Goal: Task Accomplishment & Management: Complete application form

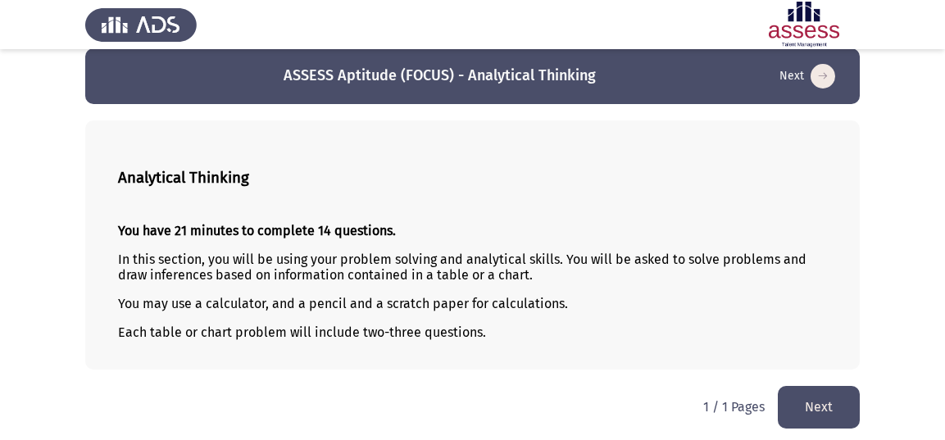
scroll to position [21, 0]
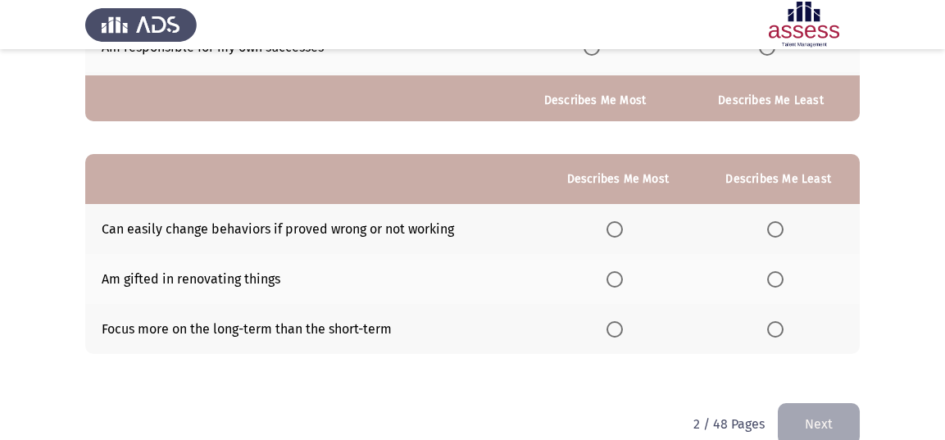
scroll to position [314, 0]
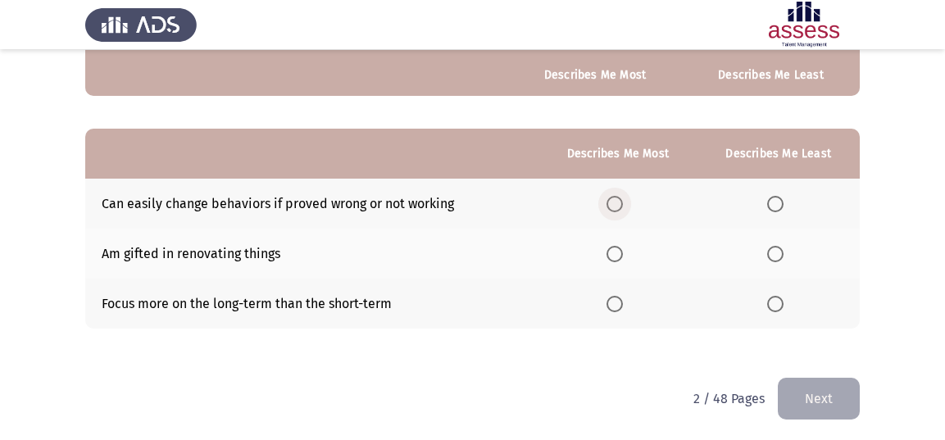
click at [618, 198] on span "Select an option" at bounding box center [614, 204] width 16 height 16
click at [618, 198] on input "Select an option" at bounding box center [614, 204] width 16 height 16
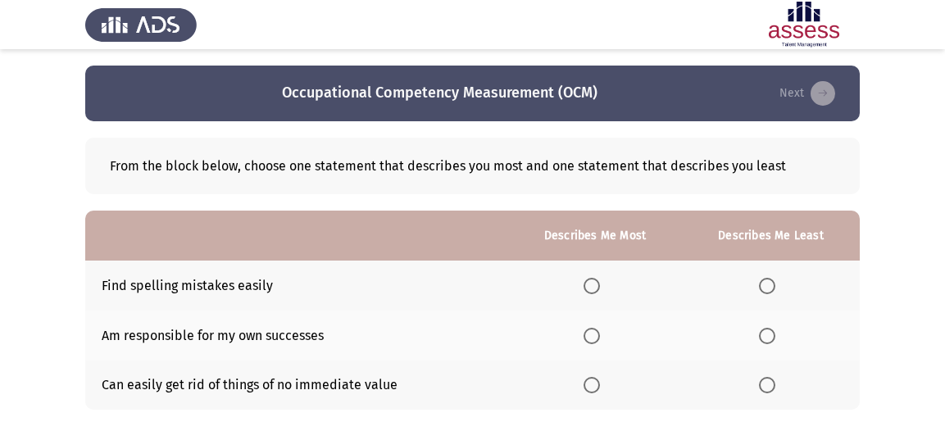
click at [589, 381] on span "Select an option" at bounding box center [591, 385] width 16 height 16
click at [589, 381] on input "Select an option" at bounding box center [591, 385] width 16 height 16
click at [765, 288] on span "Select an option" at bounding box center [767, 286] width 16 height 16
click at [765, 288] on input "Select an option" at bounding box center [767, 286] width 16 height 16
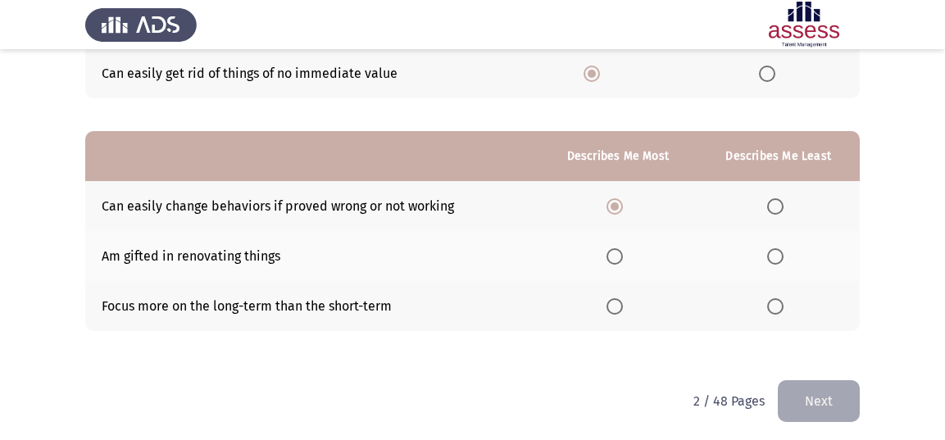
scroll to position [314, 0]
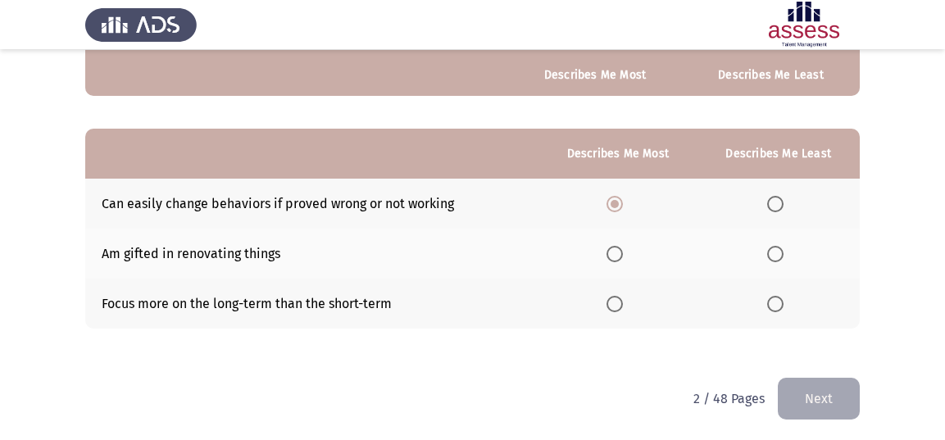
click at [614, 250] on span "Select an option" at bounding box center [614, 254] width 16 height 16
click at [614, 250] on input "Select an option" at bounding box center [614, 254] width 16 height 16
click at [781, 197] on span "Select an option" at bounding box center [775, 204] width 16 height 16
click at [781, 197] on input "Select an option" at bounding box center [775, 204] width 16 height 16
click at [776, 301] on span "Select an option" at bounding box center [775, 304] width 16 height 16
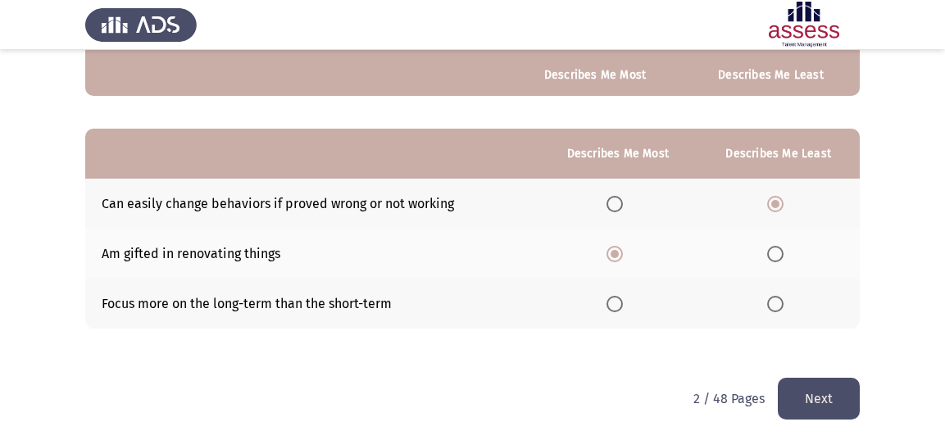
click at [776, 301] on input "Select an option" at bounding box center [775, 304] width 16 height 16
click at [789, 401] on button "Next" at bounding box center [819, 399] width 82 height 42
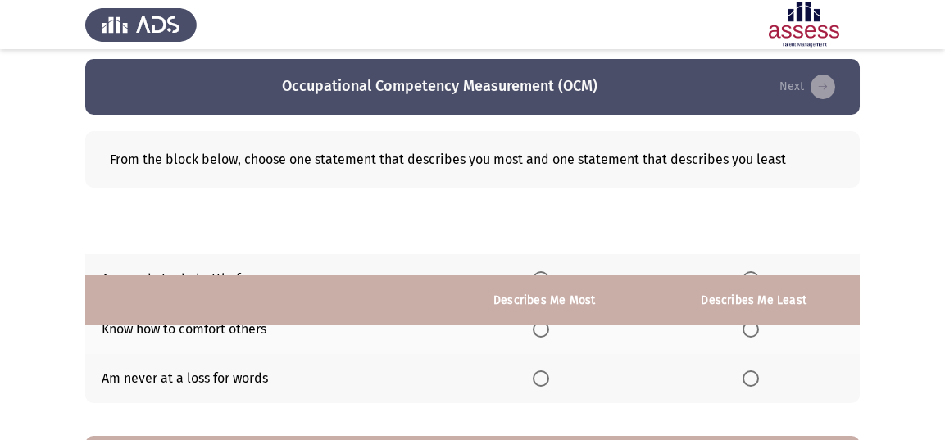
scroll to position [0, 0]
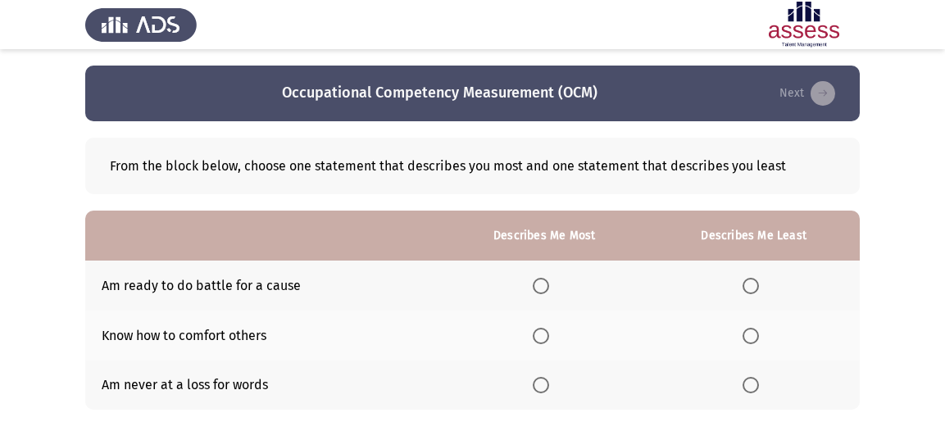
click at [544, 290] on span "Select an option" at bounding box center [541, 286] width 16 height 16
click at [544, 290] on input "Select an option" at bounding box center [541, 286] width 16 height 16
click at [754, 333] on span "Select an option" at bounding box center [750, 336] width 16 height 16
click at [754, 333] on input "Select an option" at bounding box center [750, 336] width 16 height 16
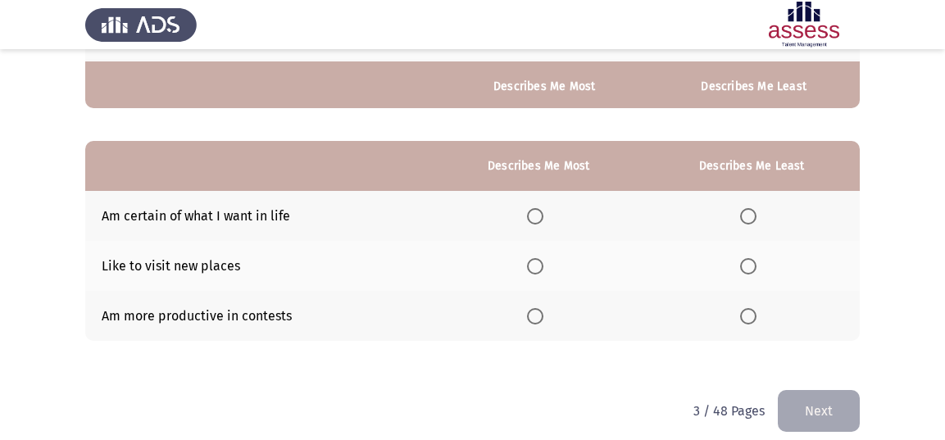
scroll to position [314, 0]
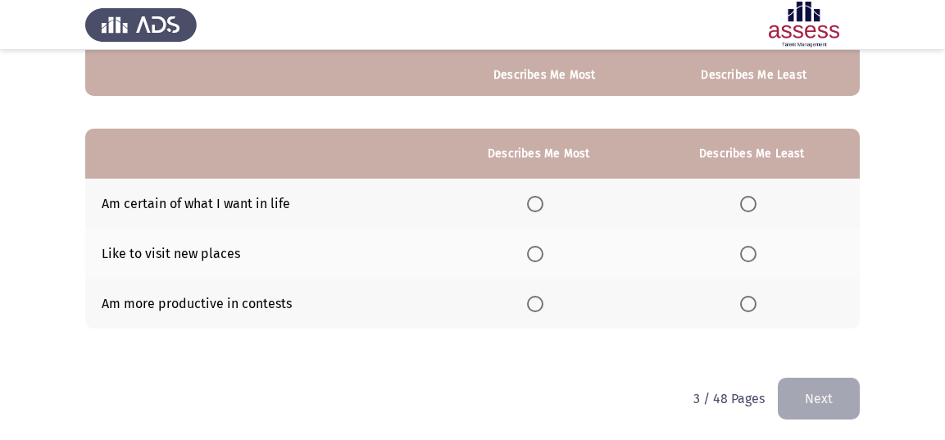
click at [539, 246] on span "Select an option" at bounding box center [535, 254] width 16 height 16
click at [539, 246] on input "Select an option" at bounding box center [535, 254] width 16 height 16
click at [749, 306] on span "Select an option" at bounding box center [748, 304] width 16 height 16
click at [749, 306] on input "Select an option" at bounding box center [748, 304] width 16 height 16
click at [797, 402] on button "Next" at bounding box center [819, 399] width 82 height 42
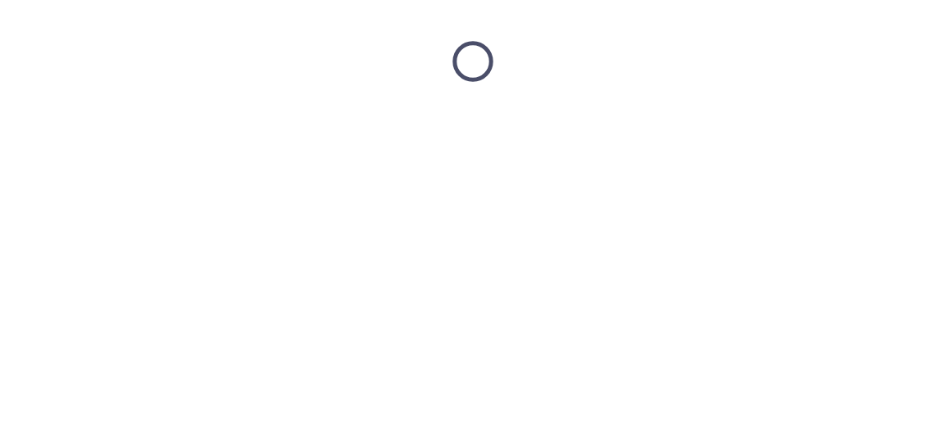
scroll to position [0, 0]
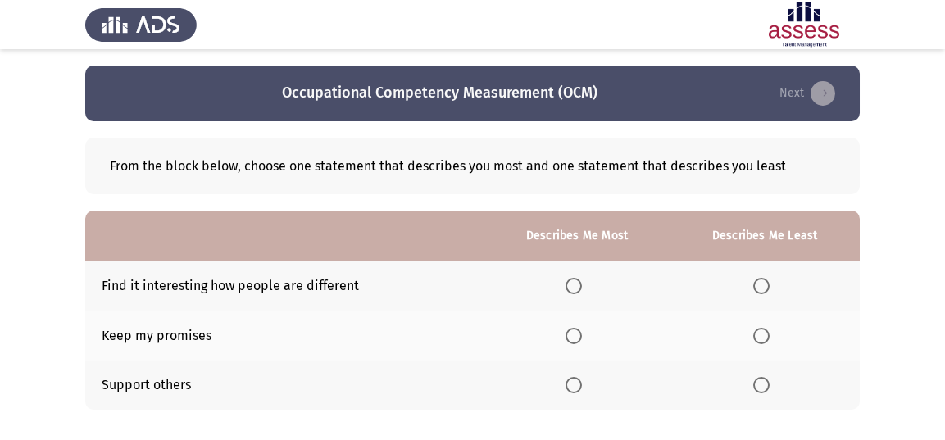
click at [573, 338] on span "Select an option" at bounding box center [573, 336] width 16 height 16
click at [573, 338] on input "Select an option" at bounding box center [573, 336] width 16 height 16
click at [763, 282] on span "Select an option" at bounding box center [761, 286] width 16 height 16
click at [763, 282] on input "Select an option" at bounding box center [761, 286] width 16 height 16
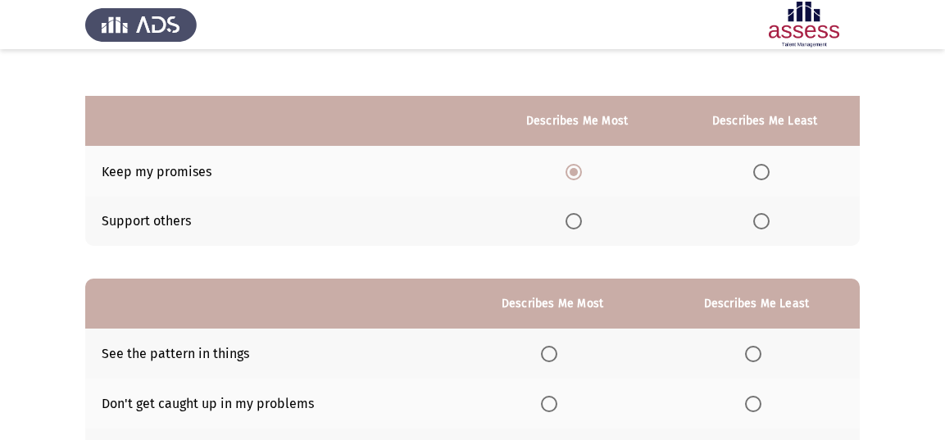
scroll to position [314, 0]
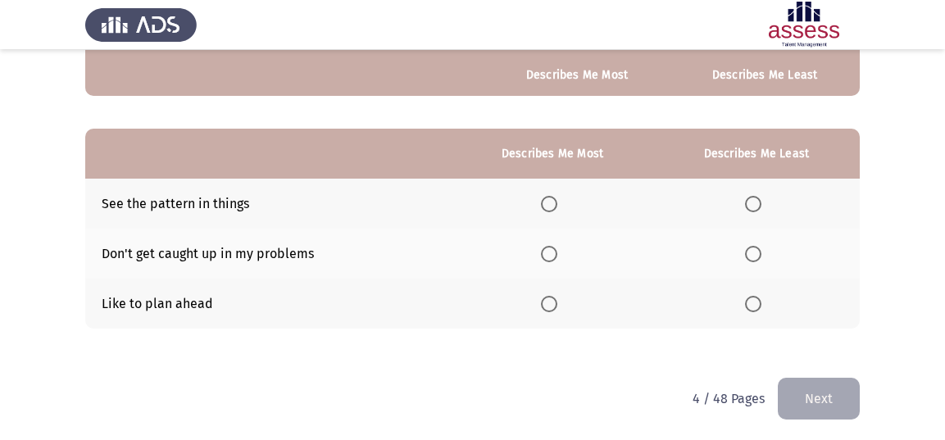
click at [756, 251] on span "Select an option" at bounding box center [753, 254] width 16 height 16
click at [756, 251] on input "Select an option" at bounding box center [753, 254] width 16 height 16
click at [549, 306] on span "Select an option" at bounding box center [549, 304] width 16 height 16
click at [549, 306] on input "Select an option" at bounding box center [549, 304] width 16 height 16
click at [810, 383] on button "Next" at bounding box center [819, 399] width 82 height 42
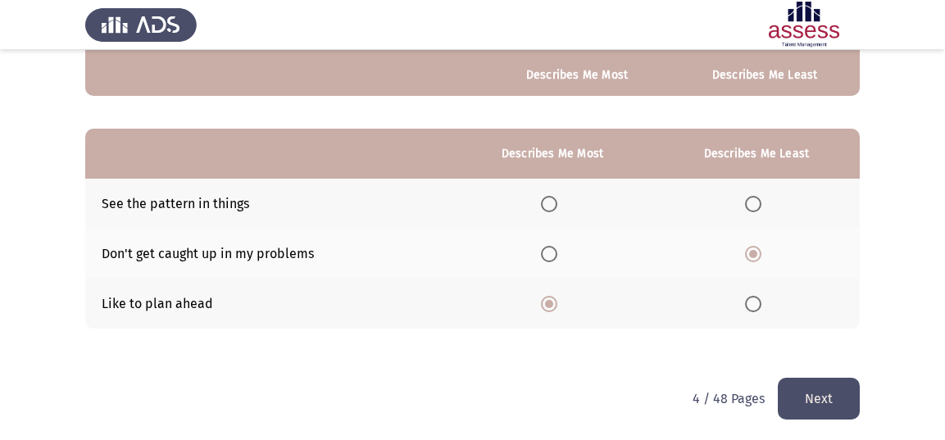
scroll to position [0, 0]
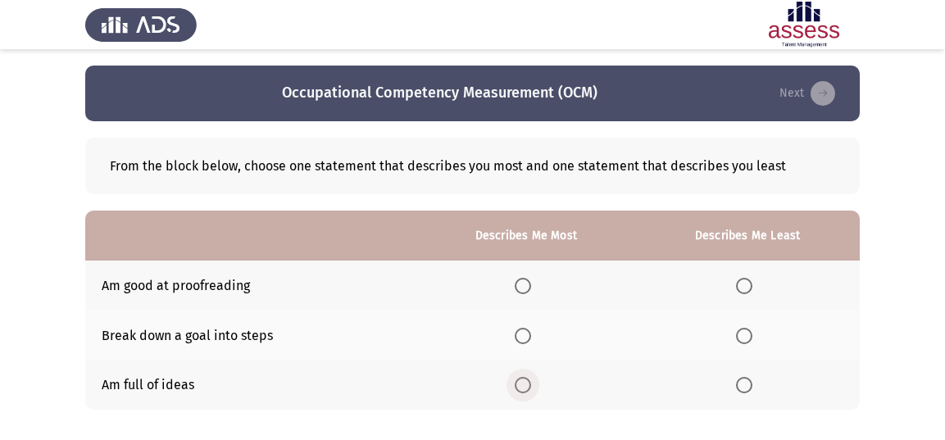
click at [528, 385] on span "Select an option" at bounding box center [523, 385] width 16 height 16
click at [528, 385] on input "Select an option" at bounding box center [523, 385] width 16 height 16
click at [743, 283] on span "Select an option" at bounding box center [744, 286] width 16 height 16
click at [743, 283] on input "Select an option" at bounding box center [744, 286] width 16 height 16
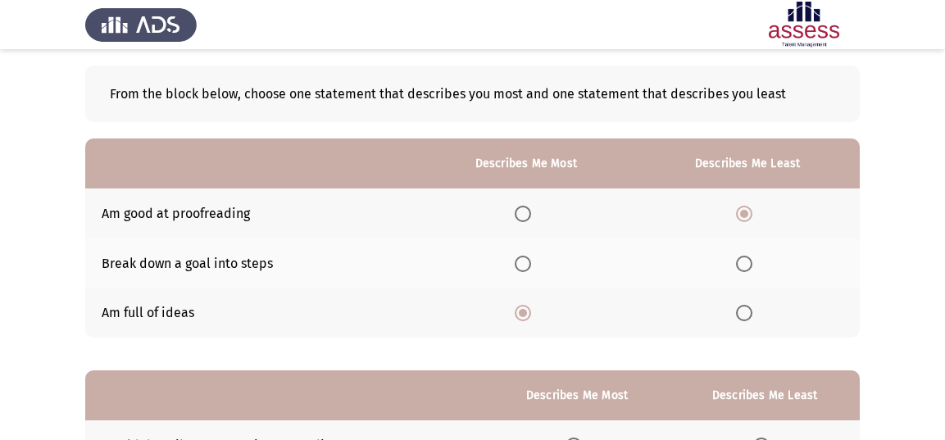
scroll to position [68, 0]
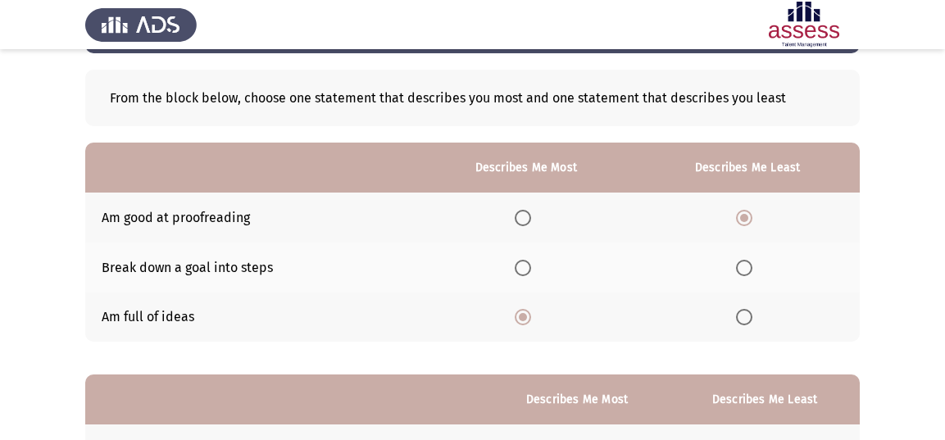
click at [521, 260] on span "Select an option" at bounding box center [523, 268] width 16 height 16
click at [521, 260] on input "Select an option" at bounding box center [523, 268] width 16 height 16
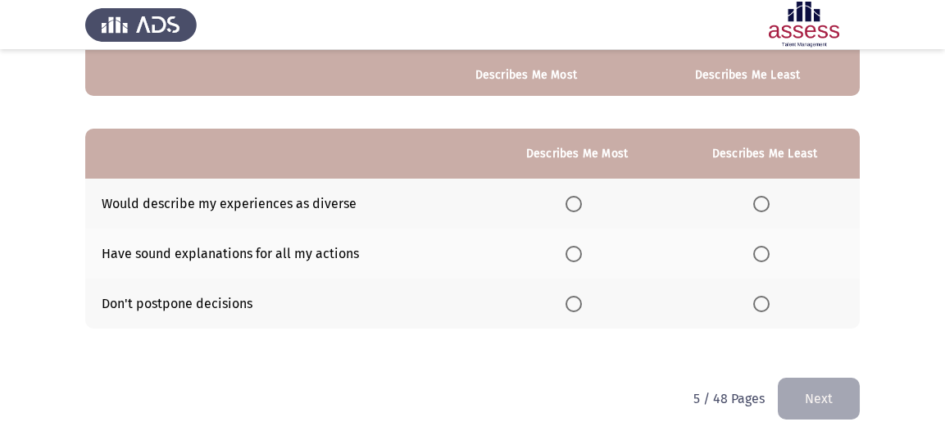
click at [768, 201] on span "Select an option" at bounding box center [761, 204] width 16 height 16
click at [768, 201] on input "Select an option" at bounding box center [761, 204] width 16 height 16
click at [576, 302] on span "Select an option" at bounding box center [573, 304] width 16 height 16
click at [576, 302] on input "Select an option" at bounding box center [573, 304] width 16 height 16
click at [832, 391] on button "Next" at bounding box center [819, 399] width 82 height 42
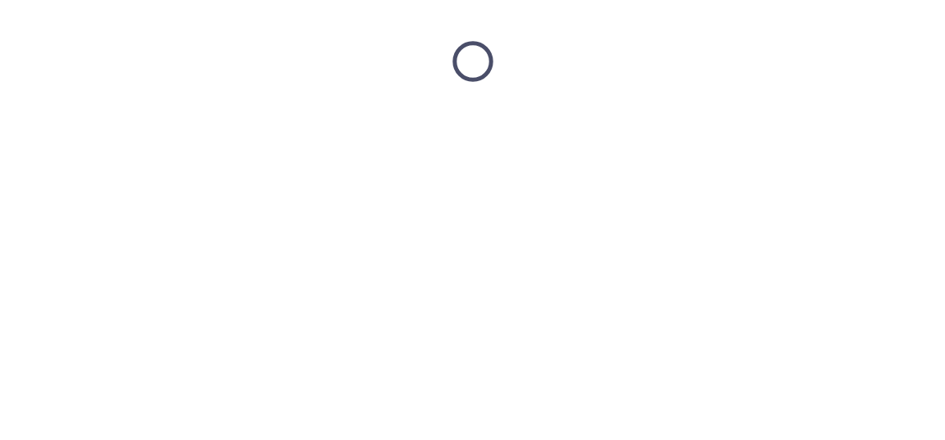
scroll to position [0, 0]
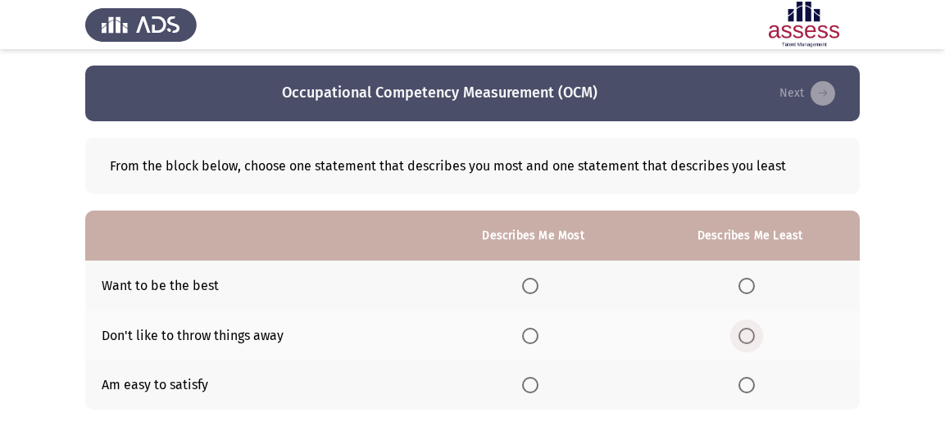
click at [749, 334] on span "Select an option" at bounding box center [746, 336] width 16 height 16
click at [749, 334] on input "Select an option" at bounding box center [746, 336] width 16 height 16
click at [530, 288] on span "Select an option" at bounding box center [530, 286] width 16 height 16
click at [530, 288] on input "Select an option" at bounding box center [530, 286] width 16 height 16
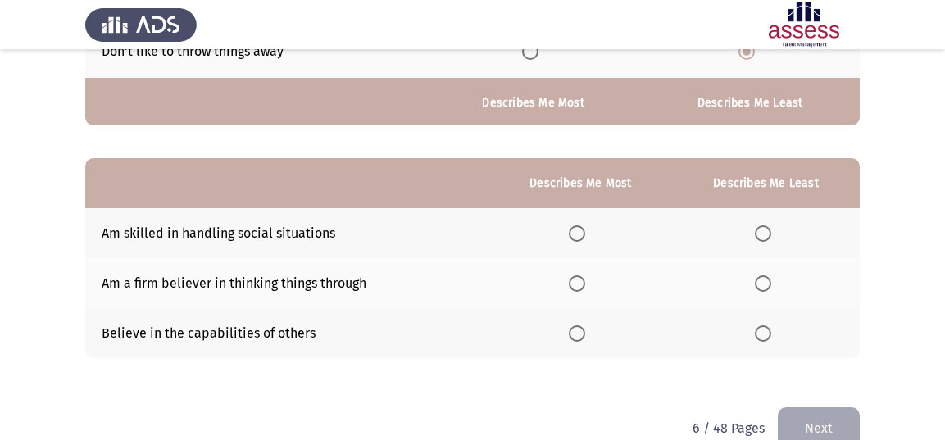
scroll to position [314, 0]
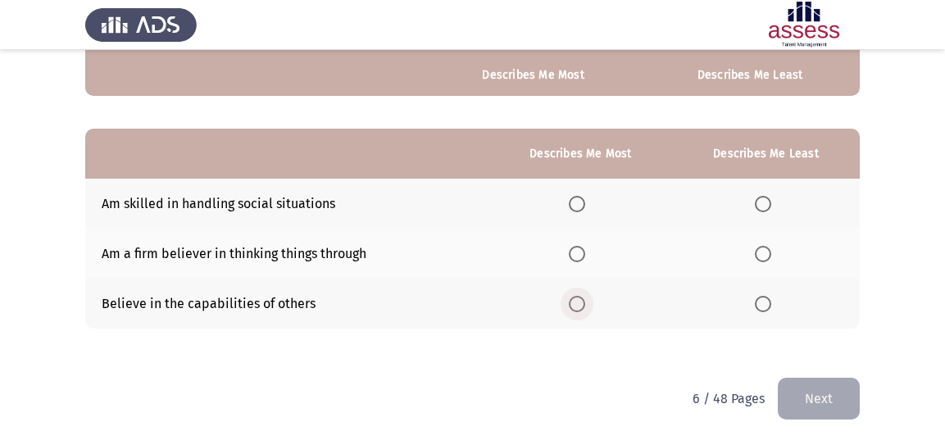
click at [578, 297] on span "Select an option" at bounding box center [577, 304] width 16 height 16
click at [578, 297] on input "Select an option" at bounding box center [577, 304] width 16 height 16
click at [763, 247] on span "Select an option" at bounding box center [763, 254] width 16 height 16
click at [763, 247] on input "Select an option" at bounding box center [763, 254] width 16 height 16
click at [833, 407] on button "Next" at bounding box center [819, 399] width 82 height 42
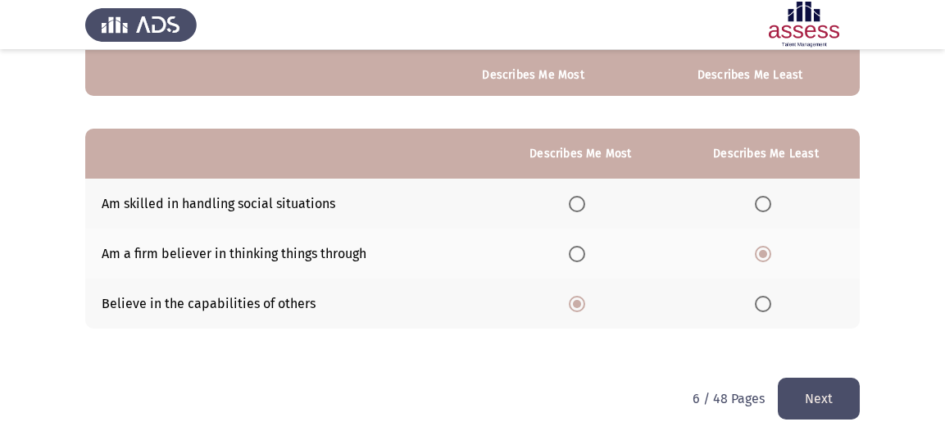
scroll to position [0, 0]
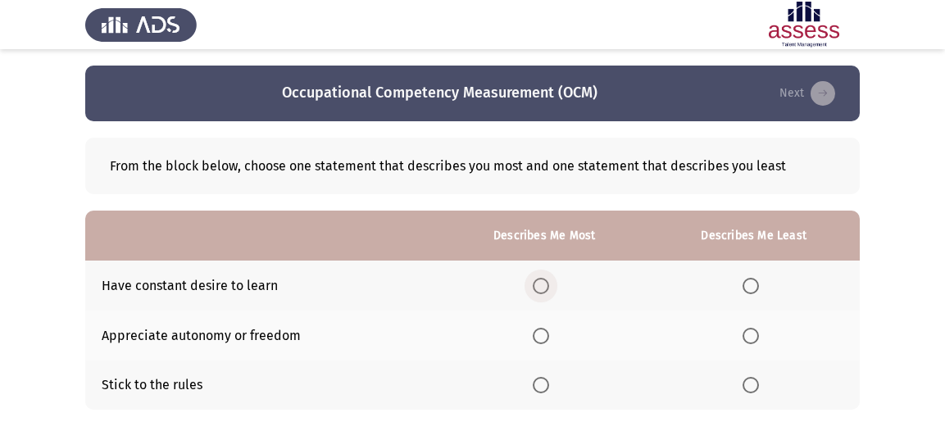
click at [534, 290] on span "Select an option" at bounding box center [541, 286] width 16 height 16
click at [534, 290] on input "Select an option" at bounding box center [541, 286] width 16 height 16
click at [753, 337] on span "Select an option" at bounding box center [750, 336] width 16 height 16
click at [753, 337] on input "Select an option" at bounding box center [750, 336] width 16 height 16
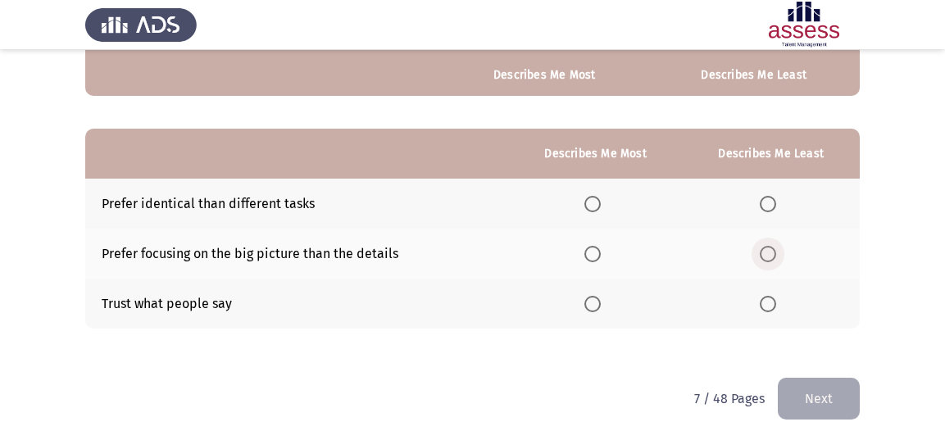
click at [771, 246] on span "Select an option" at bounding box center [767, 254] width 16 height 16
click at [771, 246] on input "Select an option" at bounding box center [767, 254] width 16 height 16
click at [765, 198] on span "Select an option" at bounding box center [767, 204] width 16 height 16
click at [765, 198] on input "Select an option" at bounding box center [767, 204] width 16 height 16
click at [764, 299] on span "Select an option" at bounding box center [767, 304] width 16 height 16
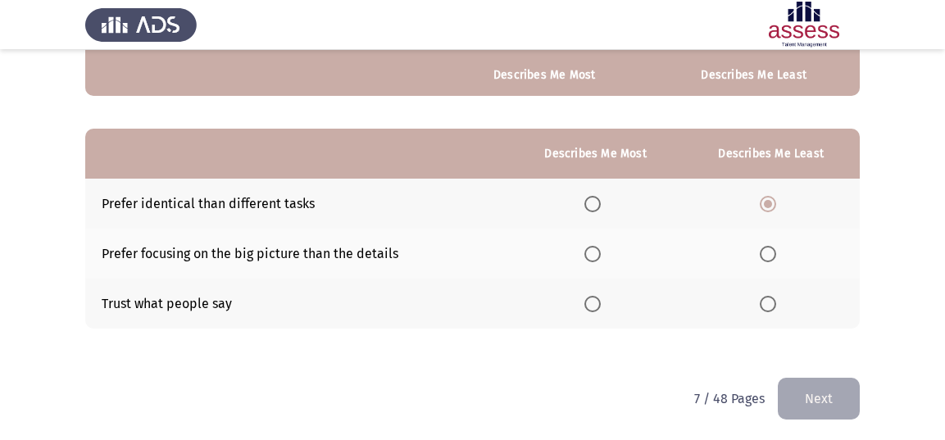
click at [764, 299] on input "Select an option" at bounding box center [767, 304] width 16 height 16
click at [592, 201] on span "Select an option" at bounding box center [592, 204] width 16 height 16
click at [592, 201] on input "Select an option" at bounding box center [592, 204] width 16 height 16
click at [833, 385] on button "Next" at bounding box center [819, 399] width 82 height 42
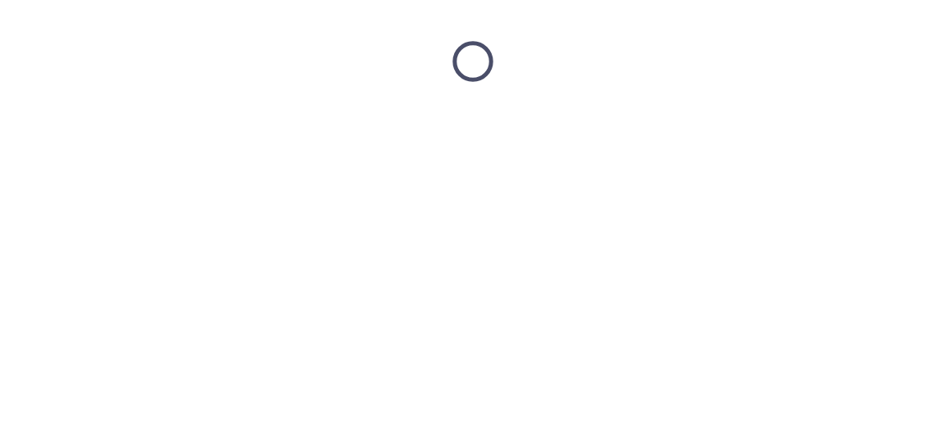
scroll to position [0, 0]
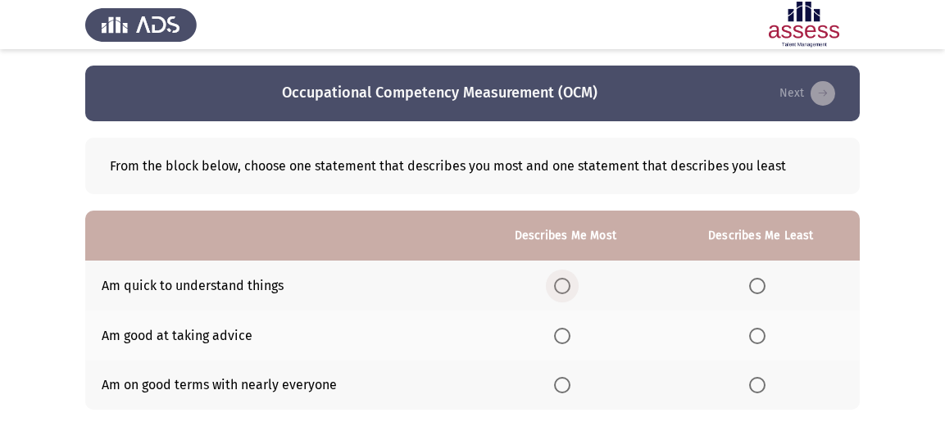
click at [569, 281] on span "Select an option" at bounding box center [562, 286] width 16 height 16
click at [569, 281] on input "Select an option" at bounding box center [562, 286] width 16 height 16
click at [756, 386] on span "Select an option" at bounding box center [757, 385] width 16 height 16
click at [756, 386] on input "Select an option" at bounding box center [757, 385] width 16 height 16
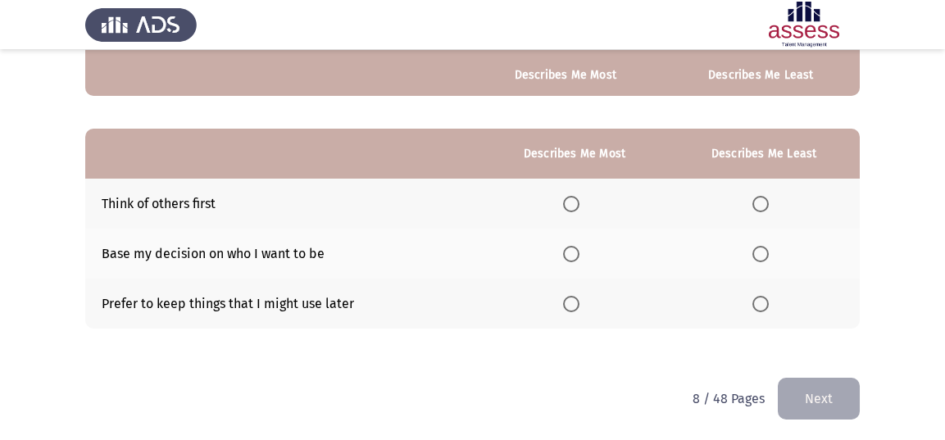
click at [757, 301] on span "Select an option" at bounding box center [760, 304] width 16 height 16
click at [757, 301] on input "Select an option" at bounding box center [760, 304] width 16 height 16
click at [570, 254] on span "Select an option" at bounding box center [571, 254] width 16 height 16
click at [570, 254] on input "Select an option" at bounding box center [571, 254] width 16 height 16
click at [578, 203] on span "Select an option" at bounding box center [571, 204] width 16 height 16
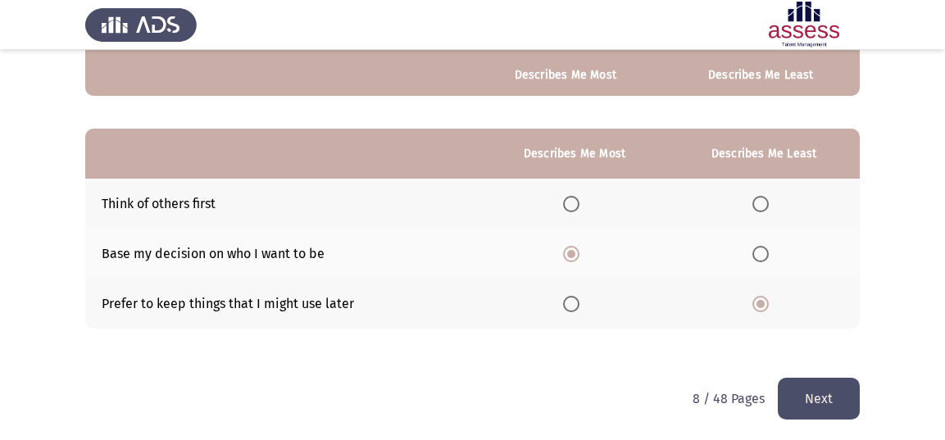
click at [578, 203] on input "Select an option" at bounding box center [571, 204] width 16 height 16
click at [814, 391] on button "Next" at bounding box center [819, 399] width 82 height 42
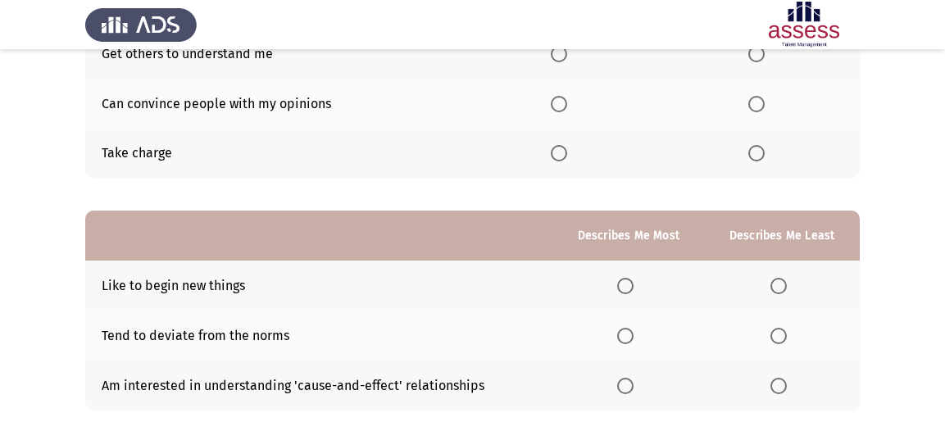
scroll to position [0, 0]
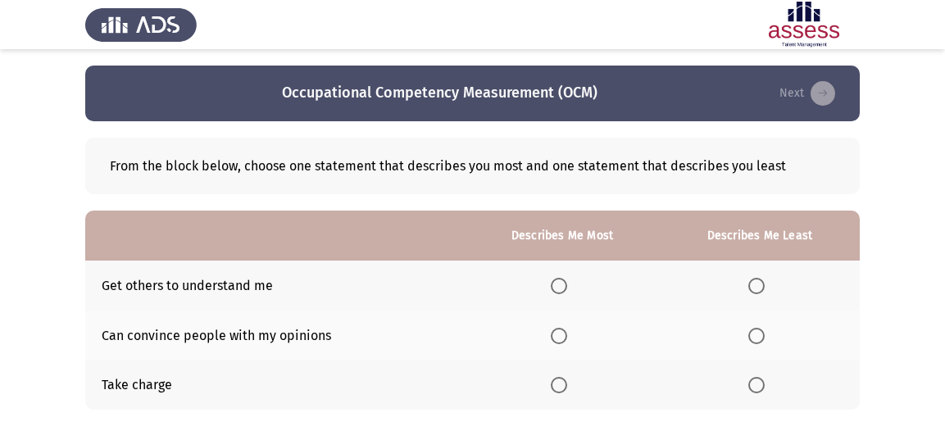
click at [555, 388] on span "Select an option" at bounding box center [559, 385] width 16 height 16
click at [555, 388] on input "Select an option" at bounding box center [559, 385] width 16 height 16
click at [760, 295] on th at bounding box center [760, 286] width 200 height 50
click at [751, 284] on span "Select an option" at bounding box center [756, 286] width 16 height 16
click at [751, 284] on input "Select an option" at bounding box center [756, 286] width 16 height 16
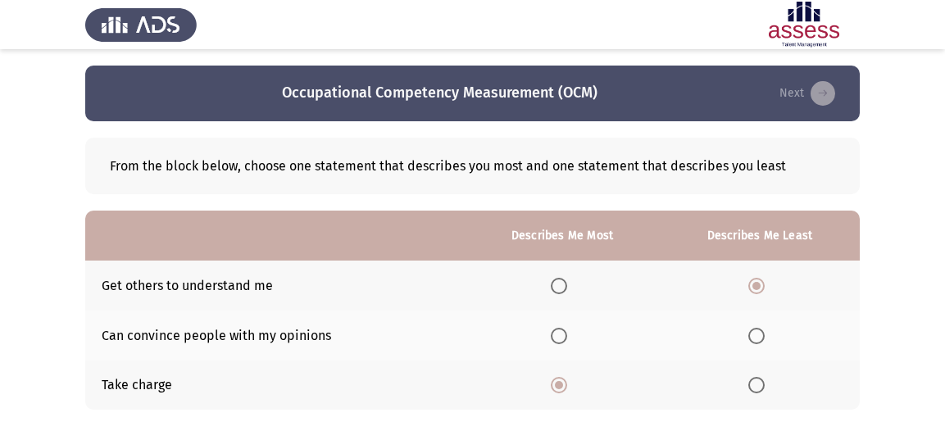
scroll to position [314, 0]
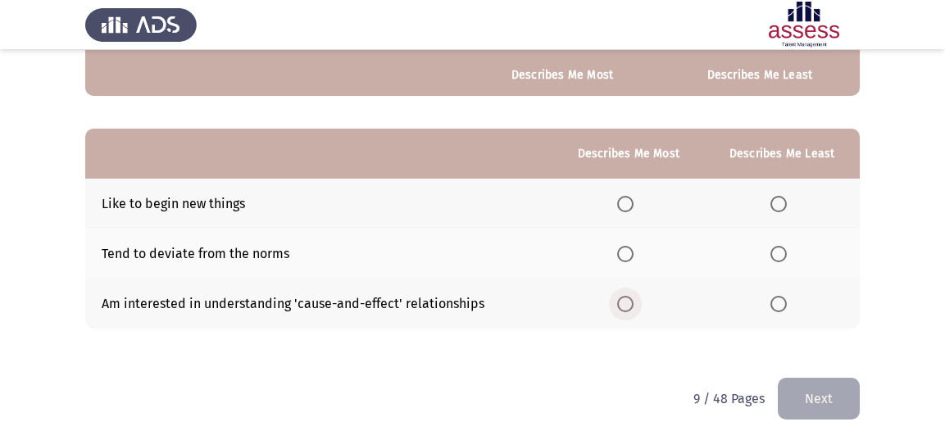
click at [619, 305] on span "Select an option" at bounding box center [625, 304] width 16 height 16
click at [619, 305] on input "Select an option" at bounding box center [625, 304] width 16 height 16
click at [784, 247] on span "Select an option" at bounding box center [778, 254] width 16 height 16
click at [784, 247] on input "Select an option" at bounding box center [778, 254] width 16 height 16
click at [827, 383] on button "Next" at bounding box center [819, 399] width 82 height 42
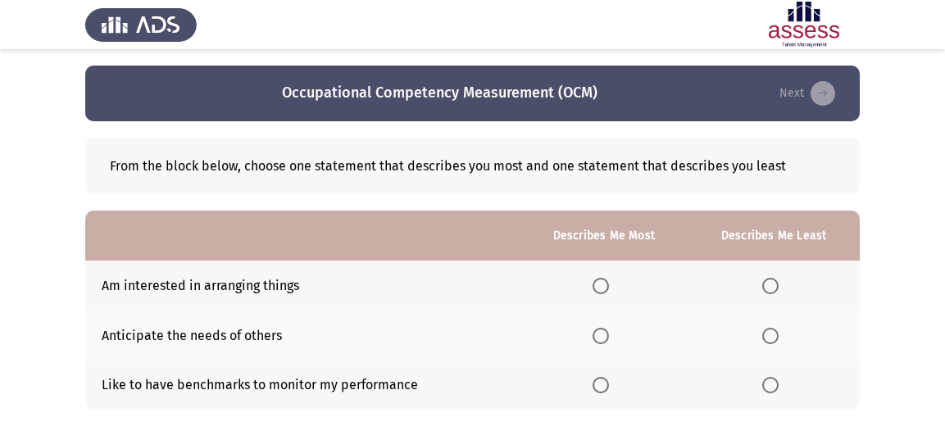
scroll to position [82, 0]
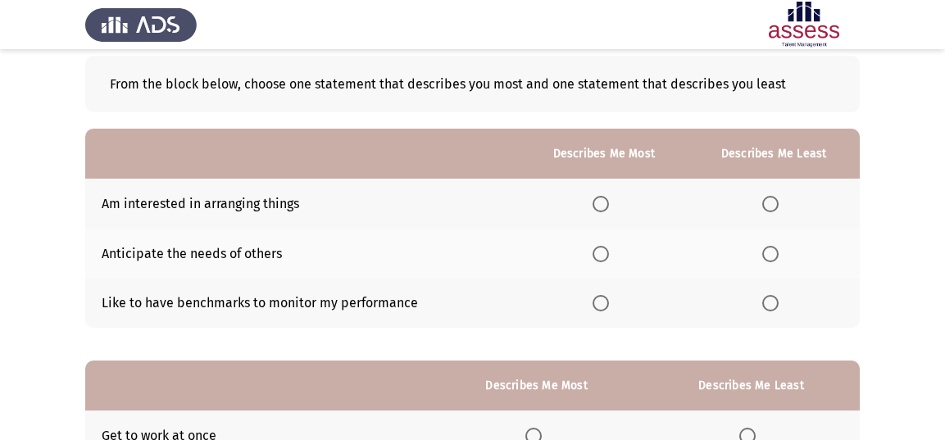
click at [592, 199] on th at bounding box center [603, 204] width 168 height 50
click at [599, 202] on span "Select an option" at bounding box center [600, 204] width 16 height 16
click at [599, 202] on input "Select an option" at bounding box center [600, 204] width 16 height 16
click at [767, 247] on span "Select an option" at bounding box center [770, 254] width 16 height 16
click at [767, 247] on input "Select an option" at bounding box center [770, 254] width 16 height 16
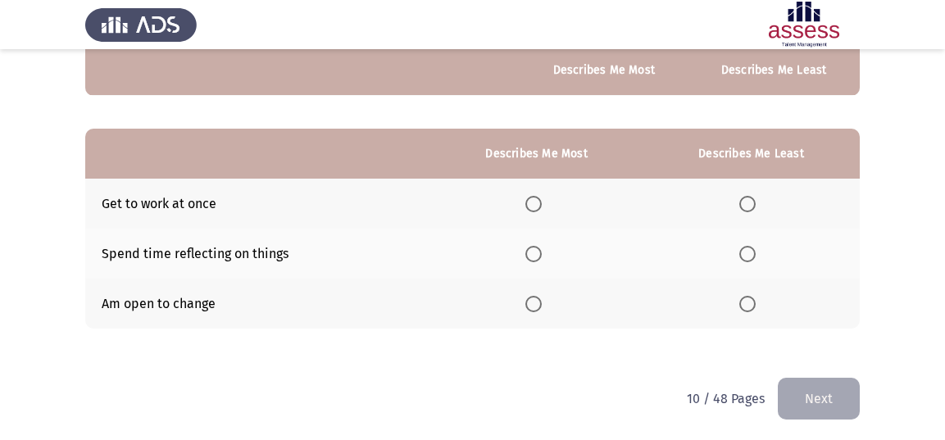
scroll to position [232, 0]
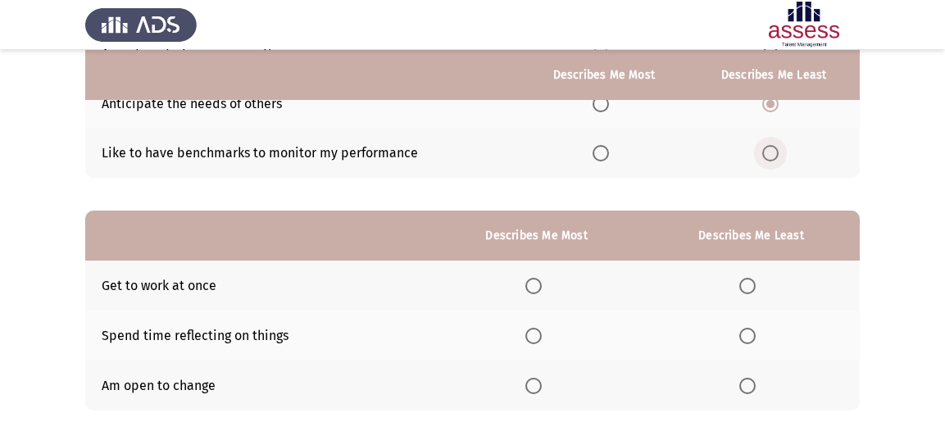
click at [778, 156] on span "Select an option" at bounding box center [770, 153] width 16 height 16
click at [778, 156] on input "Select an option" at bounding box center [770, 153] width 16 height 16
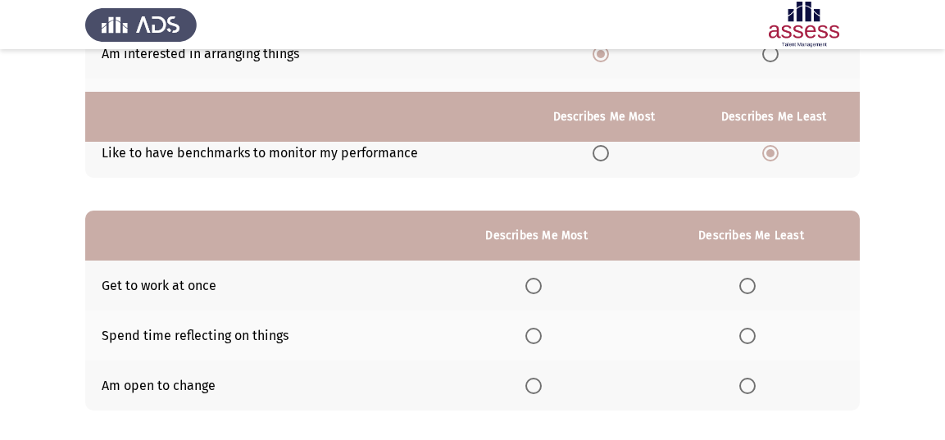
scroll to position [314, 0]
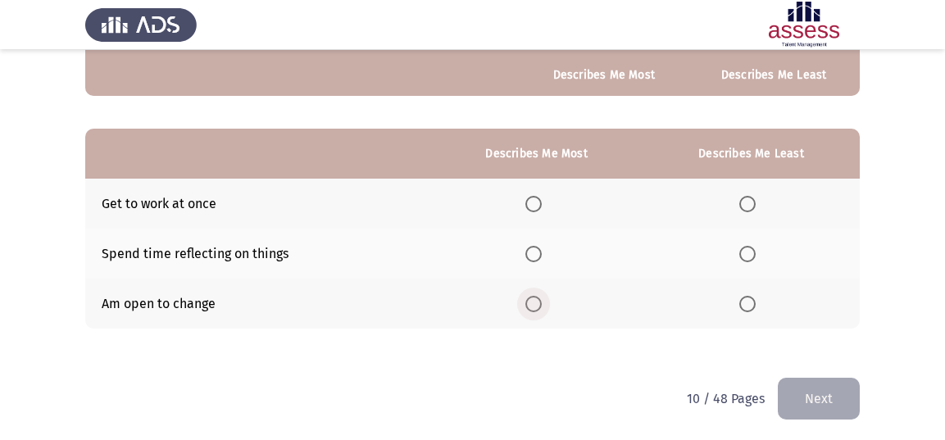
click at [533, 297] on span "Select an option" at bounding box center [533, 304] width 16 height 16
click at [533, 297] on input "Select an option" at bounding box center [533, 304] width 16 height 16
click at [750, 196] on span "Select an option" at bounding box center [747, 204] width 16 height 16
click at [750, 196] on input "Select an option" at bounding box center [747, 204] width 16 height 16
click at [805, 401] on button "Next" at bounding box center [819, 399] width 82 height 42
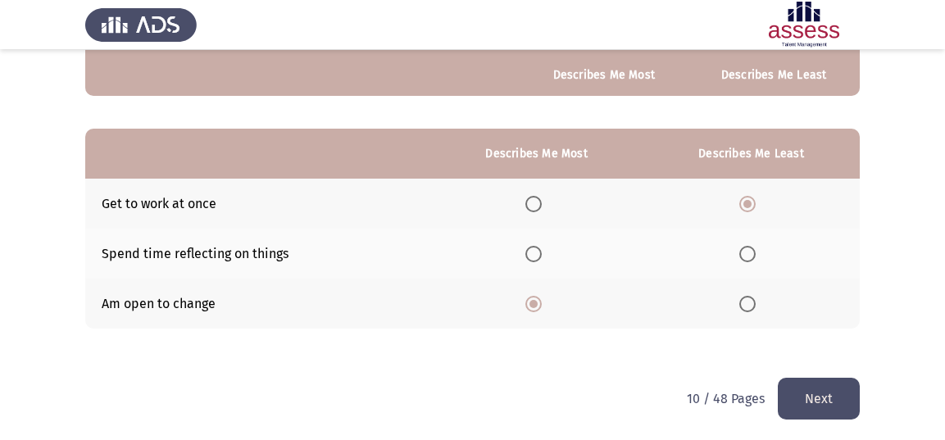
scroll to position [0, 0]
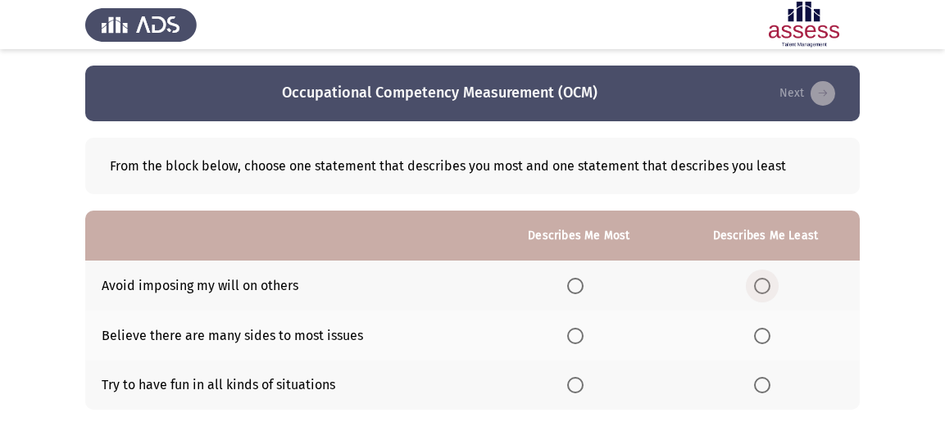
click at [768, 288] on span "Select an option" at bounding box center [762, 286] width 16 height 16
click at [768, 288] on input "Select an option" at bounding box center [762, 286] width 16 height 16
click at [573, 332] on span "Select an option" at bounding box center [575, 336] width 16 height 16
click at [573, 332] on input "Select an option" at bounding box center [575, 336] width 16 height 16
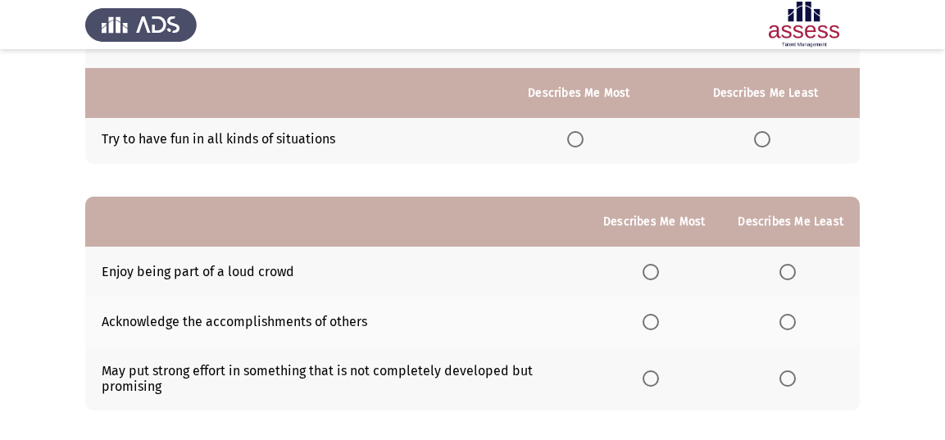
scroll to position [328, 0]
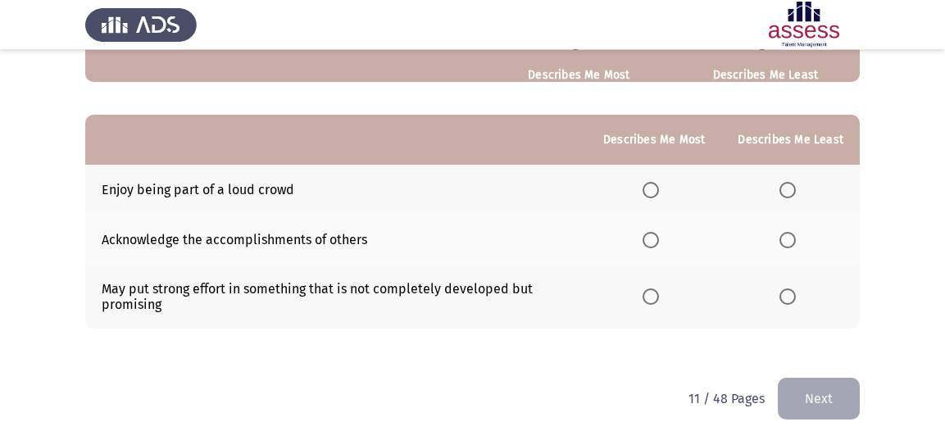
click at [791, 294] on span "Select an option" at bounding box center [787, 296] width 16 height 16
click at [791, 294] on input "Select an option" at bounding box center [787, 296] width 16 height 16
click at [655, 232] on span "Select an option" at bounding box center [650, 240] width 16 height 16
click at [655, 232] on input "Select an option" at bounding box center [650, 240] width 16 height 16
click at [809, 400] on button "Next" at bounding box center [819, 399] width 82 height 42
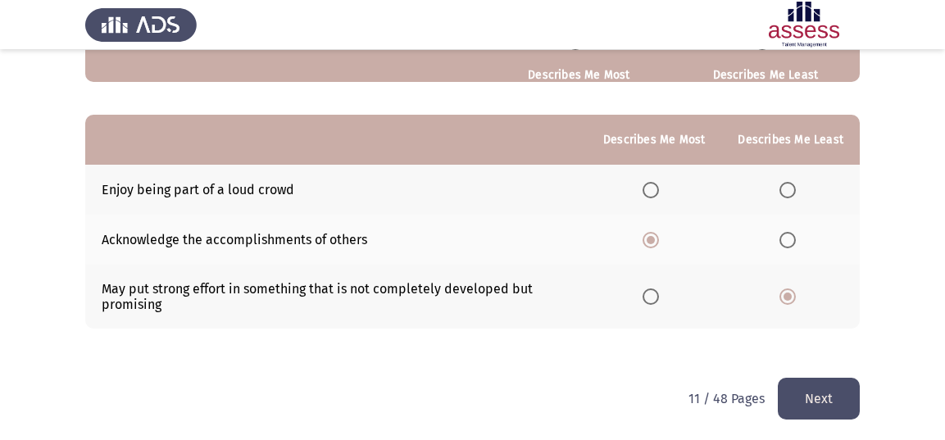
scroll to position [0, 0]
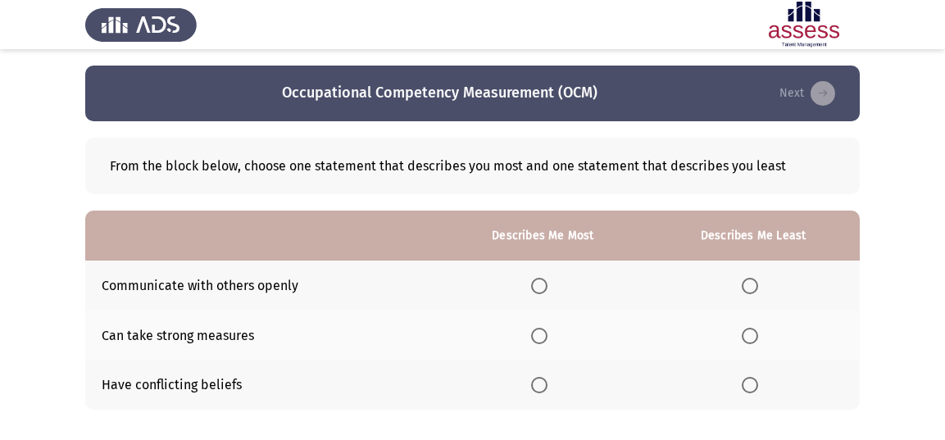
click at [533, 284] on th at bounding box center [542, 286] width 207 height 50
click at [537, 280] on span "Select an option" at bounding box center [539, 286] width 16 height 16
click at [537, 280] on input "Select an option" at bounding box center [539, 286] width 16 height 16
click at [754, 388] on span "Select an option" at bounding box center [749, 385] width 16 height 16
click at [754, 388] on input "Select an option" at bounding box center [749, 385] width 16 height 16
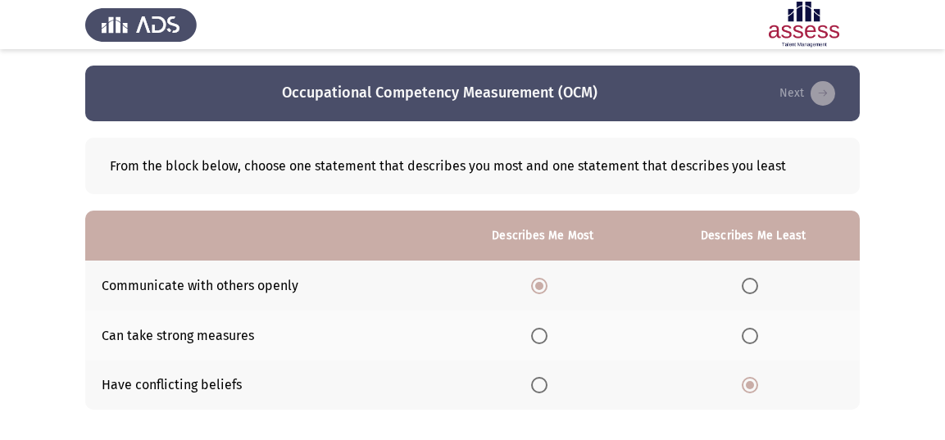
scroll to position [314, 0]
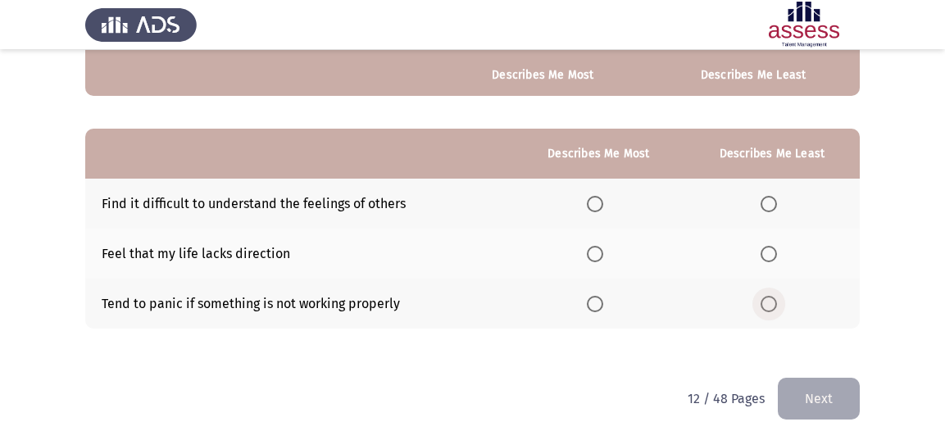
click at [763, 297] on span "Select an option" at bounding box center [768, 304] width 16 height 16
click at [763, 297] on input "Select an option" at bounding box center [768, 304] width 16 height 16
click at [599, 249] on span "Select an option" at bounding box center [595, 254] width 16 height 16
click at [599, 249] on input "Select an option" at bounding box center [595, 254] width 16 height 16
click at [814, 383] on button "Next" at bounding box center [819, 399] width 82 height 42
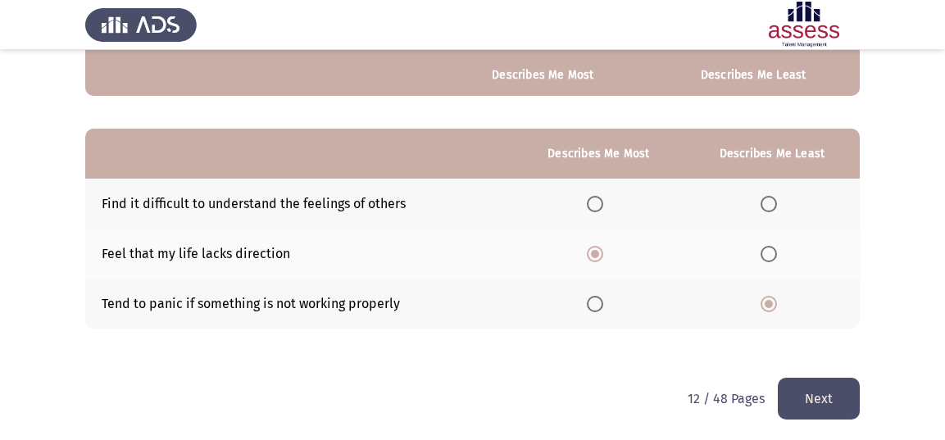
scroll to position [0, 0]
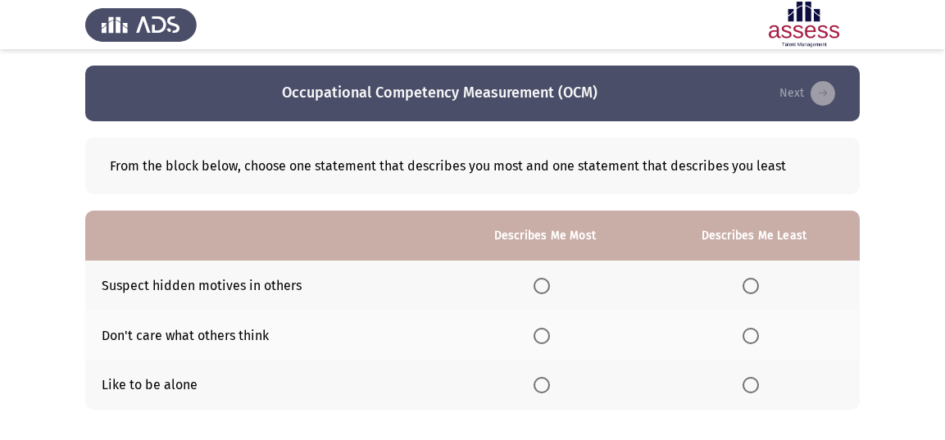
click at [544, 285] on span "Select an option" at bounding box center [541, 286] width 16 height 16
click at [544, 285] on input "Select an option" at bounding box center [541, 286] width 16 height 16
click at [751, 379] on span "Select an option" at bounding box center [750, 385] width 16 height 16
click at [751, 379] on input "Select an option" at bounding box center [750, 385] width 16 height 16
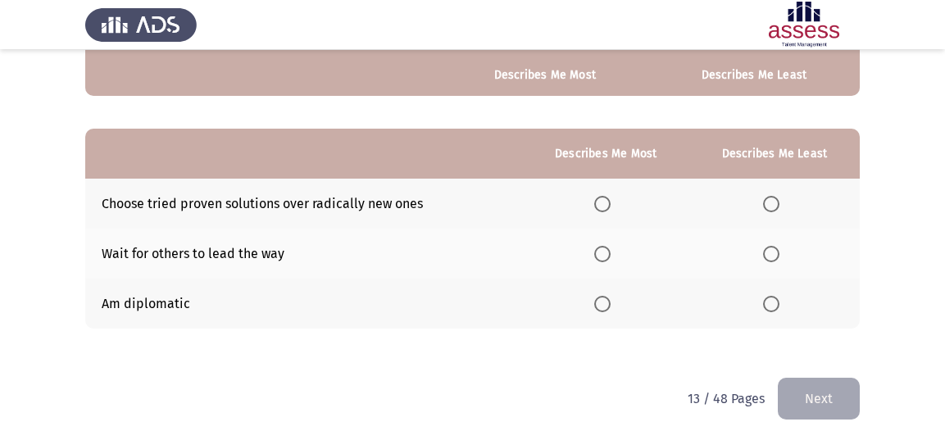
click at [606, 298] on span "Select an option" at bounding box center [602, 304] width 16 height 16
click at [606, 298] on input "Select an option" at bounding box center [602, 304] width 16 height 16
click at [771, 246] on span "Select an option" at bounding box center [771, 254] width 16 height 16
click at [771, 246] on input "Select an option" at bounding box center [771, 254] width 16 height 16
click at [815, 401] on button "Next" at bounding box center [819, 399] width 82 height 42
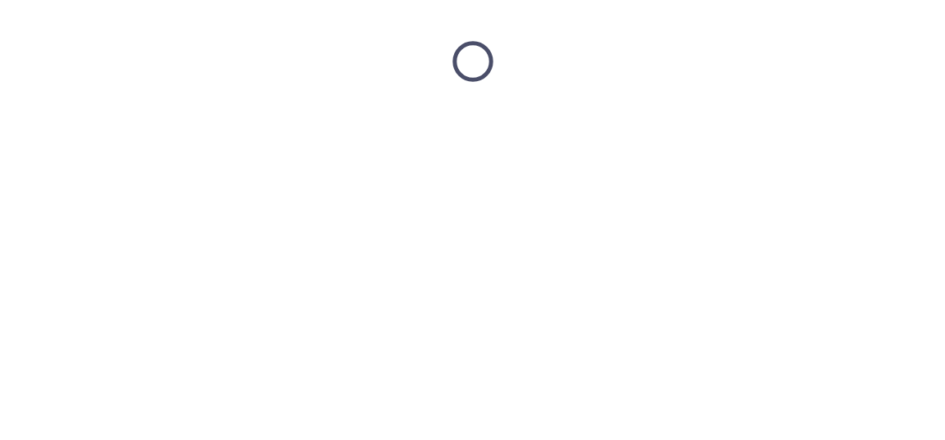
scroll to position [0, 0]
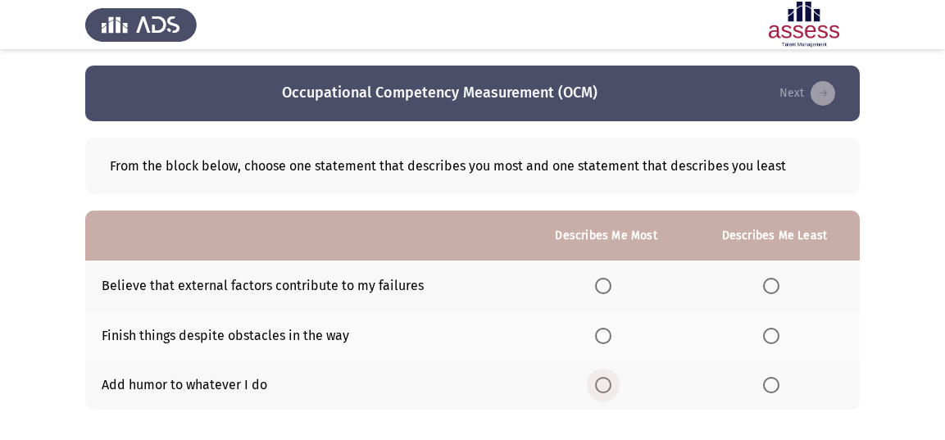
click at [608, 381] on span "Select an option" at bounding box center [603, 385] width 16 height 16
click at [608, 381] on input "Select an option" at bounding box center [603, 385] width 16 height 16
click at [764, 284] on span "Select an option" at bounding box center [771, 286] width 16 height 16
click at [764, 284] on input "Select an option" at bounding box center [771, 286] width 16 height 16
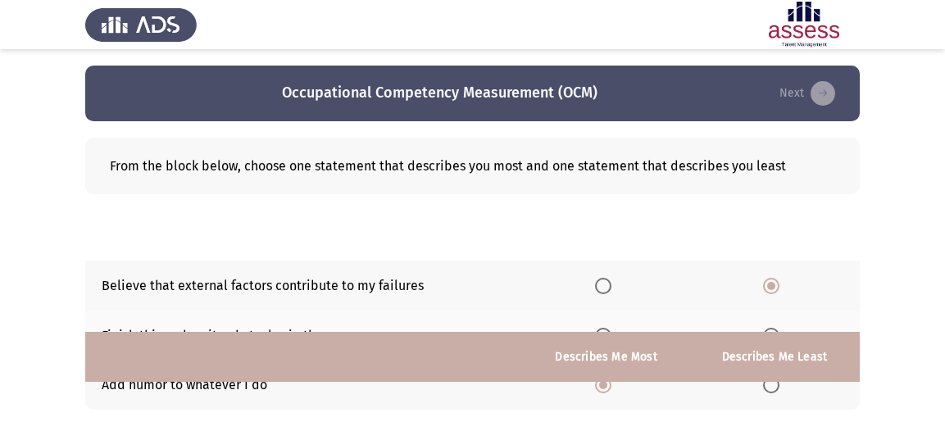
scroll to position [314, 0]
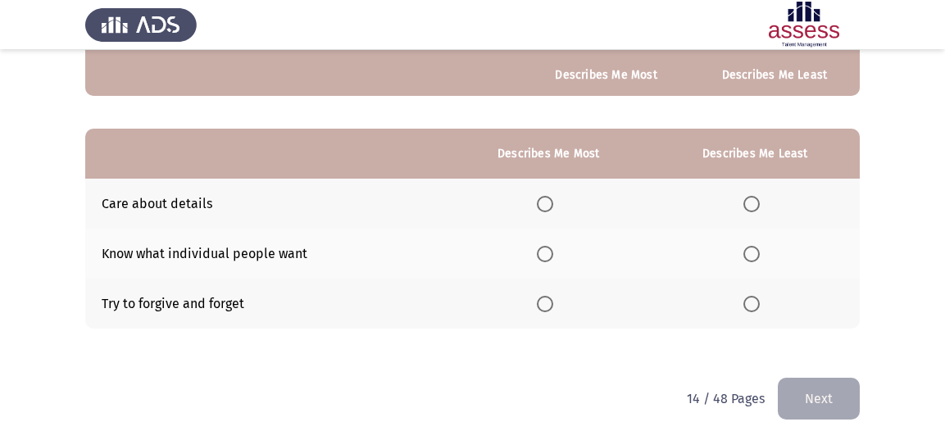
click at [551, 204] on span "Select an option" at bounding box center [545, 204] width 16 height 16
click at [551, 204] on input "Select an option" at bounding box center [545, 204] width 16 height 16
click at [748, 247] on span "Select an option" at bounding box center [751, 254] width 16 height 16
click at [748, 247] on input "Select an option" at bounding box center [751, 254] width 16 height 16
click at [787, 388] on button "Next" at bounding box center [819, 399] width 82 height 42
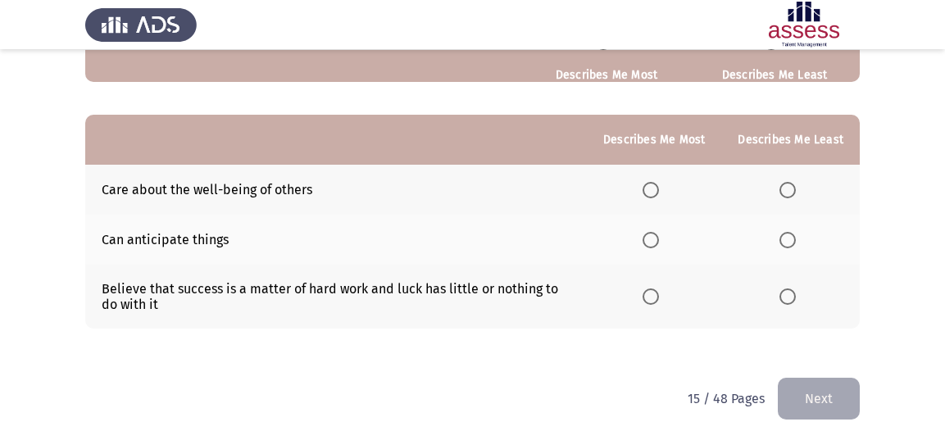
scroll to position [0, 0]
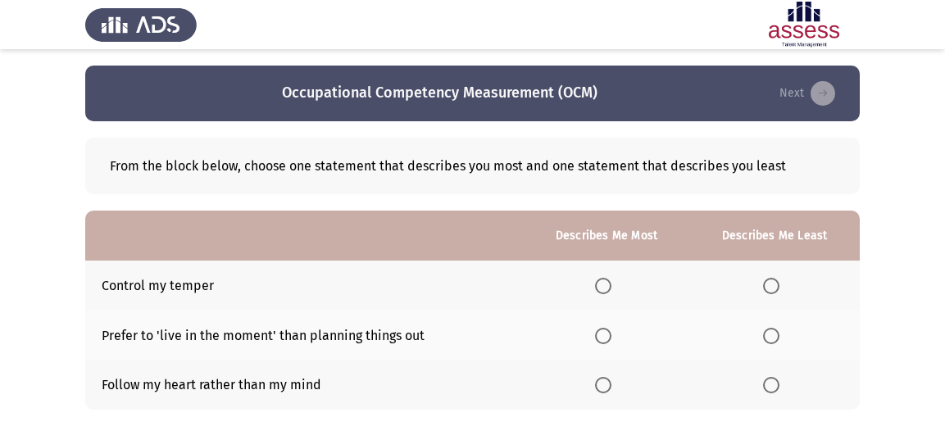
click at [605, 283] on span "Select an option" at bounding box center [603, 286] width 16 height 16
click at [605, 283] on input "Select an option" at bounding box center [603, 286] width 16 height 16
click at [773, 388] on span "Select an option" at bounding box center [771, 385] width 16 height 16
click at [773, 388] on input "Select an option" at bounding box center [771, 385] width 16 height 16
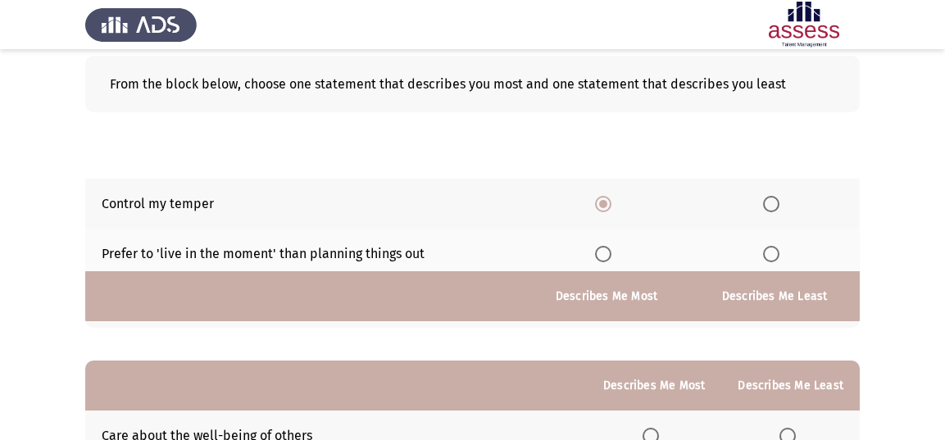
scroll to position [328, 0]
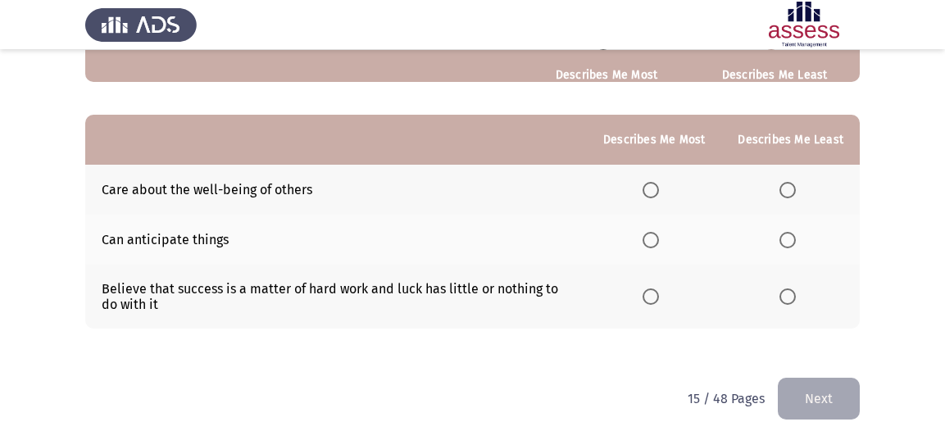
click at [652, 235] on span "Select an option" at bounding box center [650, 240] width 16 height 16
click at [652, 235] on input "Select an option" at bounding box center [650, 240] width 16 height 16
click at [788, 193] on span "Select an option" at bounding box center [787, 190] width 16 height 16
click at [788, 193] on input "Select an option" at bounding box center [787, 190] width 16 height 16
click at [817, 405] on button "Next" at bounding box center [819, 399] width 82 height 42
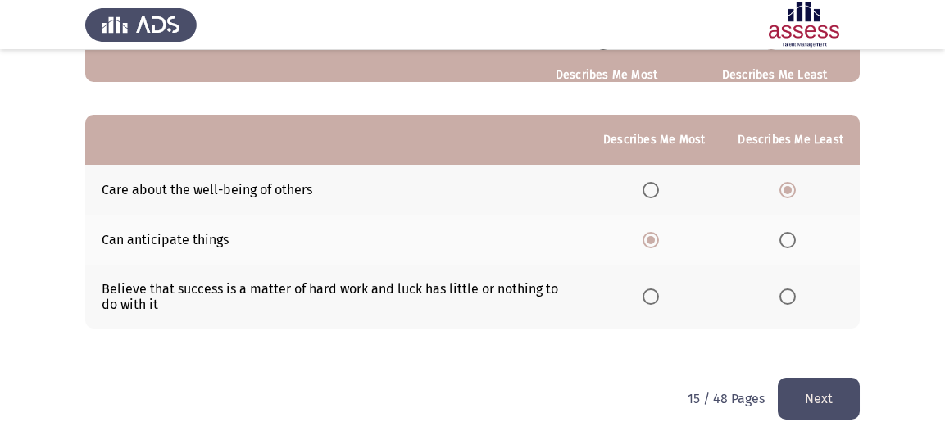
scroll to position [0, 0]
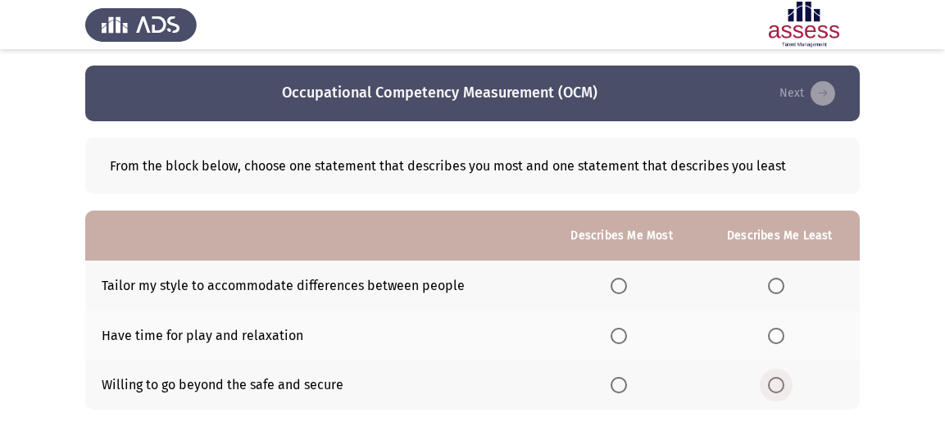
click at [770, 379] on span "Select an option" at bounding box center [776, 385] width 16 height 16
click at [770, 379] on input "Select an option" at bounding box center [776, 385] width 16 height 16
click at [621, 273] on th at bounding box center [621, 286] width 156 height 50
click at [618, 287] on span "Select an option" at bounding box center [618, 286] width 16 height 16
click at [618, 287] on input "Select an option" at bounding box center [618, 286] width 16 height 16
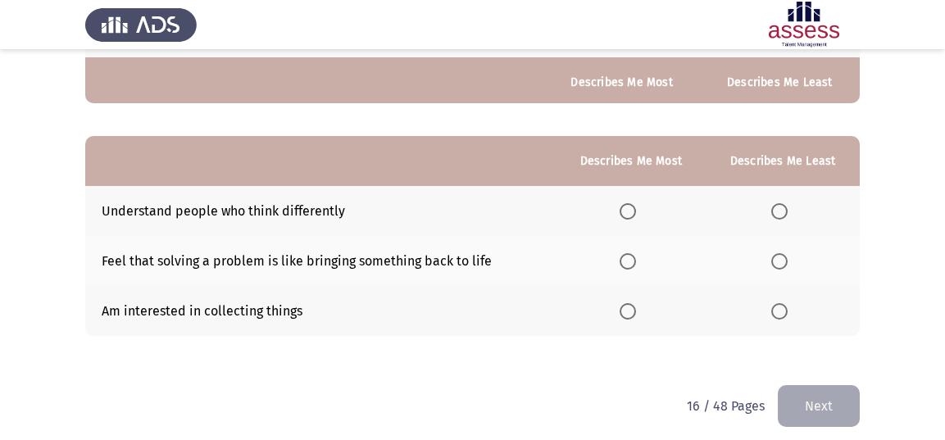
scroll to position [314, 0]
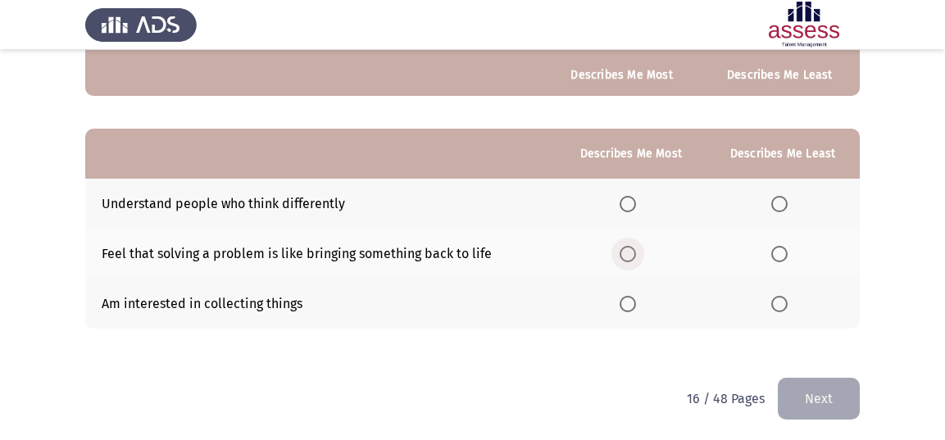
click at [630, 249] on span "Select an option" at bounding box center [627, 254] width 16 height 16
click at [630, 249] on input "Select an option" at bounding box center [627, 254] width 16 height 16
click at [780, 296] on span "Select an option" at bounding box center [779, 304] width 16 height 16
click at [780, 296] on input "Select an option" at bounding box center [779, 304] width 16 height 16
click at [818, 388] on button "Next" at bounding box center [819, 399] width 82 height 42
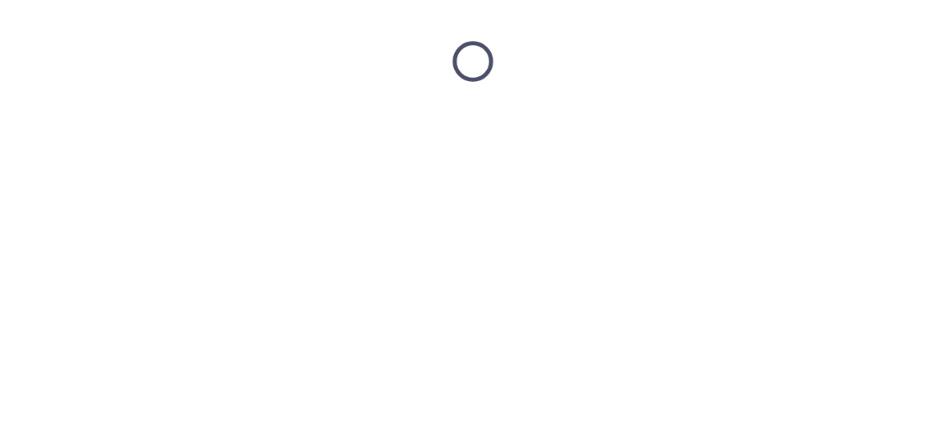
scroll to position [0, 0]
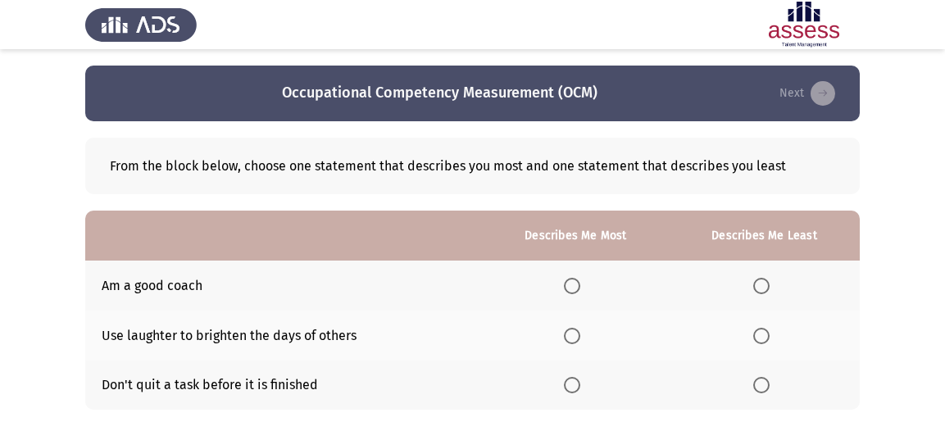
click at [576, 383] on span "Select an option" at bounding box center [572, 385] width 16 height 16
click at [576, 383] on input "Select an option" at bounding box center [572, 385] width 16 height 16
click at [765, 329] on span "Select an option" at bounding box center [761, 336] width 16 height 16
click at [765, 329] on input "Select an option" at bounding box center [761, 336] width 16 height 16
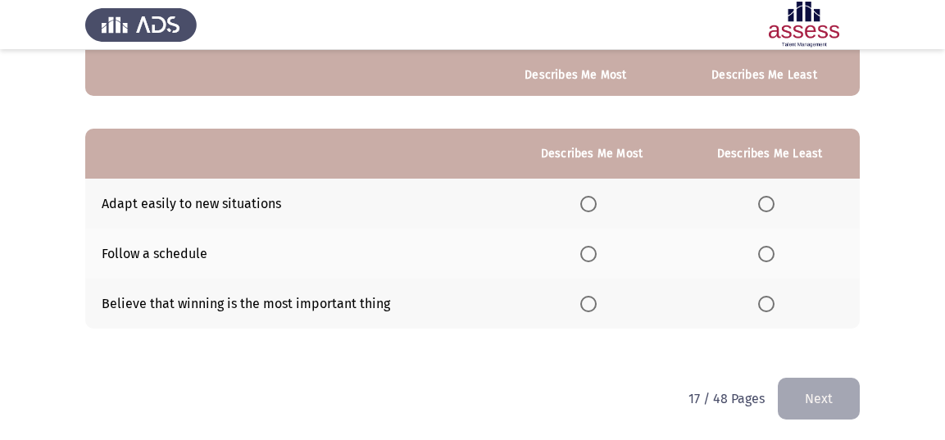
click at [570, 198] on th at bounding box center [591, 204] width 175 height 50
click at [592, 197] on span "Select an option" at bounding box center [588, 204] width 16 height 16
click at [592, 197] on input "Select an option" at bounding box center [588, 204] width 16 height 16
click at [761, 295] on mat-radio-button "Select an option" at bounding box center [769, 303] width 23 height 17
click at [764, 297] on span "Select an option" at bounding box center [766, 304] width 16 height 16
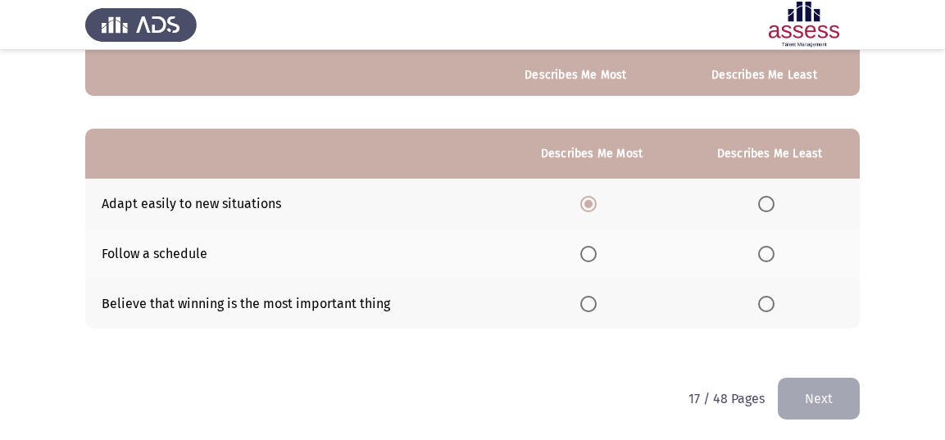
click at [764, 297] on input "Select an option" at bounding box center [766, 304] width 16 height 16
click at [787, 398] on button "Next" at bounding box center [819, 399] width 82 height 42
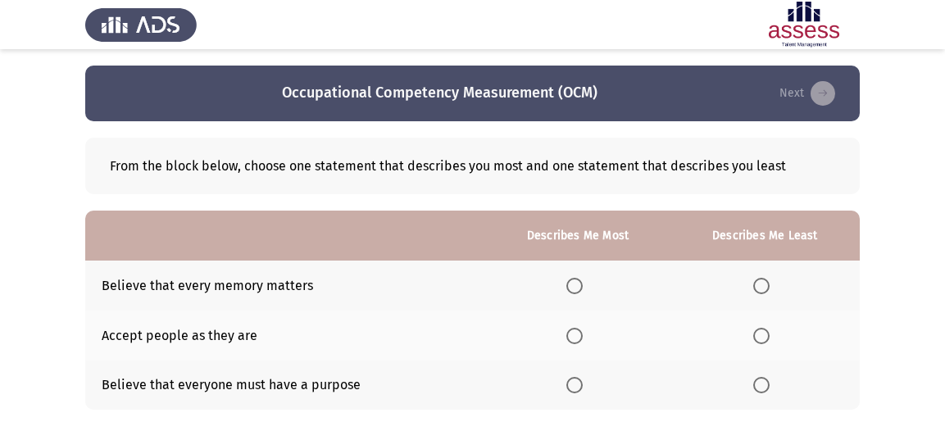
click at [580, 384] on span "Select an option" at bounding box center [574, 385] width 16 height 16
click at [580, 384] on input "Select an option" at bounding box center [574, 385] width 16 height 16
click at [755, 280] on span "Select an option" at bounding box center [761, 286] width 16 height 16
click at [755, 280] on input "Select an option" at bounding box center [761, 286] width 16 height 16
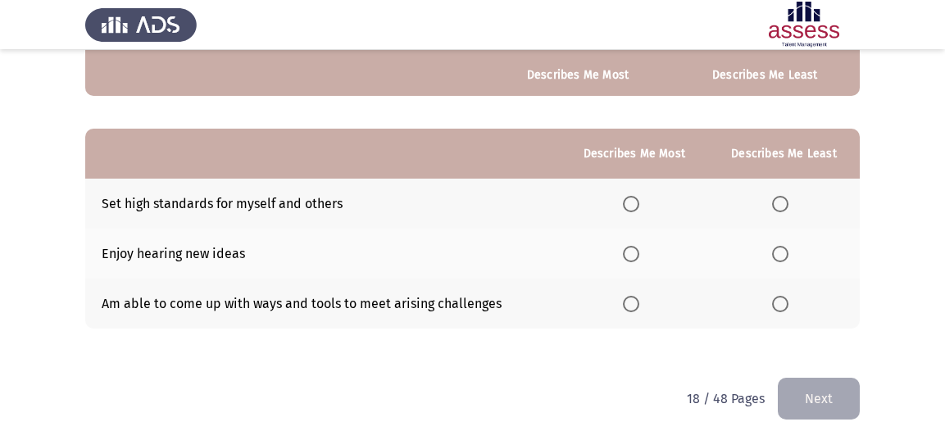
click at [628, 297] on span "Select an option" at bounding box center [631, 304] width 16 height 16
click at [628, 297] on input "Select an option" at bounding box center [631, 304] width 16 height 16
click at [778, 197] on span "Select an option" at bounding box center [780, 204] width 16 height 16
click at [778, 197] on input "Select an option" at bounding box center [780, 204] width 16 height 16
click at [816, 397] on button "Next" at bounding box center [819, 399] width 82 height 42
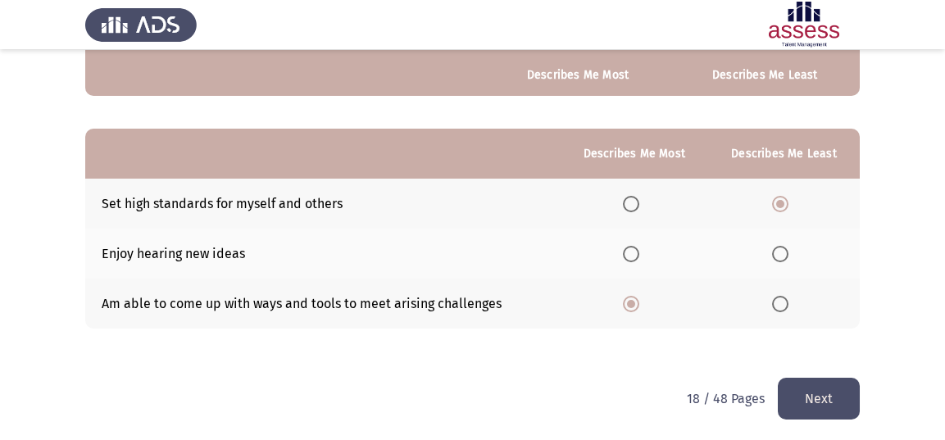
scroll to position [0, 0]
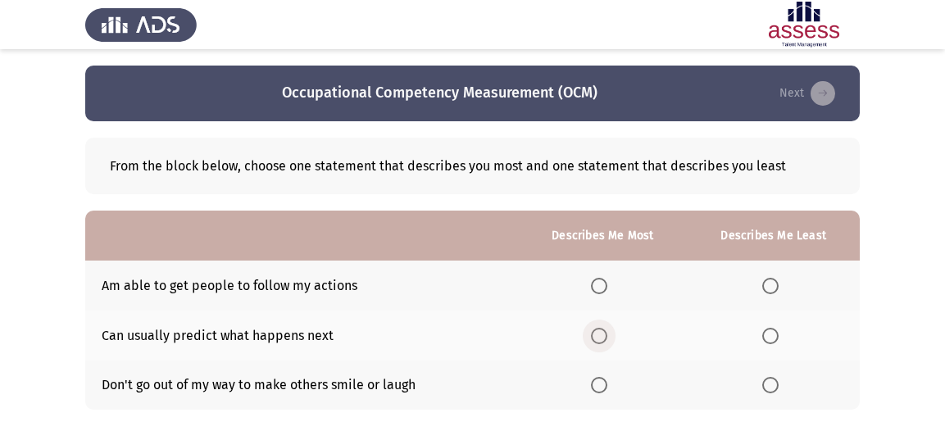
click at [602, 338] on span "Select an option" at bounding box center [599, 336] width 16 height 16
click at [602, 338] on input "Select an option" at bounding box center [599, 336] width 16 height 16
click at [773, 380] on span "Select an option" at bounding box center [770, 385] width 16 height 16
click at [773, 380] on input "Select an option" at bounding box center [770, 385] width 16 height 16
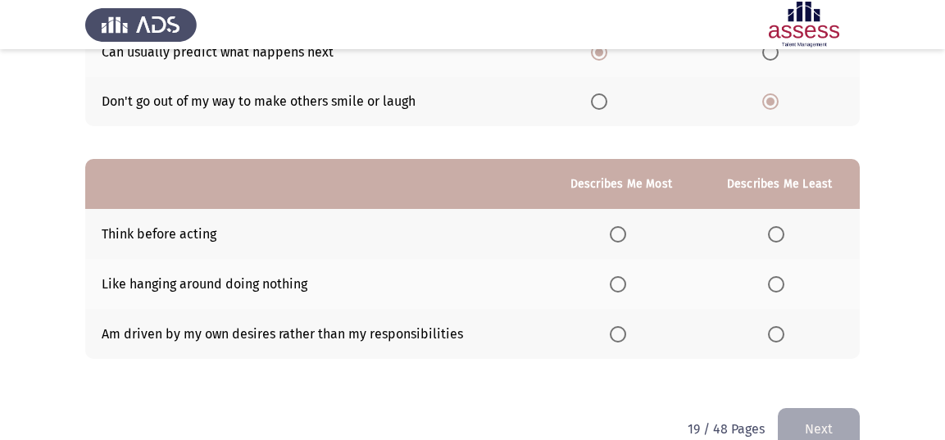
scroll to position [314, 0]
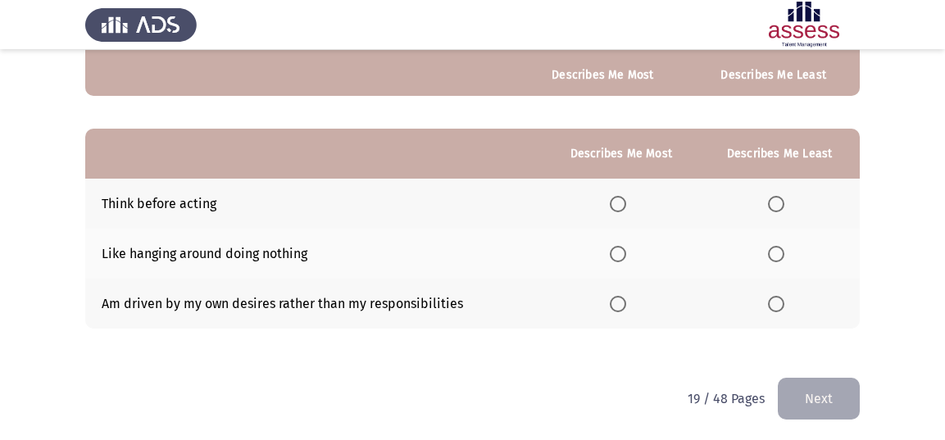
click at [618, 196] on span "Select an option" at bounding box center [618, 204] width 16 height 16
click at [618, 196] on input "Select an option" at bounding box center [618, 204] width 16 height 16
click at [769, 297] on span "Select an option" at bounding box center [776, 304] width 16 height 16
click at [769, 297] on input "Select an option" at bounding box center [776, 304] width 16 height 16
click at [814, 391] on button "Next" at bounding box center [819, 399] width 82 height 42
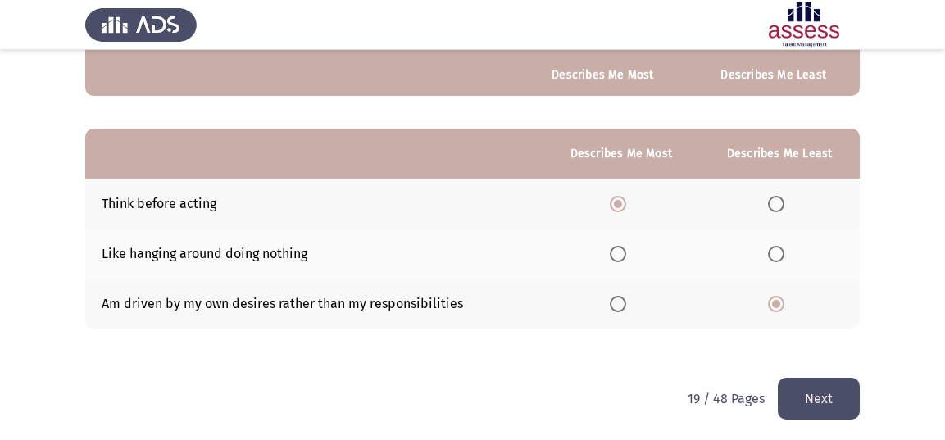
scroll to position [0, 0]
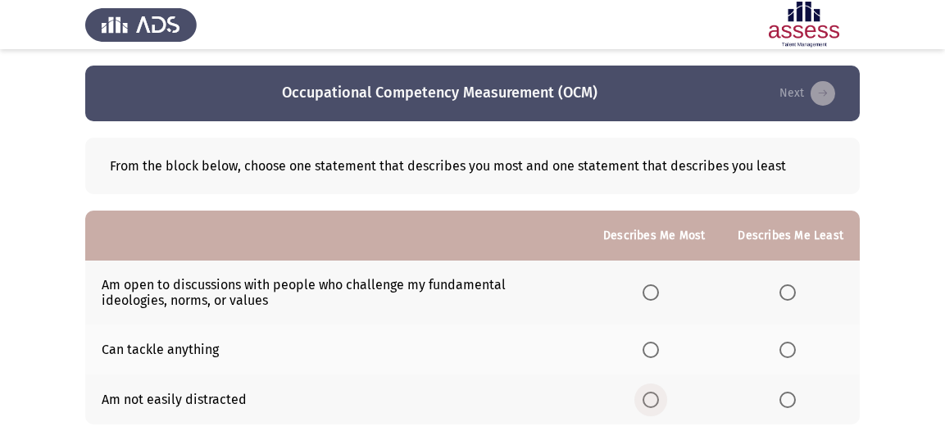
click at [646, 401] on span "Select an option" at bounding box center [650, 400] width 16 height 16
click at [646, 401] on input "Select an option" at bounding box center [650, 400] width 16 height 16
click at [782, 293] on span "Select an option" at bounding box center [787, 292] width 16 height 16
click at [782, 293] on input "Select an option" at bounding box center [787, 292] width 16 height 16
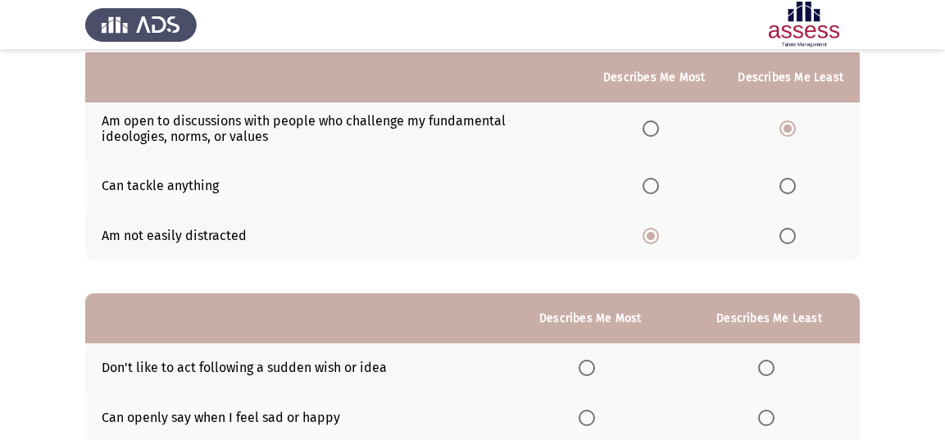
scroll to position [328, 0]
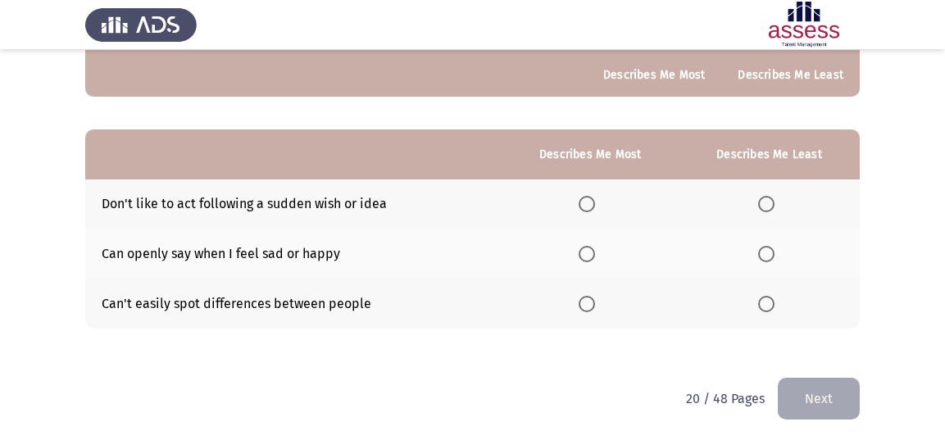
click at [771, 306] on span "Select an option" at bounding box center [766, 304] width 16 height 16
click at [771, 306] on input "Select an option" at bounding box center [766, 304] width 16 height 16
click at [589, 247] on span "Select an option" at bounding box center [586, 254] width 16 height 16
click at [589, 247] on input "Select an option" at bounding box center [586, 254] width 16 height 16
click at [819, 402] on button "Next" at bounding box center [819, 399] width 82 height 42
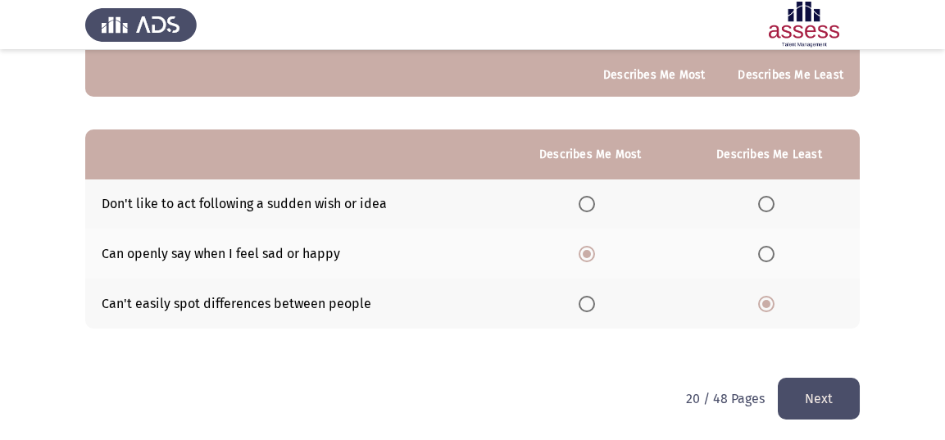
scroll to position [0, 0]
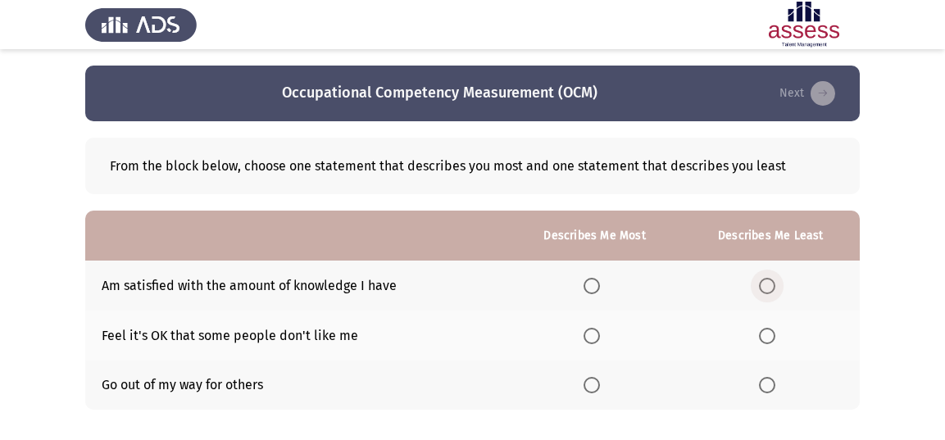
click at [767, 283] on span "Select an option" at bounding box center [767, 286] width 16 height 16
click at [767, 283] on input "Select an option" at bounding box center [767, 286] width 16 height 16
click at [595, 338] on span "Select an option" at bounding box center [591, 336] width 16 height 16
click at [595, 338] on input "Select an option" at bounding box center [591, 336] width 16 height 16
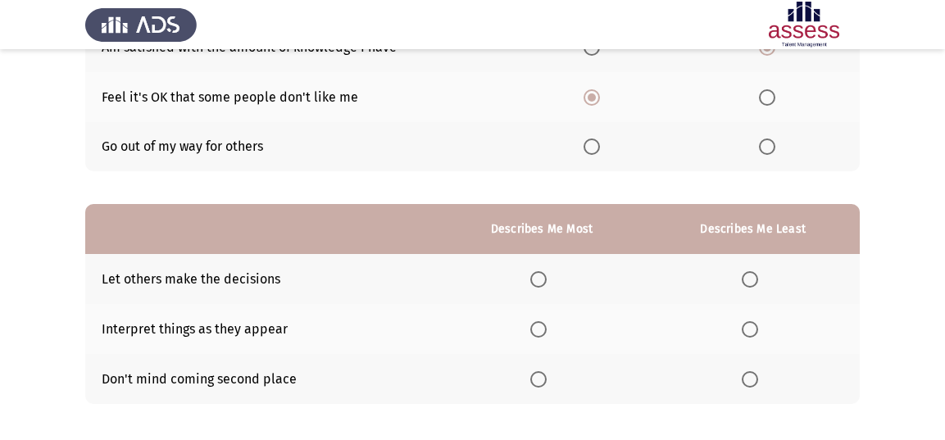
scroll to position [246, 0]
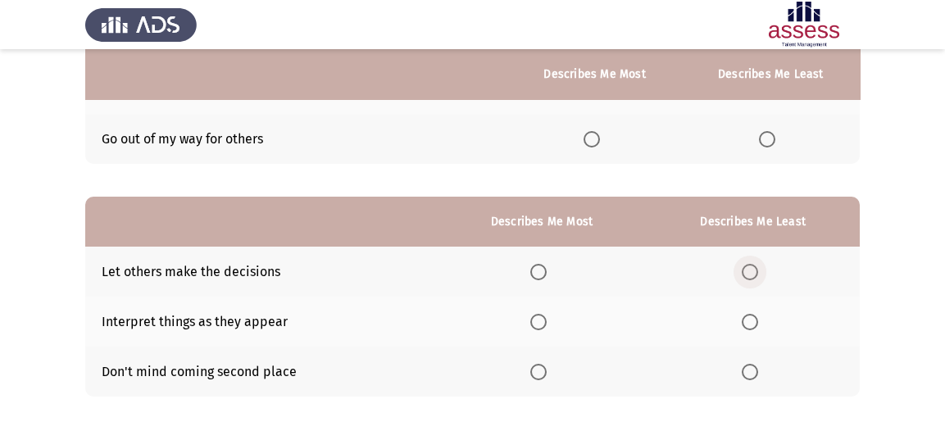
click at [749, 264] on span "Select an option" at bounding box center [749, 272] width 16 height 16
click at [749, 264] on input "Select an option" at bounding box center [749, 272] width 16 height 16
click at [546, 321] on span "Select an option" at bounding box center [538, 322] width 16 height 16
click at [546, 321] on input "Select an option" at bounding box center [538, 322] width 16 height 16
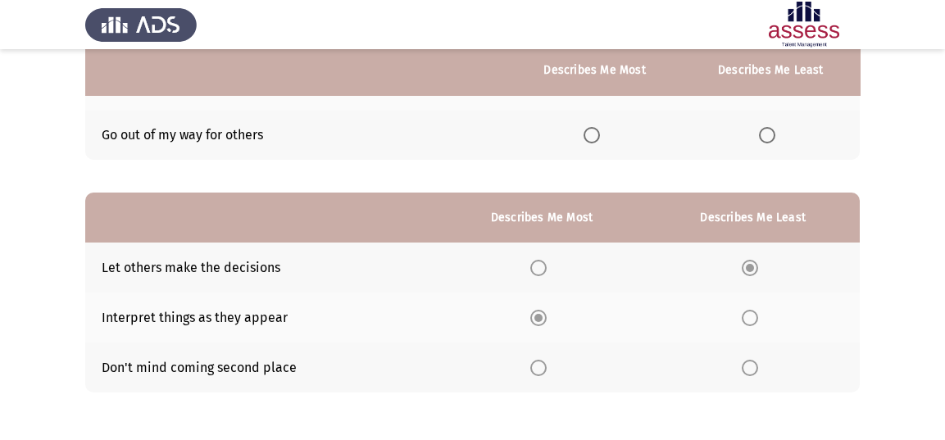
scroll to position [314, 0]
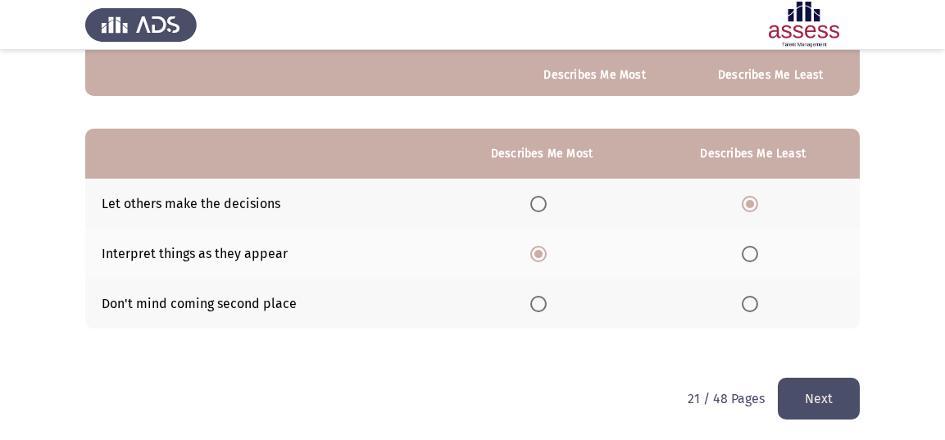
click at [842, 399] on button "Next" at bounding box center [819, 399] width 82 height 42
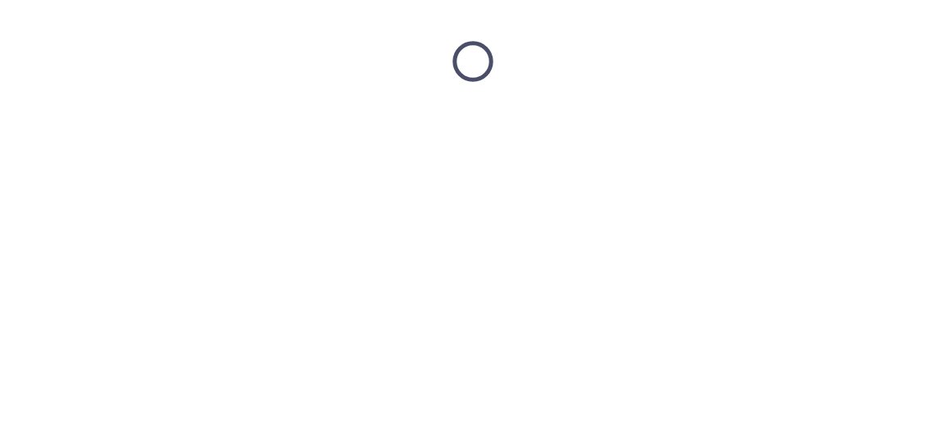
scroll to position [0, 0]
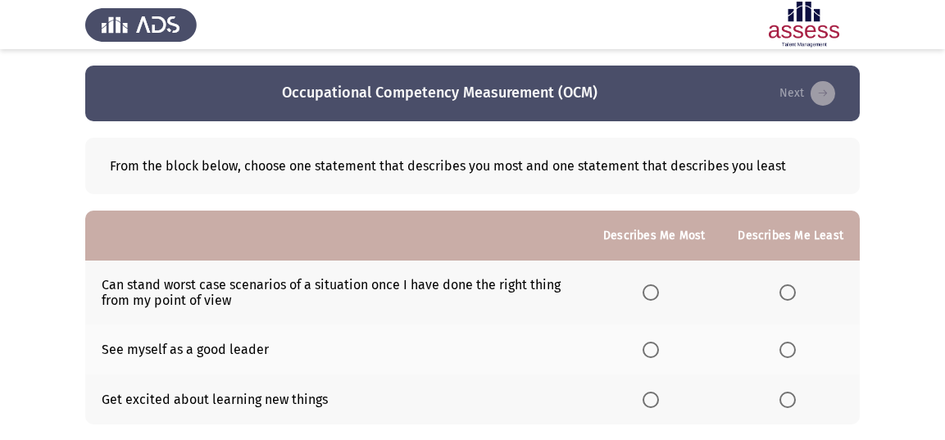
click at [652, 395] on span "Select an option" at bounding box center [650, 400] width 16 height 16
click at [652, 395] on input "Select an option" at bounding box center [650, 400] width 16 height 16
click at [783, 289] on span "Select an option" at bounding box center [787, 292] width 16 height 16
click at [783, 289] on input "Select an option" at bounding box center [787, 292] width 16 height 16
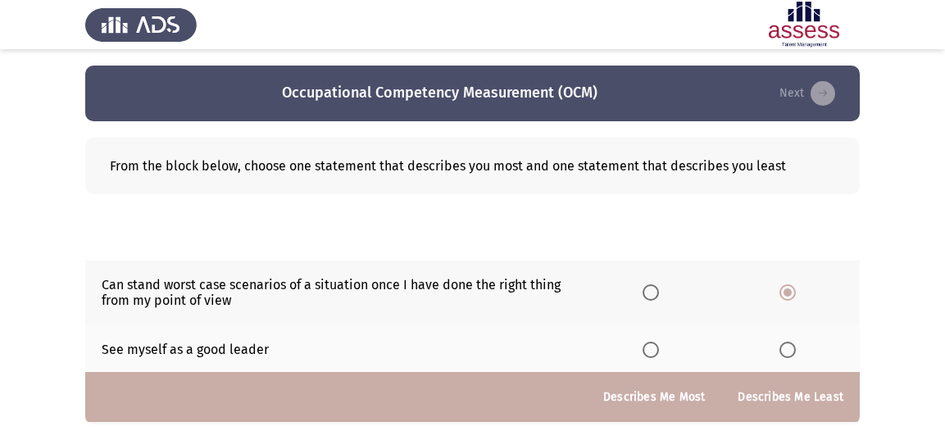
scroll to position [328, 0]
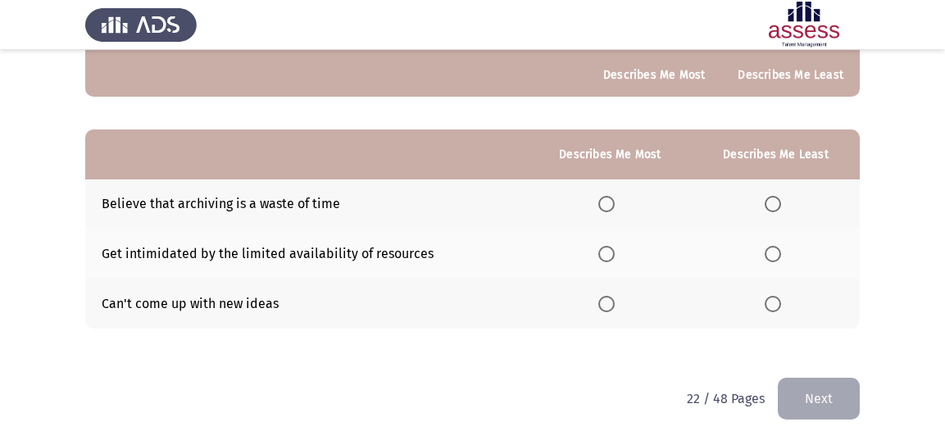
click at [778, 302] on span "Select an option" at bounding box center [772, 304] width 16 height 16
click at [778, 302] on input "Select an option" at bounding box center [772, 304] width 16 height 16
click at [601, 248] on span "Select an option" at bounding box center [606, 254] width 16 height 16
click at [601, 248] on input "Select an option" at bounding box center [606, 254] width 16 height 16
click at [805, 386] on button "Next" at bounding box center [819, 399] width 82 height 42
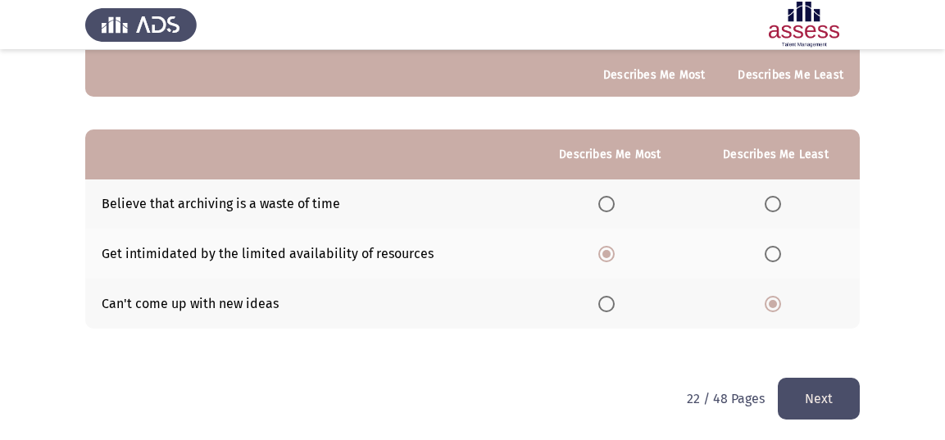
scroll to position [0, 0]
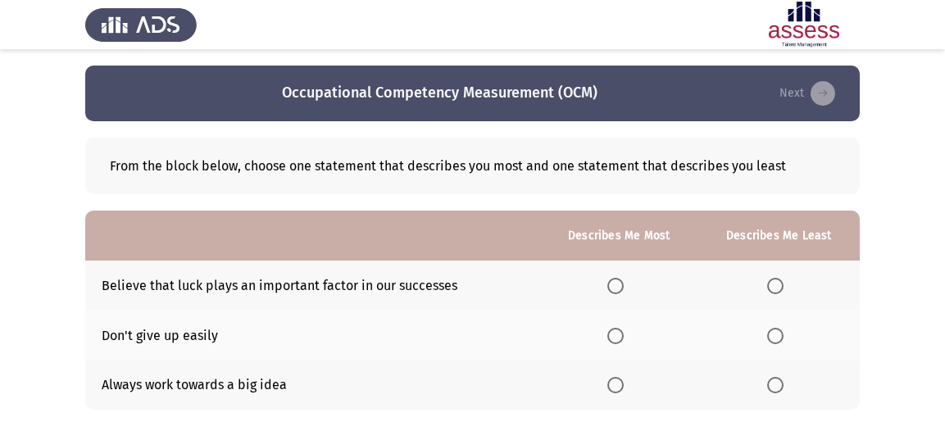
click at [612, 340] on span "Select an option" at bounding box center [615, 336] width 16 height 16
click at [612, 340] on input "Select an option" at bounding box center [615, 336] width 16 height 16
click at [775, 280] on span "Select an option" at bounding box center [775, 286] width 16 height 16
click at [775, 280] on input "Select an option" at bounding box center [775, 286] width 16 height 16
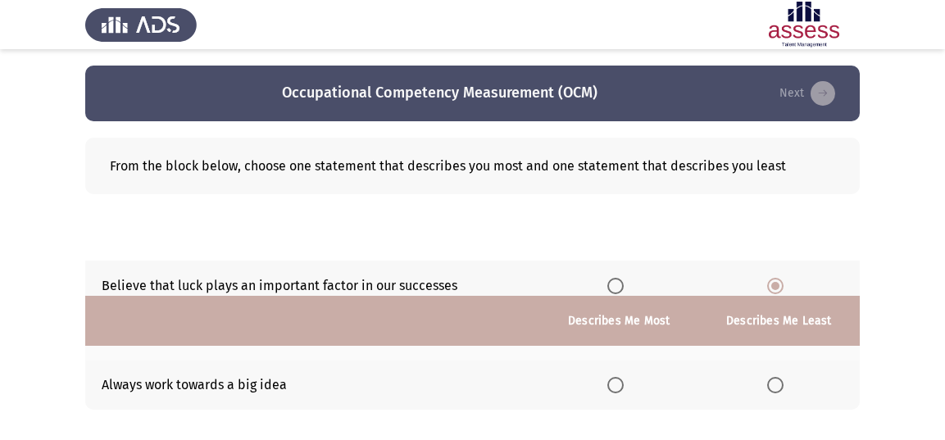
scroll to position [314, 0]
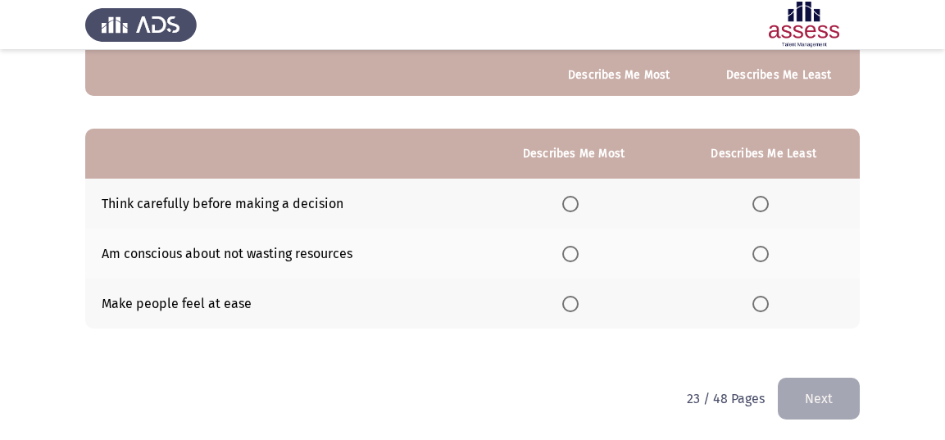
click at [578, 303] on span "Select an option" at bounding box center [570, 304] width 16 height 16
click at [578, 303] on input "Select an option" at bounding box center [570, 304] width 16 height 16
click at [578, 207] on span "Select an option" at bounding box center [570, 204] width 16 height 16
click at [578, 207] on input "Select an option" at bounding box center [570, 204] width 16 height 16
click at [764, 304] on span "Select an option" at bounding box center [760, 304] width 16 height 16
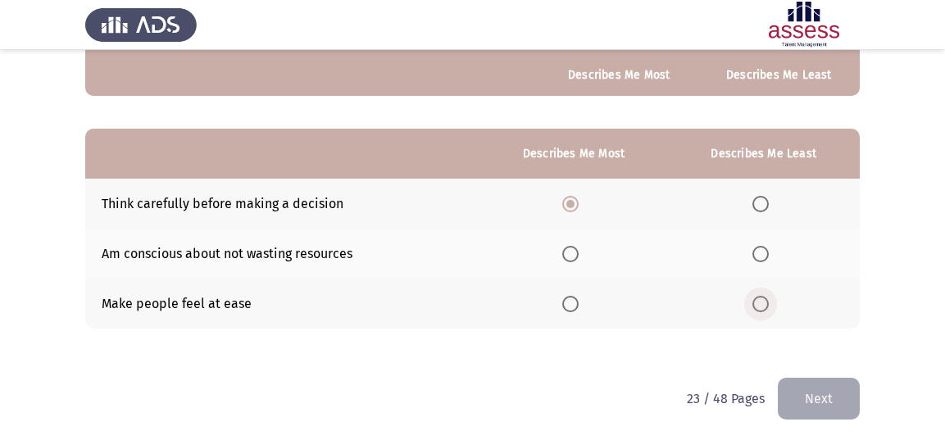
click at [764, 304] on input "Select an option" at bounding box center [760, 304] width 16 height 16
click at [823, 405] on button "Next" at bounding box center [819, 399] width 82 height 42
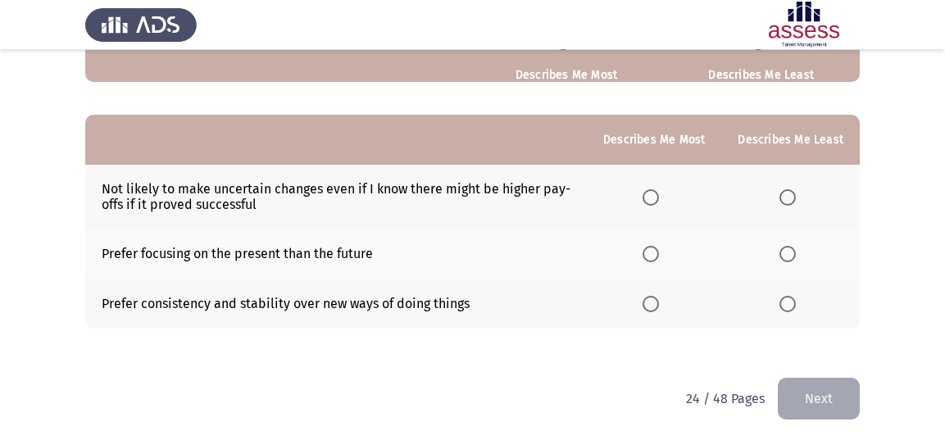
scroll to position [0, 0]
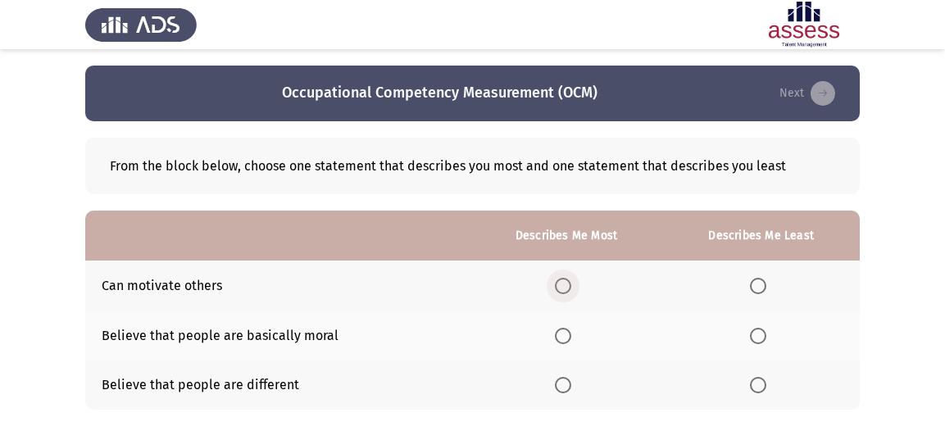
click at [569, 279] on span "Select an option" at bounding box center [563, 286] width 16 height 16
click at [569, 279] on input "Select an option" at bounding box center [563, 286] width 16 height 16
click at [754, 333] on span "Select an option" at bounding box center [758, 336] width 16 height 16
click at [754, 333] on input "Select an option" at bounding box center [758, 336] width 16 height 16
click at [563, 377] on span "Select an option" at bounding box center [563, 385] width 16 height 16
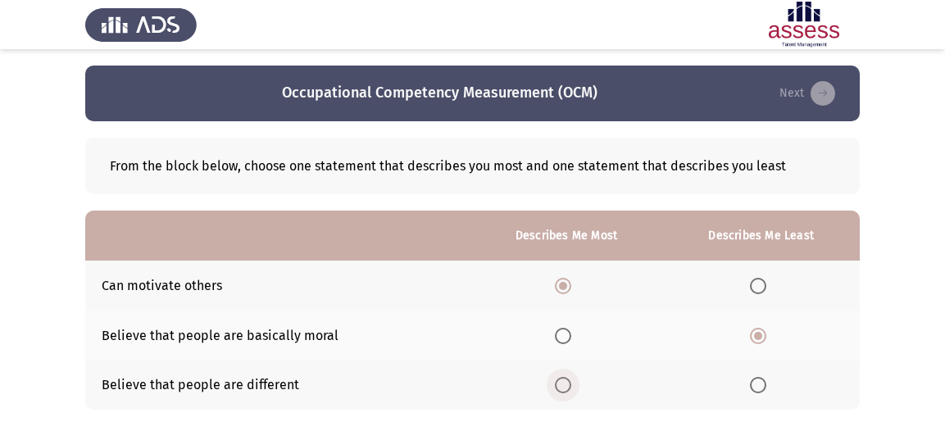
click at [563, 377] on input "Select an option" at bounding box center [563, 385] width 16 height 16
click at [759, 283] on span "Select an option" at bounding box center [758, 286] width 16 height 16
click at [759, 283] on input "Select an option" at bounding box center [758, 286] width 16 height 16
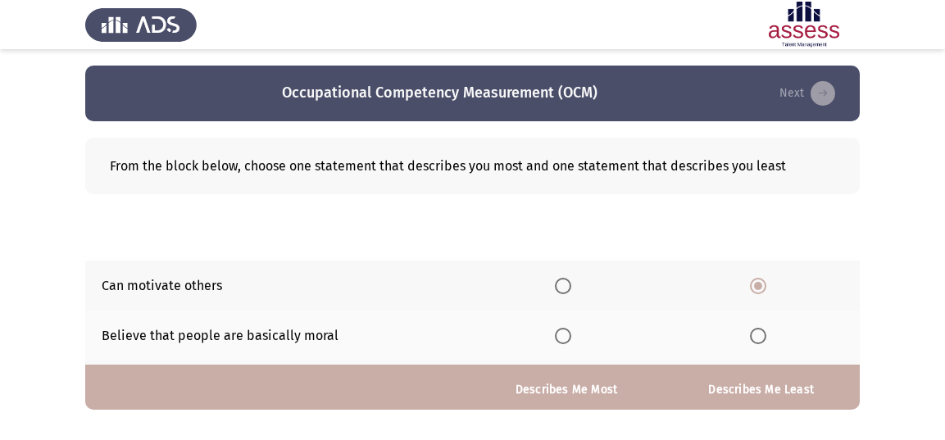
scroll to position [328, 0]
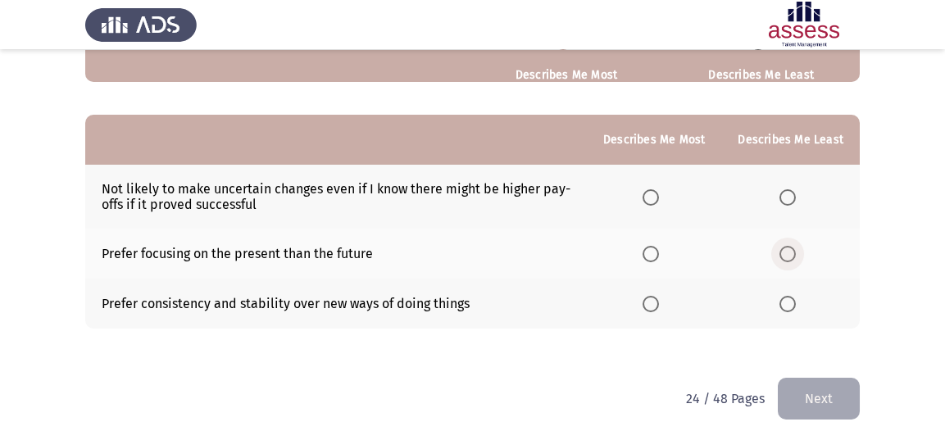
click at [790, 249] on span "Select an option" at bounding box center [787, 254] width 16 height 16
click at [790, 249] on input "Select an option" at bounding box center [787, 254] width 16 height 16
click at [646, 295] on th at bounding box center [654, 304] width 134 height 50
click at [651, 301] on span "Select an option" at bounding box center [650, 304] width 16 height 16
click at [651, 301] on input "Select an option" at bounding box center [650, 304] width 16 height 16
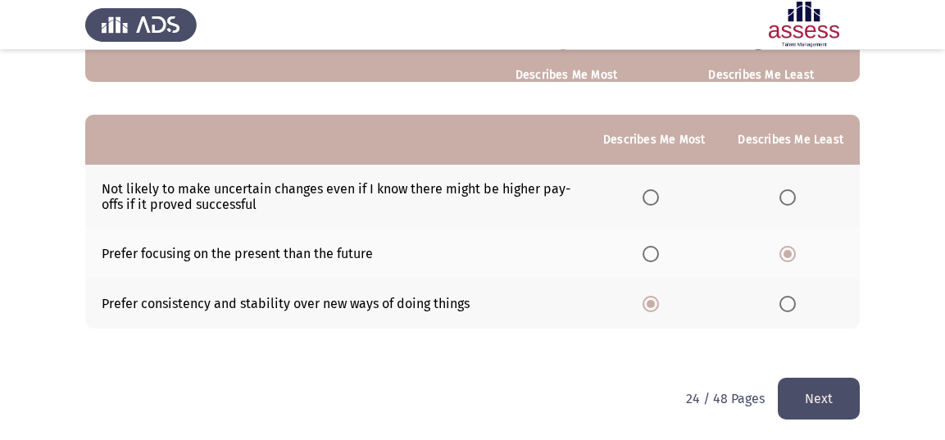
click at [811, 406] on button "Next" at bounding box center [819, 399] width 82 height 42
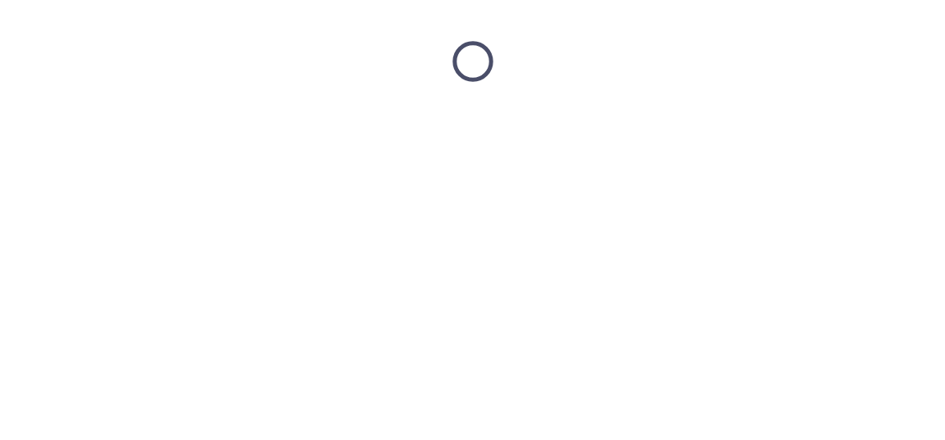
scroll to position [0, 0]
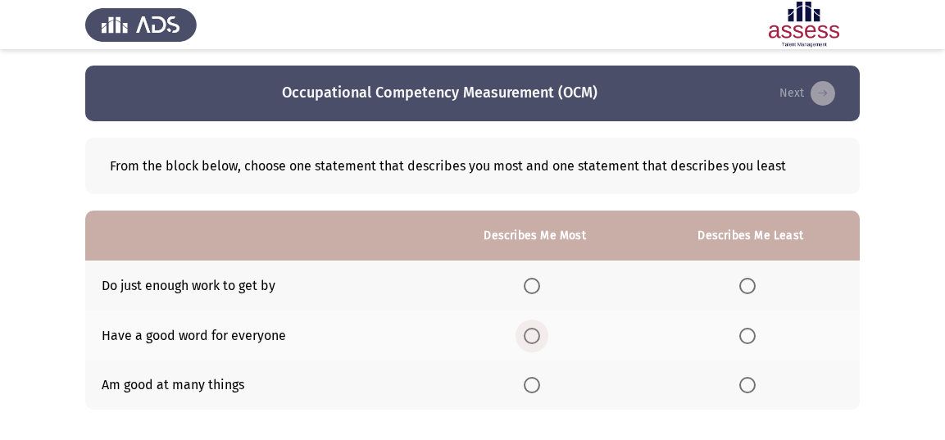
click at [539, 333] on span "Select an option" at bounding box center [532, 336] width 16 height 16
click at [539, 333] on input "Select an option" at bounding box center [532, 336] width 16 height 16
click at [748, 282] on span "Select an option" at bounding box center [747, 286] width 16 height 16
click at [748, 282] on input "Select an option" at bounding box center [747, 286] width 16 height 16
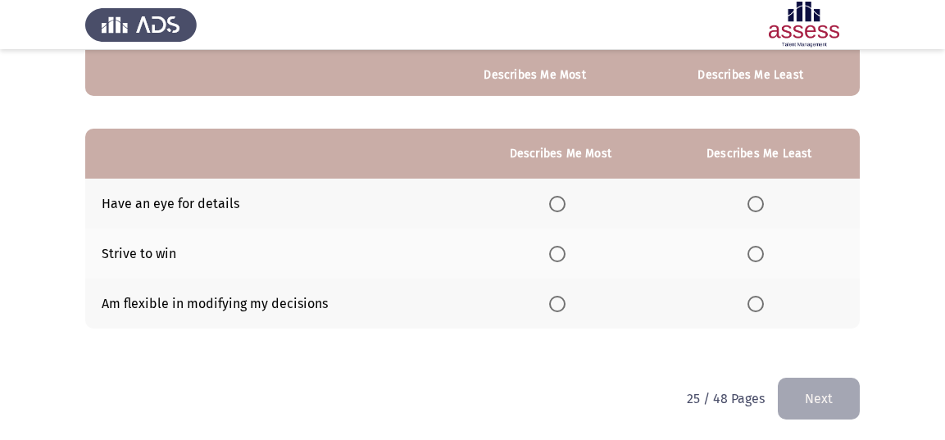
click at [552, 200] on span "Select an option" at bounding box center [557, 204] width 16 height 16
click at [552, 200] on input "Select an option" at bounding box center [557, 204] width 16 height 16
click at [751, 298] on span "Select an option" at bounding box center [755, 304] width 16 height 16
click at [751, 298] on input "Select an option" at bounding box center [755, 304] width 16 height 16
click at [828, 399] on button "Next" at bounding box center [819, 399] width 82 height 42
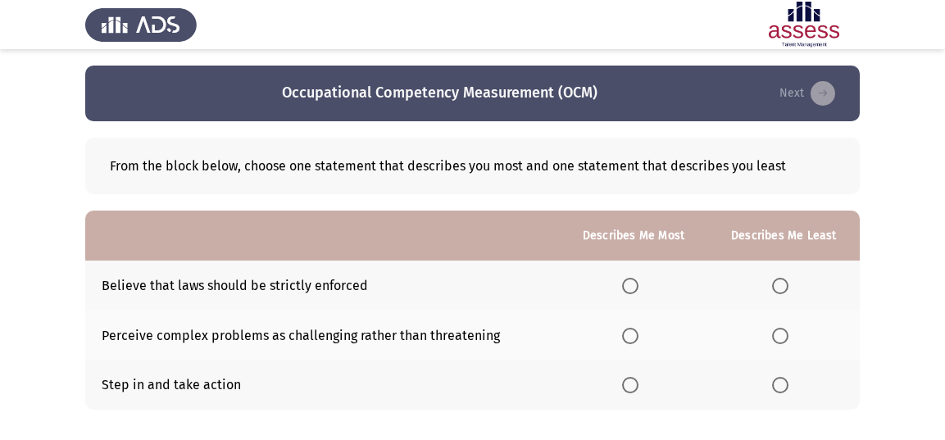
scroll to position [82, 0]
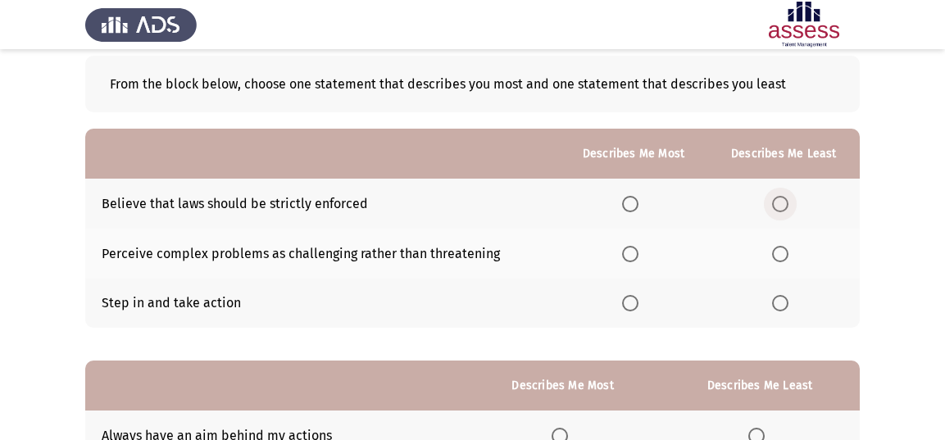
click at [787, 206] on span "Select an option" at bounding box center [780, 204] width 16 height 16
click at [787, 206] on input "Select an option" at bounding box center [780, 204] width 16 height 16
click at [631, 256] on span "Select an option" at bounding box center [630, 254] width 16 height 16
click at [631, 256] on input "Select an option" at bounding box center [630, 254] width 16 height 16
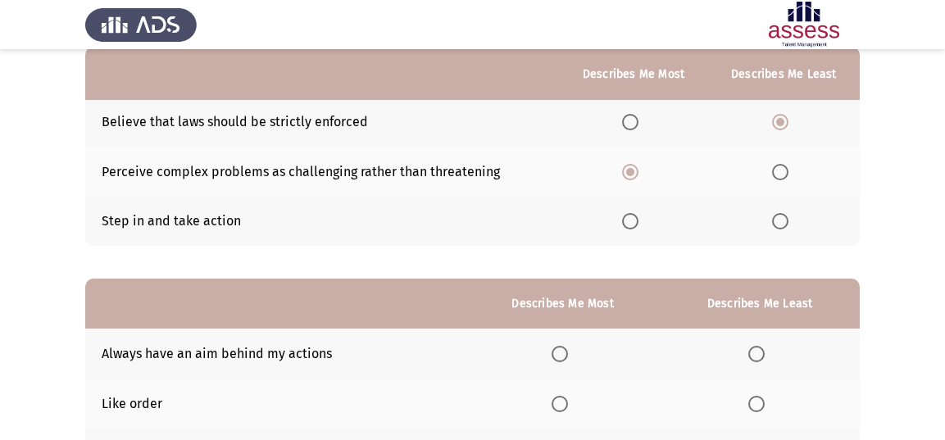
click at [628, 215] on span "Select an option" at bounding box center [630, 221] width 16 height 16
click at [628, 215] on input "Select an option" at bounding box center [630, 221] width 16 height 16
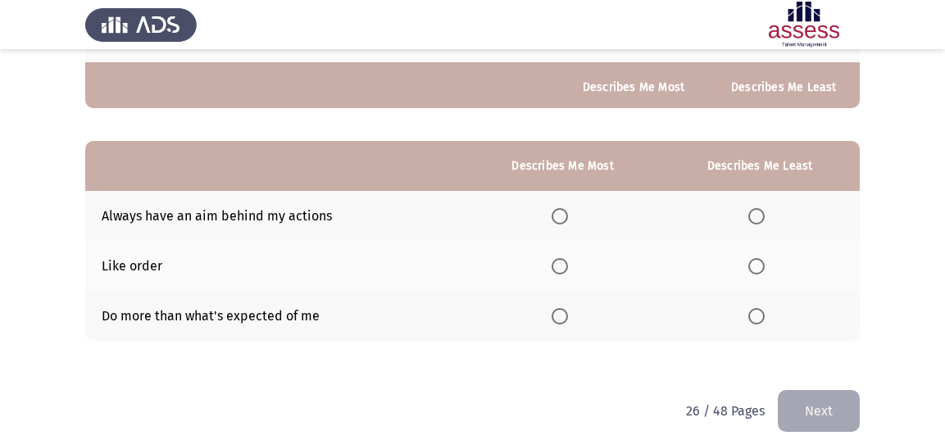
scroll to position [314, 0]
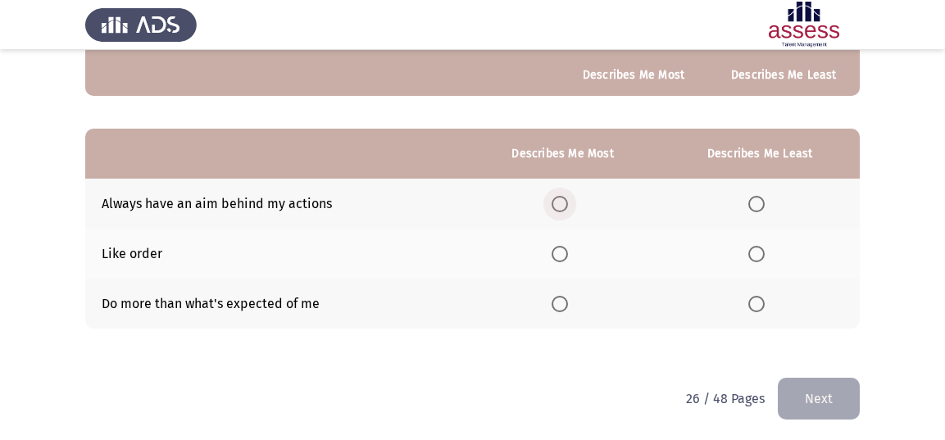
click at [555, 198] on span "Select an option" at bounding box center [559, 204] width 16 height 16
click at [555, 198] on input "Select an option" at bounding box center [559, 204] width 16 height 16
click at [565, 299] on span "Select an option" at bounding box center [559, 304] width 16 height 16
click at [565, 299] on input "Select an option" at bounding box center [559, 304] width 16 height 16
click at [751, 242] on th at bounding box center [760, 254] width 200 height 50
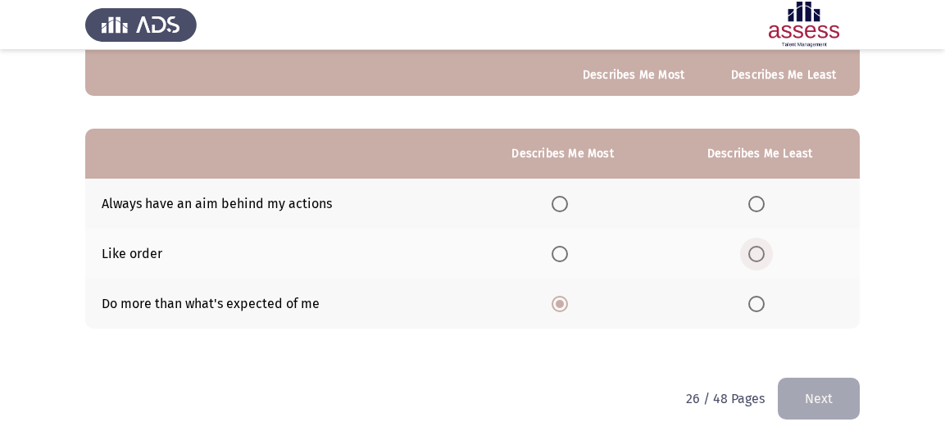
click at [752, 247] on span "Select an option" at bounding box center [756, 254] width 16 height 16
click at [752, 247] on input "Select an option" at bounding box center [756, 254] width 16 height 16
click at [815, 401] on button "Next" at bounding box center [819, 399] width 82 height 42
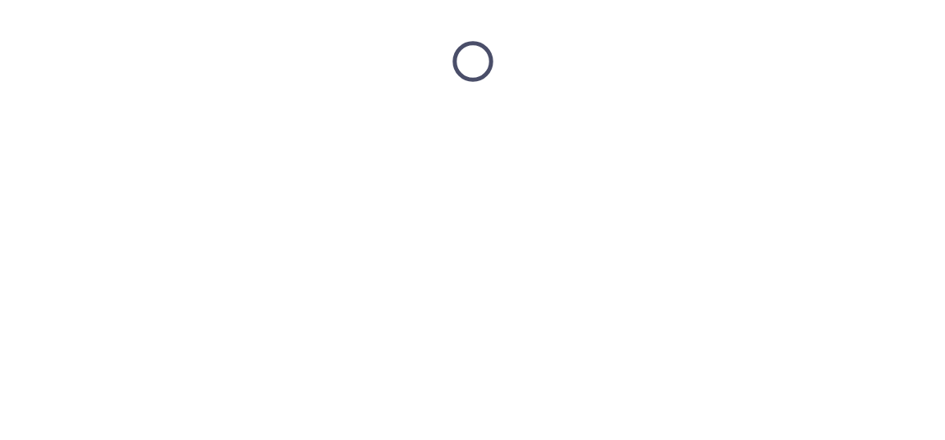
scroll to position [0, 0]
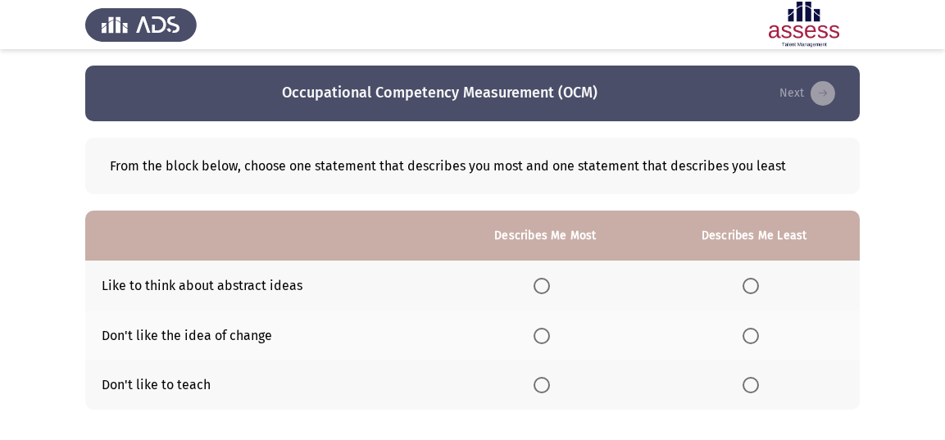
click at [753, 391] on span "Select an option" at bounding box center [750, 385] width 16 height 16
click at [753, 391] on input "Select an option" at bounding box center [750, 385] width 16 height 16
click at [544, 282] on span "Select an option" at bounding box center [541, 286] width 16 height 16
click at [544, 282] on input "Select an option" at bounding box center [541, 286] width 16 height 16
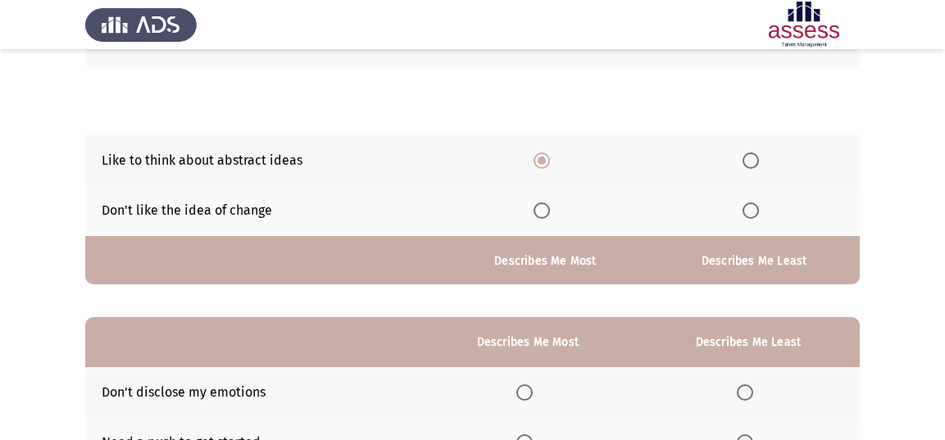
scroll to position [314, 0]
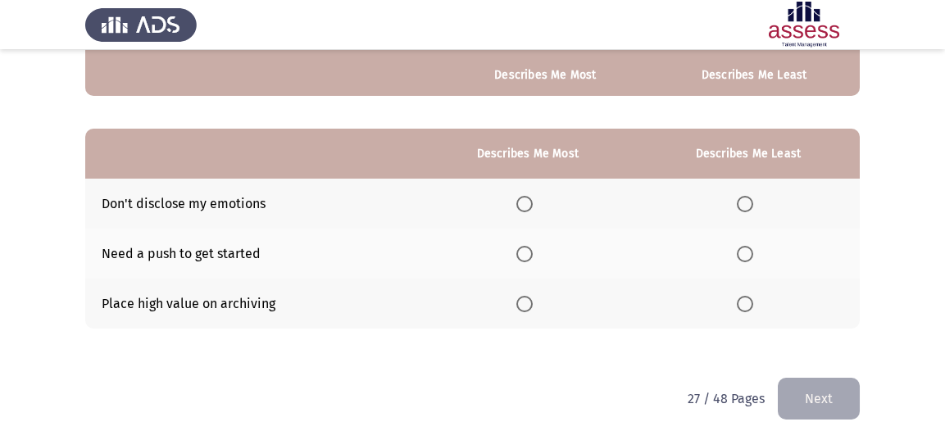
click at [750, 202] on span "Select an option" at bounding box center [745, 204] width 16 height 16
click at [750, 202] on input "Select an option" at bounding box center [745, 204] width 16 height 16
click at [524, 297] on span "Select an option" at bounding box center [524, 304] width 16 height 16
click at [524, 297] on input "Select an option" at bounding box center [524, 304] width 16 height 16
click at [844, 389] on button "Next" at bounding box center [819, 399] width 82 height 42
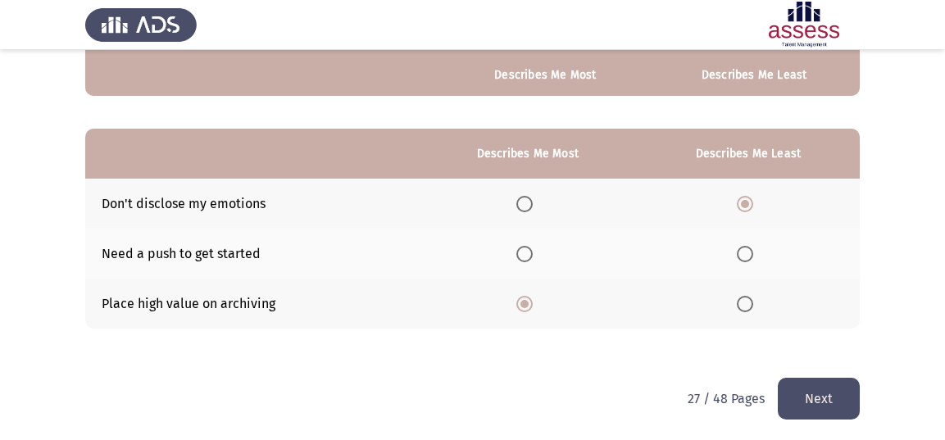
scroll to position [0, 0]
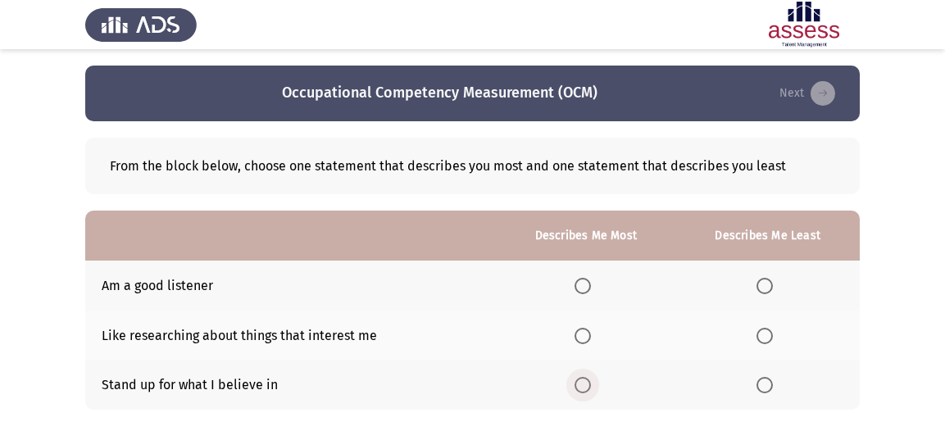
click at [583, 388] on span "Select an option" at bounding box center [582, 385] width 16 height 16
click at [583, 388] on input "Select an option" at bounding box center [582, 385] width 16 height 16
click at [773, 332] on label "Select an option" at bounding box center [767, 336] width 23 height 16
click at [773, 332] on input "Select an option" at bounding box center [764, 336] width 16 height 16
click at [761, 280] on span "Select an option" at bounding box center [764, 286] width 16 height 16
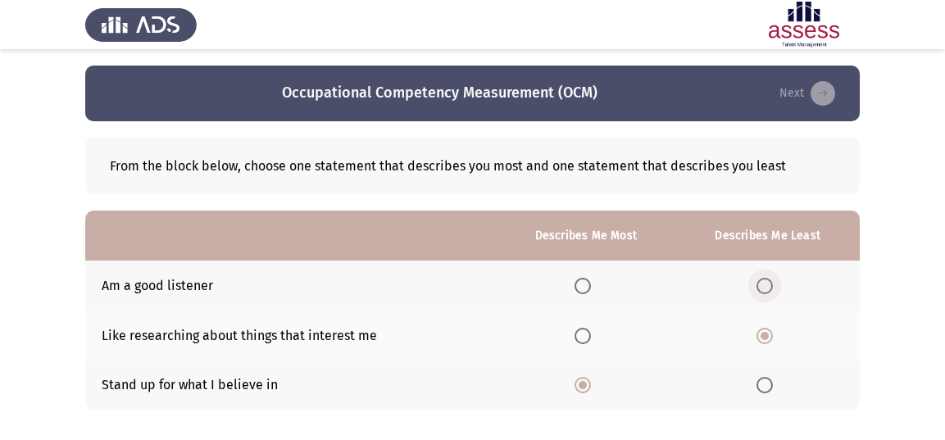
click at [761, 280] on input "Select an option" at bounding box center [764, 286] width 16 height 16
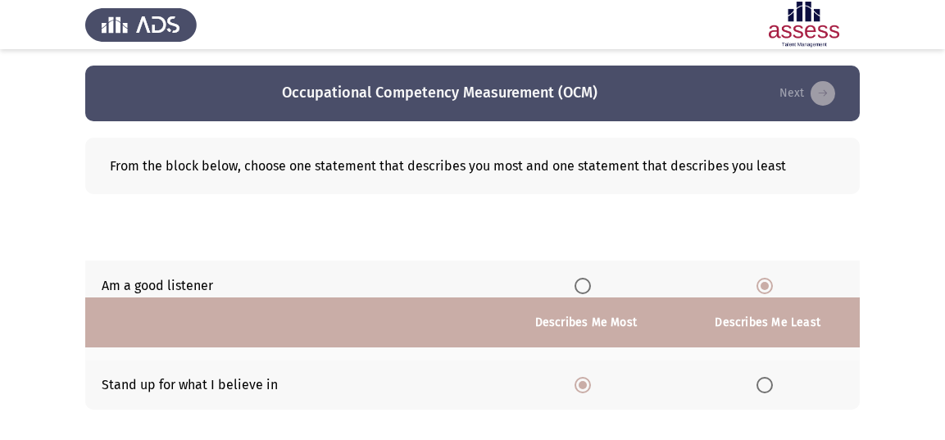
scroll to position [314, 0]
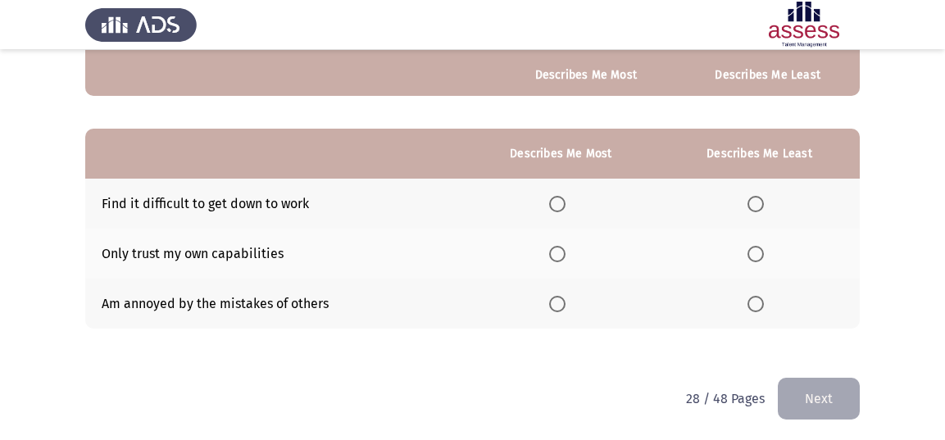
click at [755, 304] on span "Select an option" at bounding box center [755, 304] width 16 height 16
click at [755, 304] on input "Select an option" at bounding box center [755, 304] width 16 height 16
click at [554, 246] on span "Select an option" at bounding box center [557, 254] width 16 height 16
click at [554, 246] on input "Select an option" at bounding box center [557, 254] width 16 height 16
click at [751, 203] on span "Select an option" at bounding box center [755, 204] width 16 height 16
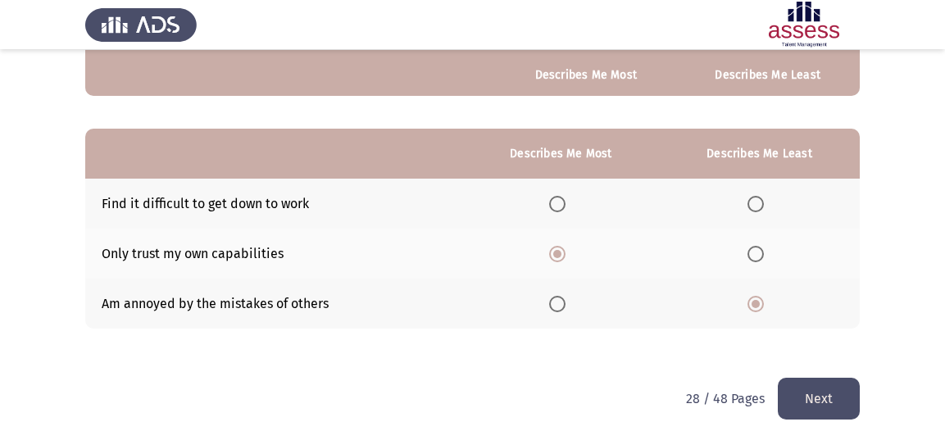
click at [751, 203] on input "Select an option" at bounding box center [755, 204] width 16 height 16
click at [814, 389] on button "Next" at bounding box center [819, 399] width 82 height 42
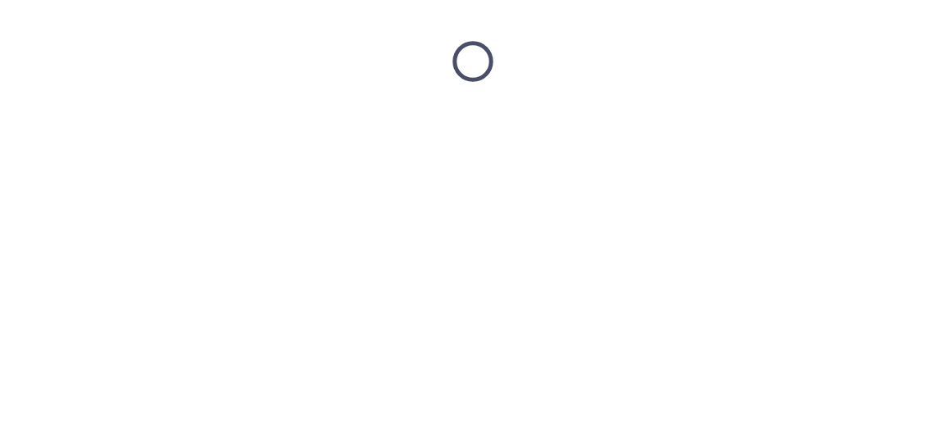
scroll to position [0, 0]
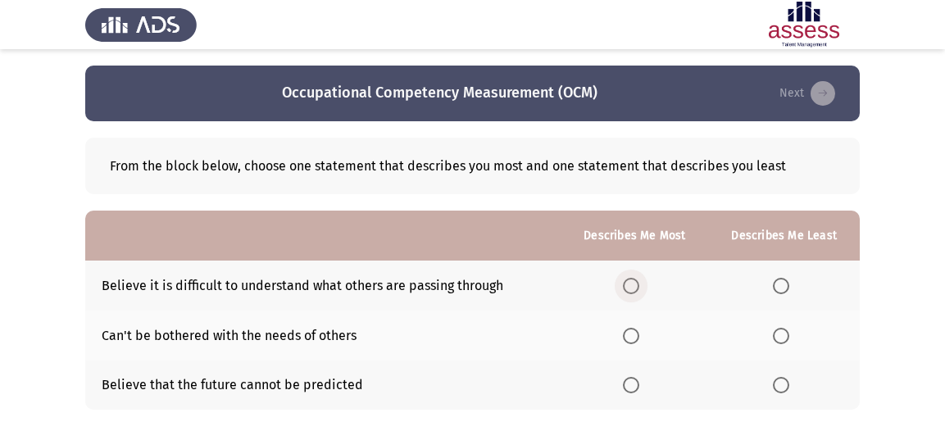
click at [636, 287] on span "Select an option" at bounding box center [631, 286] width 16 height 16
click at [636, 287] on input "Select an option" at bounding box center [631, 286] width 16 height 16
click at [787, 329] on span "Select an option" at bounding box center [781, 336] width 16 height 16
click at [787, 329] on input "Select an option" at bounding box center [781, 336] width 16 height 16
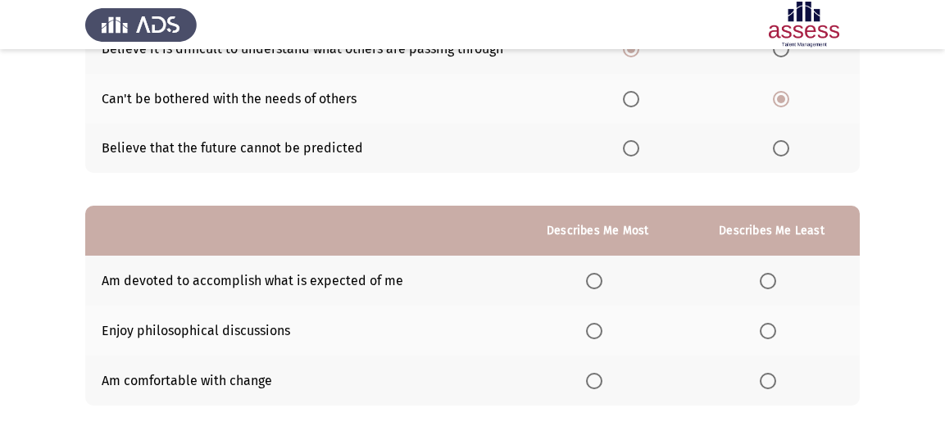
scroll to position [246, 0]
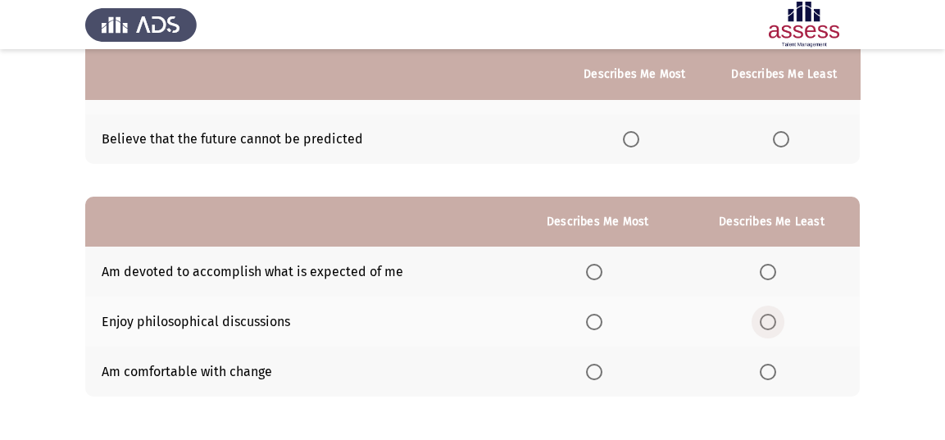
click at [776, 318] on span "Select an option" at bounding box center [767, 322] width 16 height 16
click at [776, 318] on input "Select an option" at bounding box center [767, 322] width 16 height 16
click at [586, 370] on th at bounding box center [597, 372] width 172 height 50
click at [601, 265] on span "Select an option" at bounding box center [594, 272] width 16 height 16
click at [601, 265] on input "Select an option" at bounding box center [594, 272] width 16 height 16
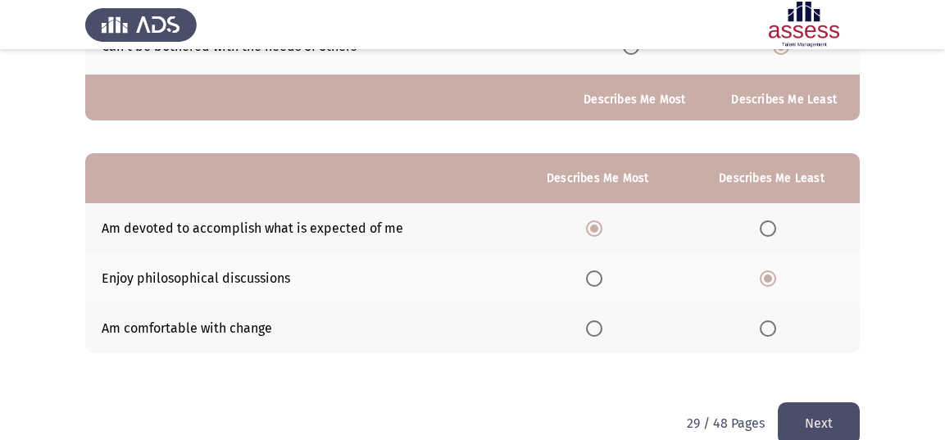
scroll to position [314, 0]
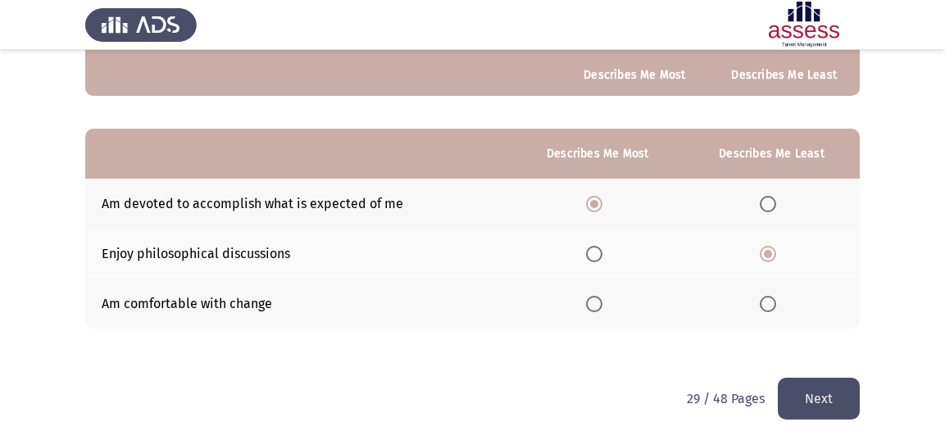
click at [819, 383] on button "Next" at bounding box center [819, 399] width 82 height 42
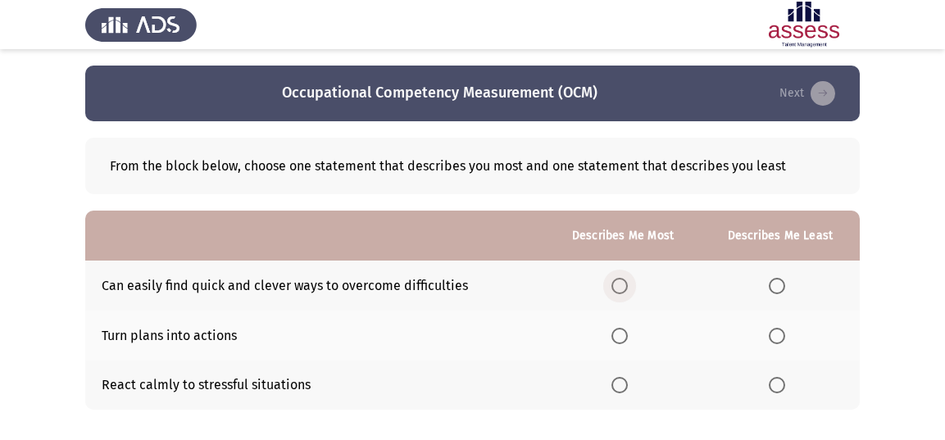
click at [628, 284] on span "Select an option" at bounding box center [619, 286] width 16 height 16
click at [628, 284] on input "Select an option" at bounding box center [619, 286] width 16 height 16
click at [622, 383] on span "Select an option" at bounding box center [619, 385] width 16 height 16
click at [622, 383] on input "Select an option" at bounding box center [619, 385] width 16 height 16
click at [618, 287] on span "Select an option" at bounding box center [619, 286] width 16 height 16
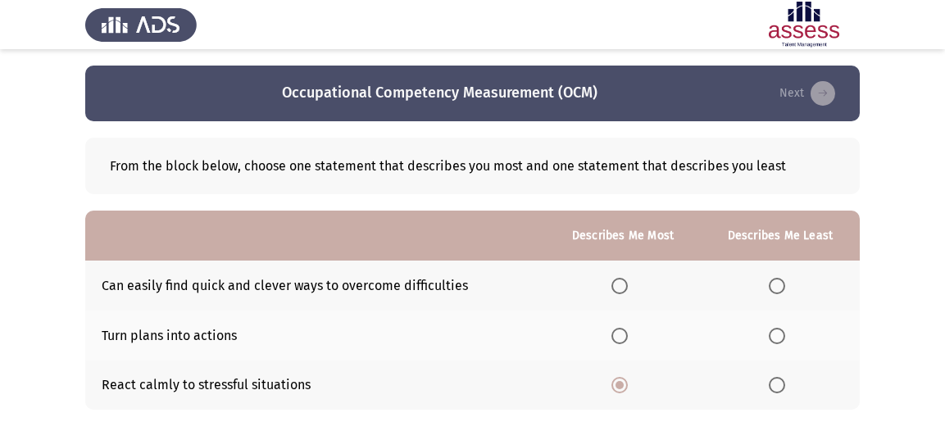
click at [618, 287] on input "Select an option" at bounding box center [619, 286] width 16 height 16
click at [778, 386] on span "Select an option" at bounding box center [776, 385] width 16 height 16
click at [778, 386] on input "Select an option" at bounding box center [776, 385] width 16 height 16
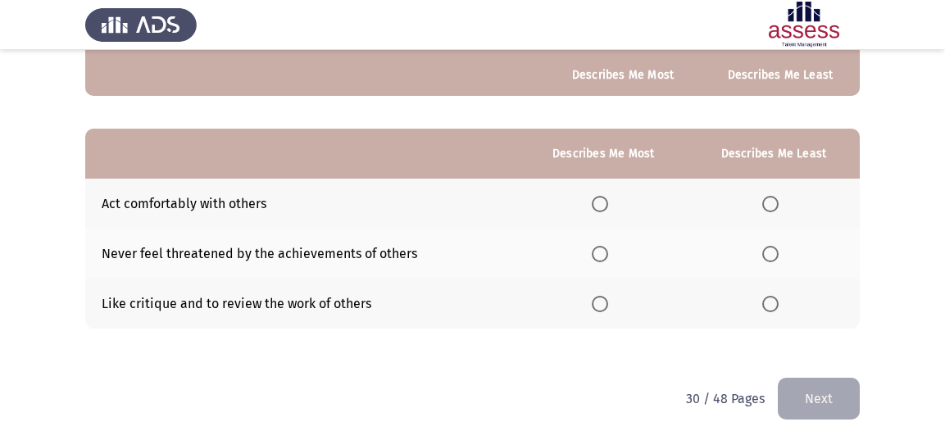
click at [770, 296] on span "Select an option" at bounding box center [770, 304] width 16 height 16
click at [770, 296] on input "Select an option" at bounding box center [770, 304] width 16 height 16
click at [597, 203] on span "Select an option" at bounding box center [600, 204] width 16 height 16
click at [597, 203] on input "Select an option" at bounding box center [600, 204] width 16 height 16
click at [810, 396] on button "Next" at bounding box center [819, 399] width 82 height 42
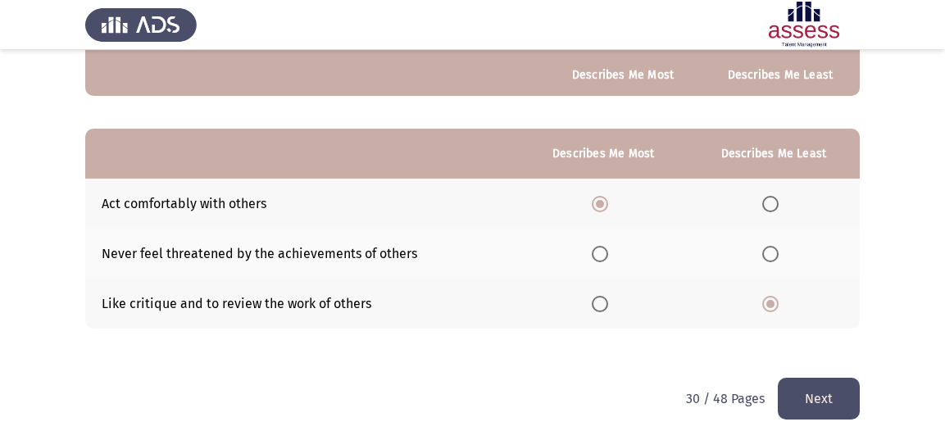
scroll to position [0, 0]
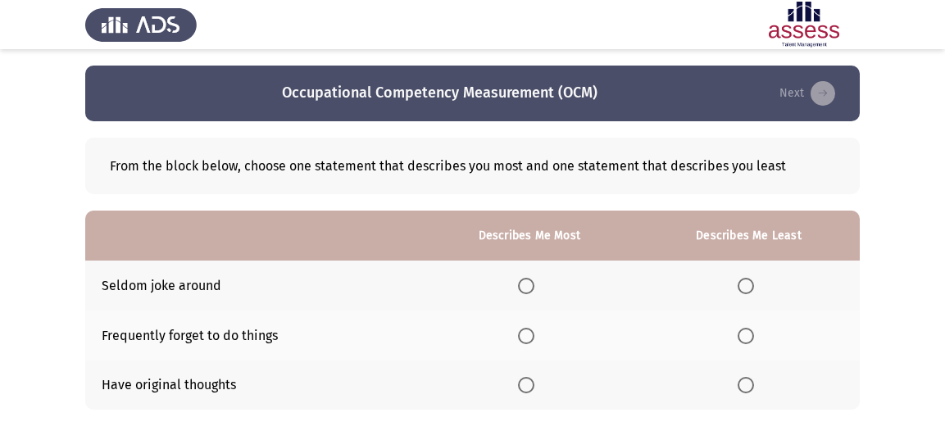
click at [752, 329] on span "Select an option" at bounding box center [745, 336] width 16 height 16
click at [752, 329] on input "Select an option" at bounding box center [745, 336] width 16 height 16
click at [533, 379] on span "Select an option" at bounding box center [526, 385] width 16 height 16
click at [533, 379] on input "Select an option" at bounding box center [526, 385] width 16 height 16
click at [751, 279] on span "Select an option" at bounding box center [745, 286] width 16 height 16
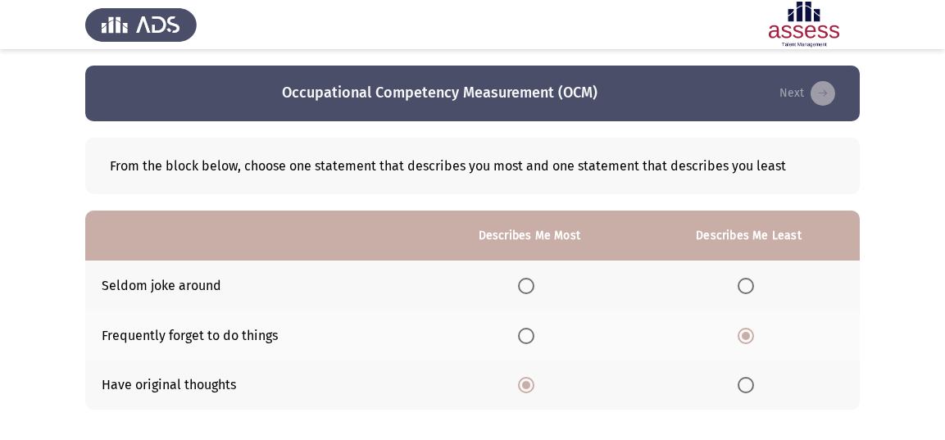
click at [751, 279] on input "Select an option" at bounding box center [745, 286] width 16 height 16
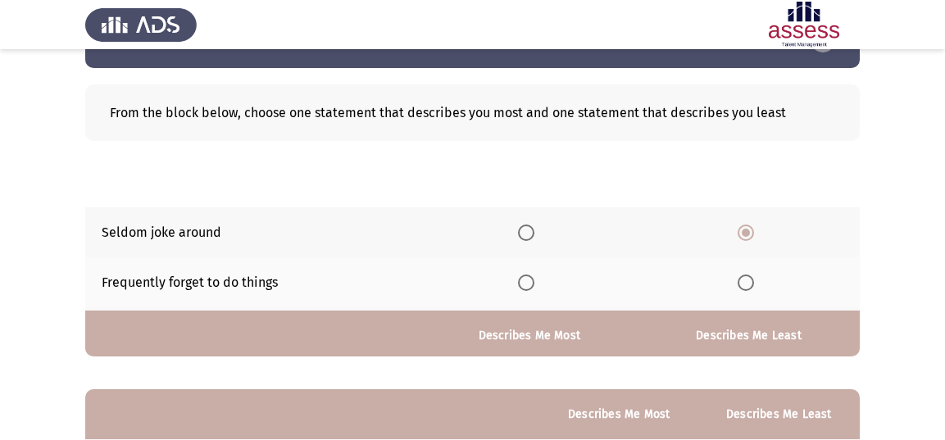
scroll to position [314, 0]
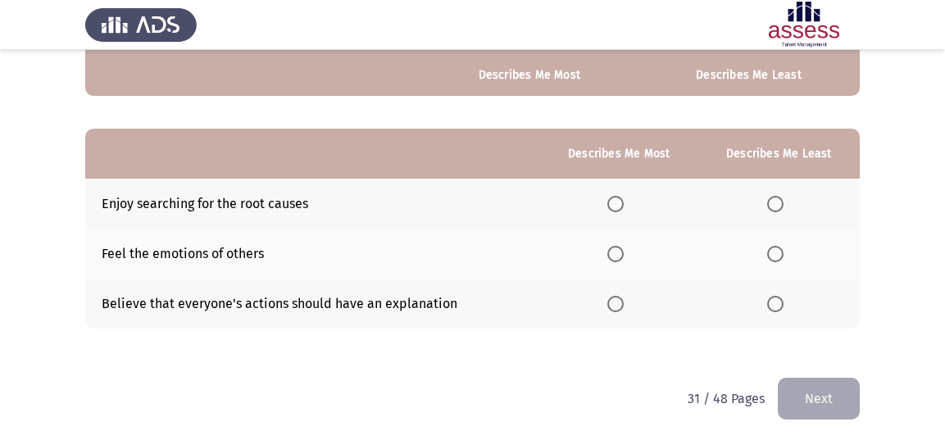
click at [781, 202] on span "Select an option" at bounding box center [775, 204] width 16 height 16
click at [781, 202] on input "Select an option" at bounding box center [775, 204] width 16 height 16
click at [612, 296] on span "Select an option" at bounding box center [615, 304] width 16 height 16
click at [612, 296] on input "Select an option" at bounding box center [615, 304] width 16 height 16
click at [805, 392] on button "Next" at bounding box center [819, 399] width 82 height 42
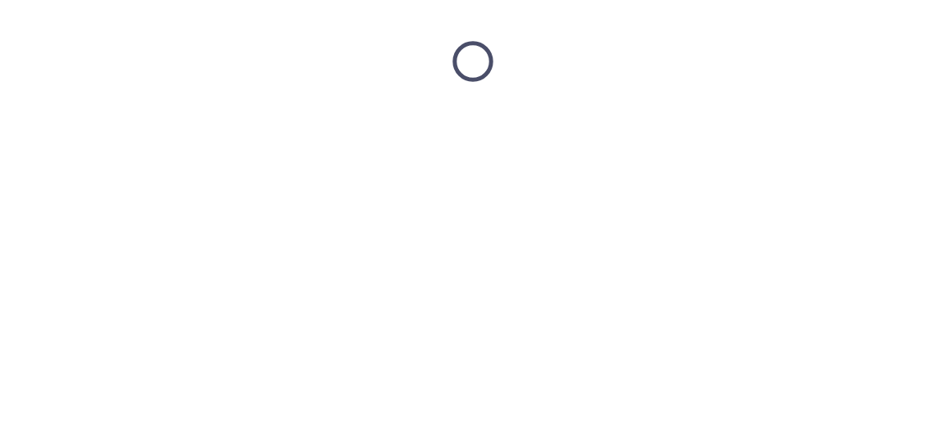
scroll to position [0, 0]
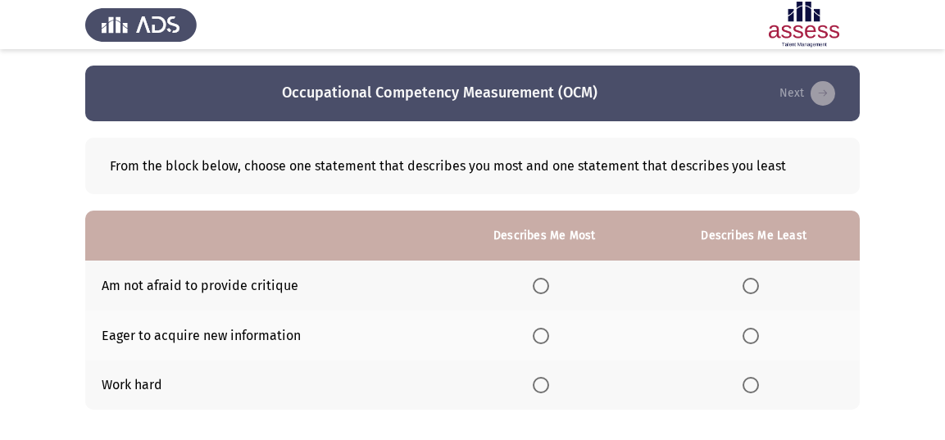
click at [751, 290] on span "Select an option" at bounding box center [750, 286] width 16 height 16
click at [751, 290] on input "Select an option" at bounding box center [750, 286] width 16 height 16
click at [543, 386] on span "Select an option" at bounding box center [541, 385] width 16 height 16
click at [543, 386] on input "Select an option" at bounding box center [541, 385] width 16 height 16
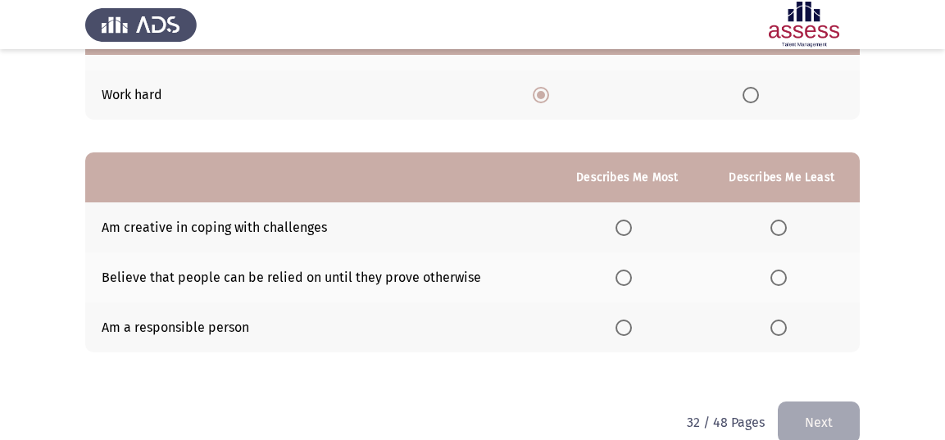
scroll to position [314, 0]
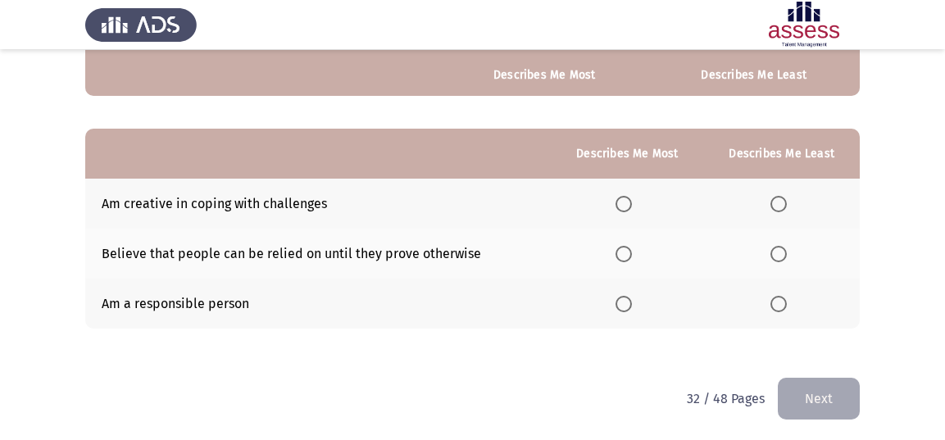
click at [626, 305] on span "Select an option" at bounding box center [623, 304] width 16 height 16
click at [626, 305] on input "Select an option" at bounding box center [623, 304] width 16 height 16
click at [785, 196] on span "Select an option" at bounding box center [778, 204] width 16 height 16
click at [785, 196] on input "Select an option" at bounding box center [778, 204] width 16 height 16
click at [827, 391] on button "Next" at bounding box center [819, 399] width 82 height 42
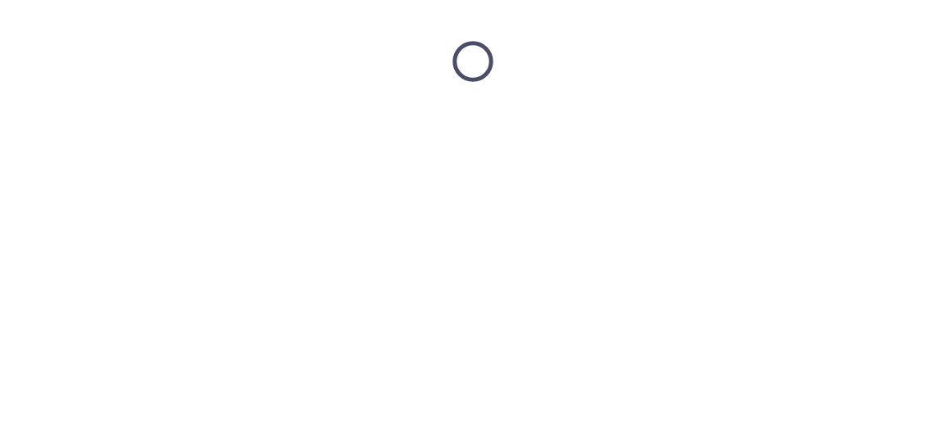
scroll to position [0, 0]
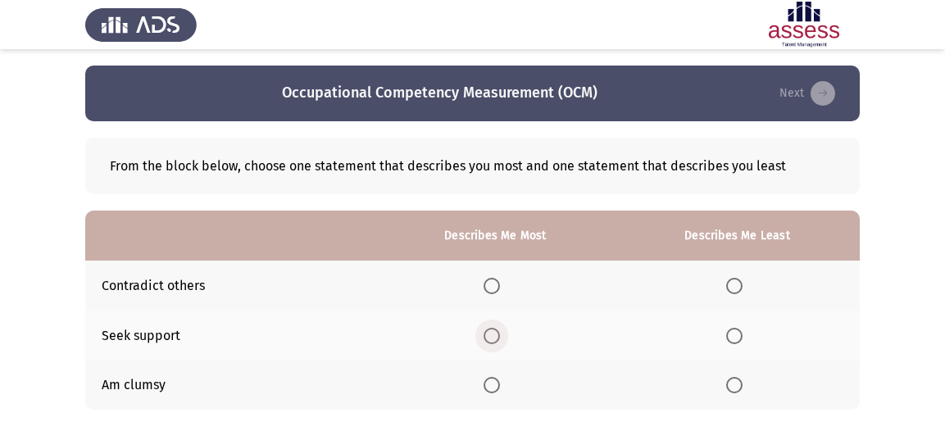
click at [492, 335] on span "Select an option" at bounding box center [491, 336] width 16 height 16
click at [492, 335] on input "Select an option" at bounding box center [491, 336] width 16 height 16
click at [732, 290] on span "Select an option" at bounding box center [734, 286] width 16 height 16
click at [732, 290] on input "Select an option" at bounding box center [734, 286] width 16 height 16
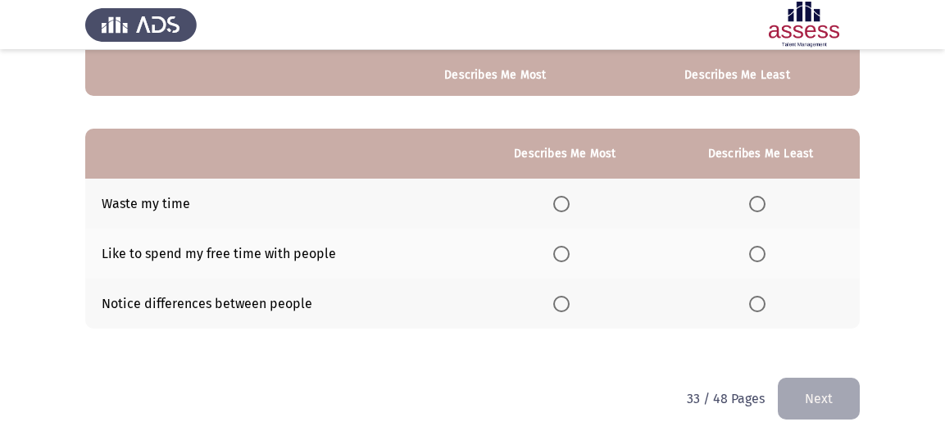
click at [753, 199] on span "Select an option" at bounding box center [757, 204] width 16 height 16
click at [753, 199] on input "Select an option" at bounding box center [757, 204] width 16 height 16
click at [565, 252] on span "Select an option" at bounding box center [561, 254] width 16 height 16
click at [565, 252] on input "Select an option" at bounding box center [561, 254] width 16 height 16
click at [819, 391] on button "Next" at bounding box center [819, 399] width 82 height 42
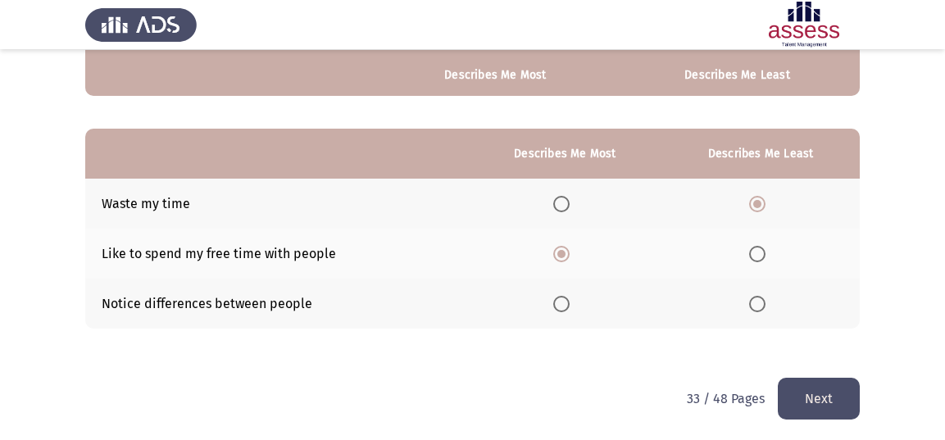
scroll to position [0, 0]
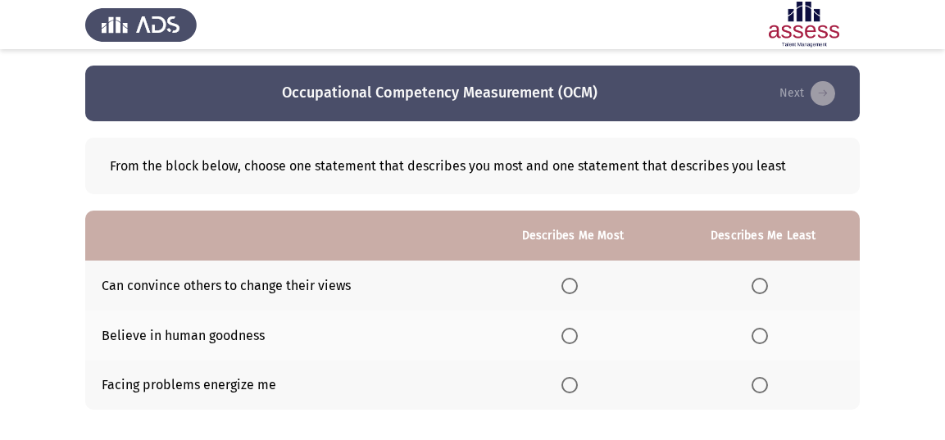
click at [573, 283] on span "Select an option" at bounding box center [569, 286] width 16 height 16
click at [573, 283] on input "Select an option" at bounding box center [569, 286] width 16 height 16
click at [755, 383] on span "Select an option" at bounding box center [759, 385] width 16 height 16
click at [755, 383] on input "Select an option" at bounding box center [759, 385] width 16 height 16
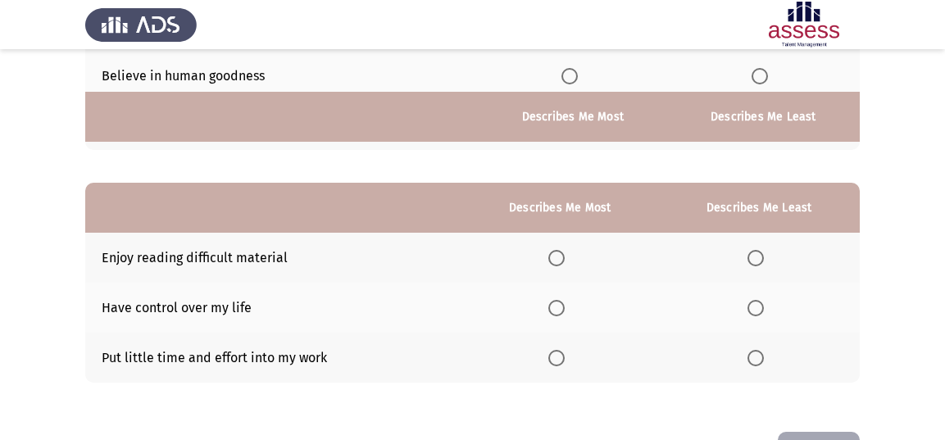
scroll to position [314, 0]
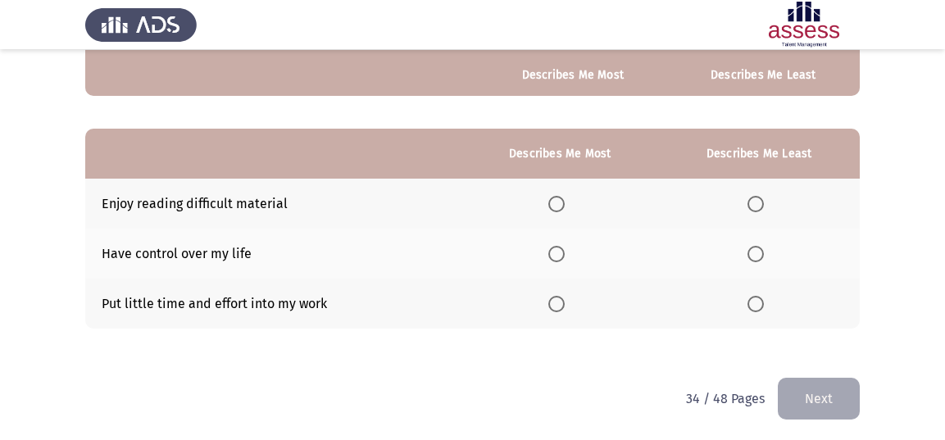
click at [763, 302] on span "Select an option" at bounding box center [755, 304] width 16 height 16
click at [763, 302] on input "Select an option" at bounding box center [755, 304] width 16 height 16
click at [560, 202] on span "Select an option" at bounding box center [556, 204] width 16 height 16
click at [560, 202] on input "Select an option" at bounding box center [556, 204] width 16 height 16
click at [799, 401] on button "Next" at bounding box center [819, 399] width 82 height 42
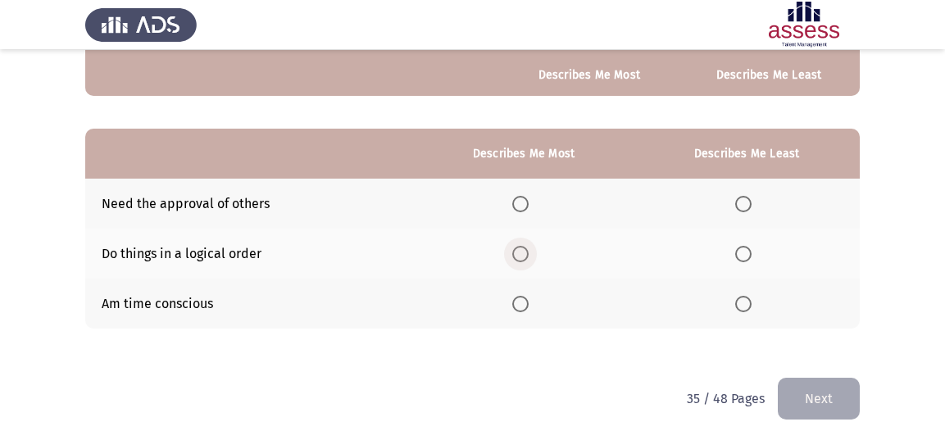
click at [515, 250] on span "Select an option" at bounding box center [520, 254] width 16 height 16
click at [515, 250] on input "Select an option" at bounding box center [520, 254] width 16 height 16
click at [750, 301] on span "Select an option" at bounding box center [743, 304] width 16 height 16
click at [750, 301] on input "Select an option" at bounding box center [743, 304] width 16 height 16
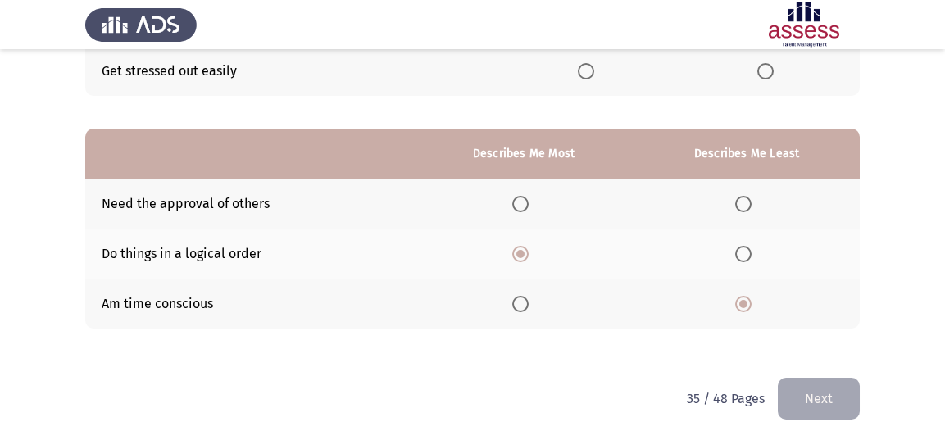
scroll to position [0, 0]
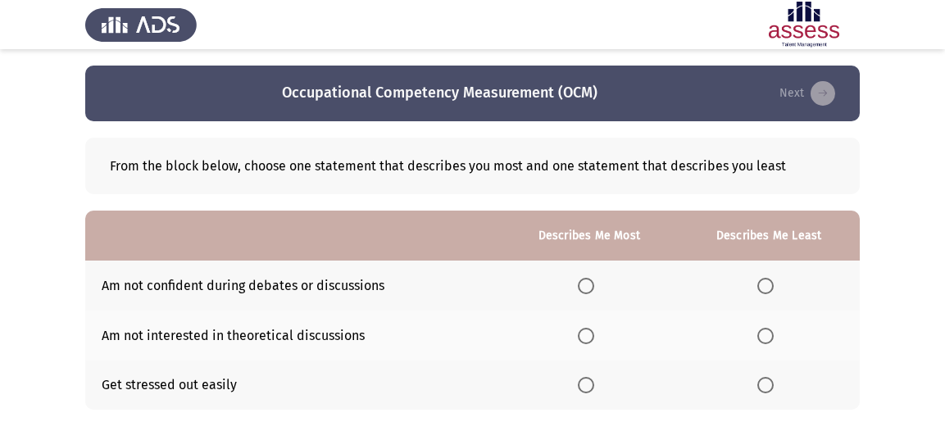
click at [587, 338] on span "Select an option" at bounding box center [586, 336] width 16 height 16
click at [587, 338] on input "Select an option" at bounding box center [586, 336] width 16 height 16
click at [770, 288] on span "Select an option" at bounding box center [765, 286] width 16 height 16
click at [770, 288] on input "Select an option" at bounding box center [765, 286] width 16 height 16
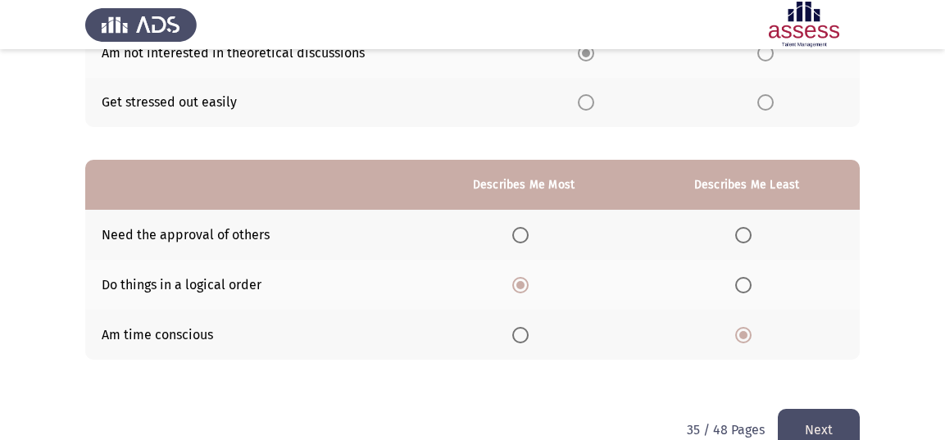
scroll to position [314, 0]
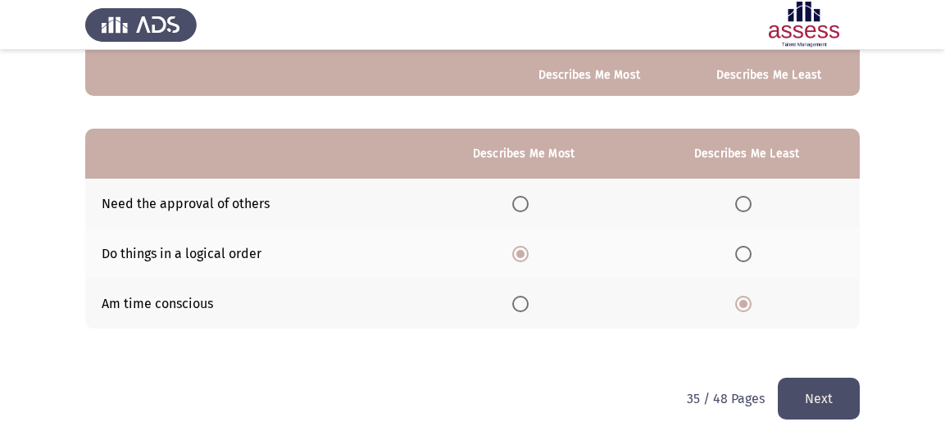
click at [805, 391] on button "Next" at bounding box center [819, 399] width 82 height 42
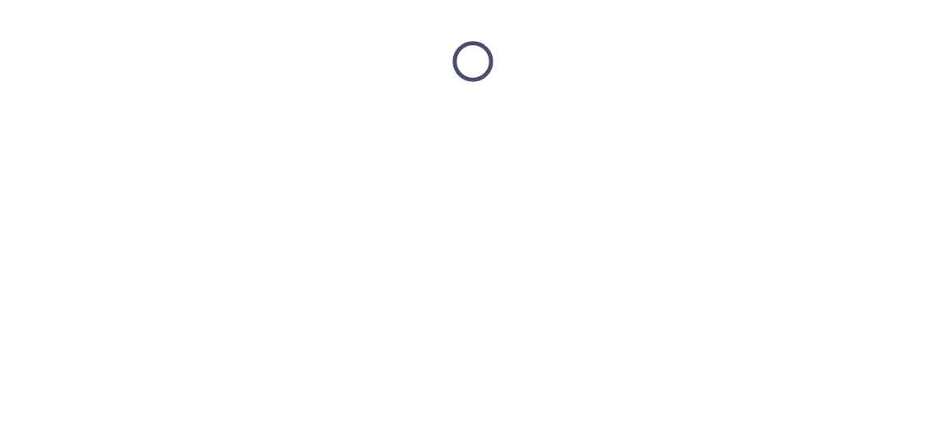
scroll to position [0, 0]
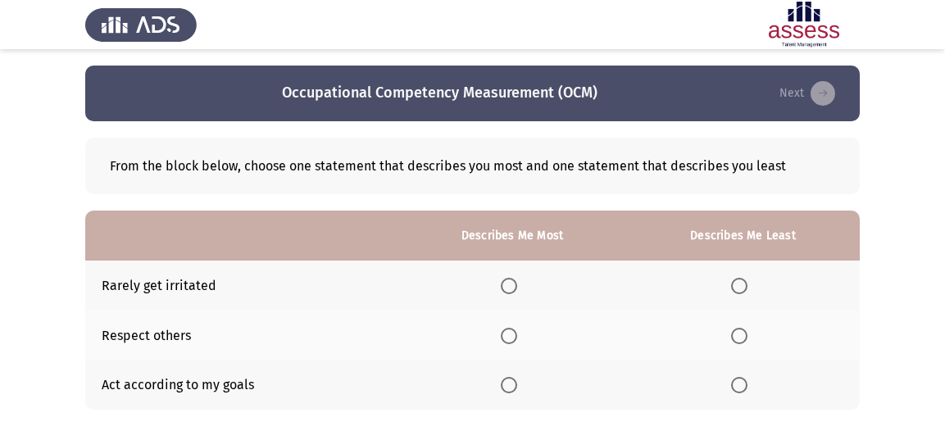
click at [515, 335] on span "Select an option" at bounding box center [509, 336] width 16 height 16
click at [515, 335] on input "Select an option" at bounding box center [509, 336] width 16 height 16
click at [737, 377] on span "Select an option" at bounding box center [739, 385] width 16 height 16
click at [737, 377] on input "Select an option" at bounding box center [739, 385] width 16 height 16
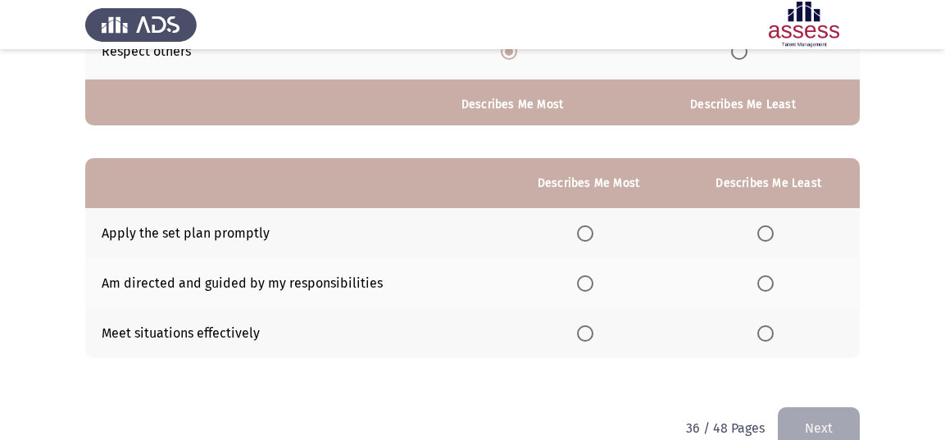
scroll to position [314, 0]
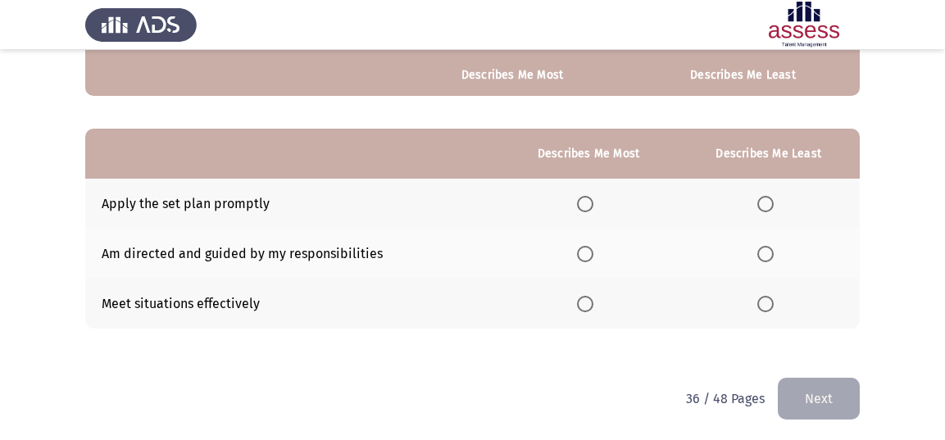
click at [590, 304] on span "Select an option" at bounding box center [585, 304] width 16 height 16
click at [590, 304] on input "Select an option" at bounding box center [585, 304] width 16 height 16
click at [586, 256] on span "Select an option" at bounding box center [585, 254] width 16 height 16
click at [586, 256] on input "Select an option" at bounding box center [585, 254] width 16 height 16
click at [759, 301] on span "Select an option" at bounding box center [765, 304] width 16 height 16
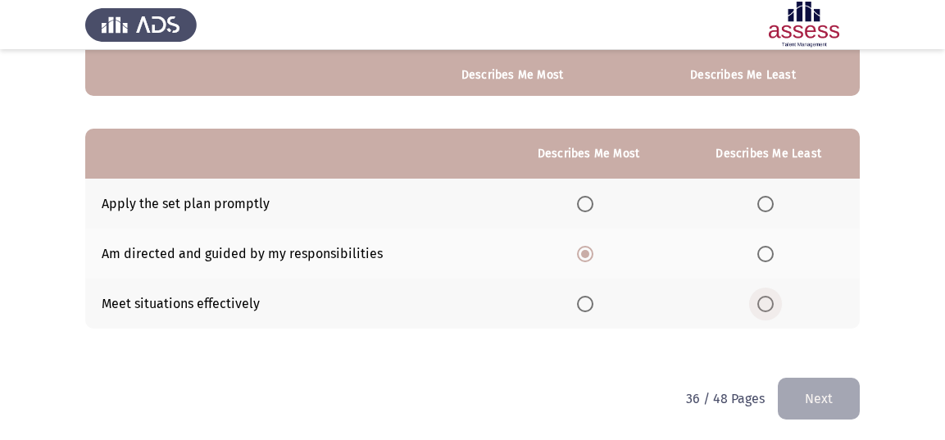
click at [759, 301] on input "Select an option" at bounding box center [765, 304] width 16 height 16
click at [807, 389] on button "Next" at bounding box center [819, 399] width 82 height 42
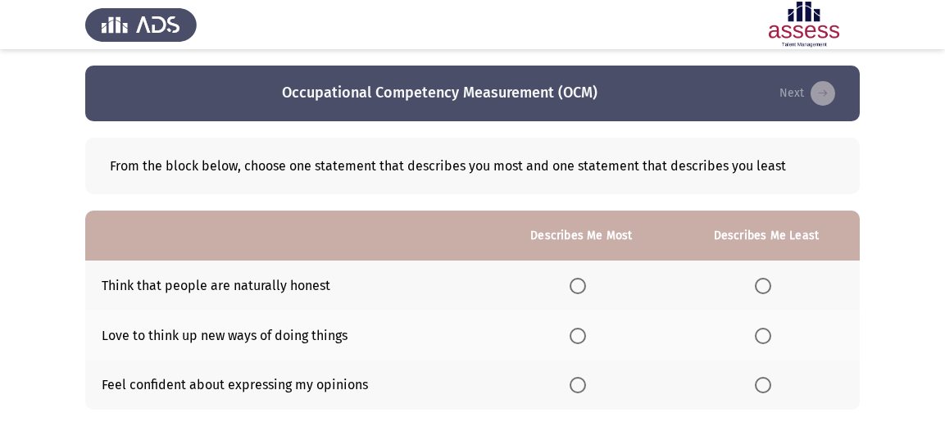
click at [766, 278] on span "Select an option" at bounding box center [763, 286] width 16 height 16
click at [766, 278] on input "Select an option" at bounding box center [763, 286] width 16 height 16
click at [521, 340] on th at bounding box center [581, 336] width 183 height 50
click at [578, 338] on span "Select an option" at bounding box center [577, 336] width 16 height 16
click at [578, 338] on input "Select an option" at bounding box center [577, 336] width 16 height 16
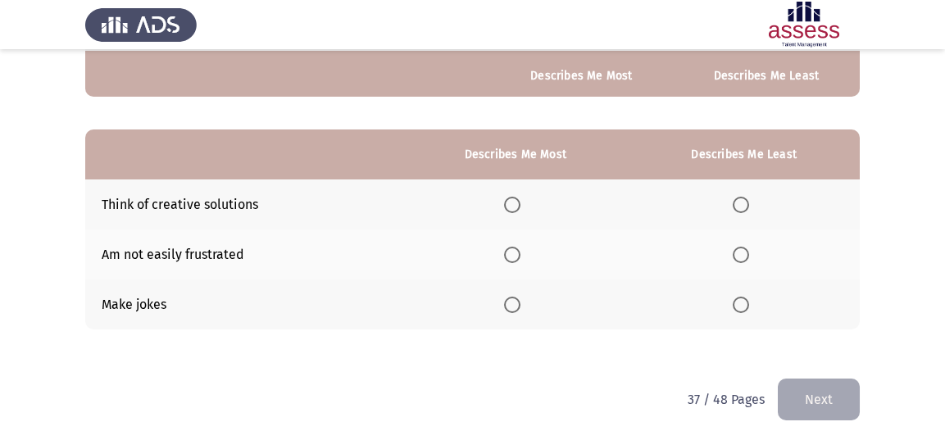
scroll to position [314, 0]
click at [741, 299] on span "Select an option" at bounding box center [740, 304] width 16 height 16
click at [741, 299] on input "Select an option" at bounding box center [740, 304] width 16 height 16
click at [509, 254] on span "Select an option" at bounding box center [512, 254] width 16 height 16
click at [509, 254] on input "Select an option" at bounding box center [512, 254] width 16 height 16
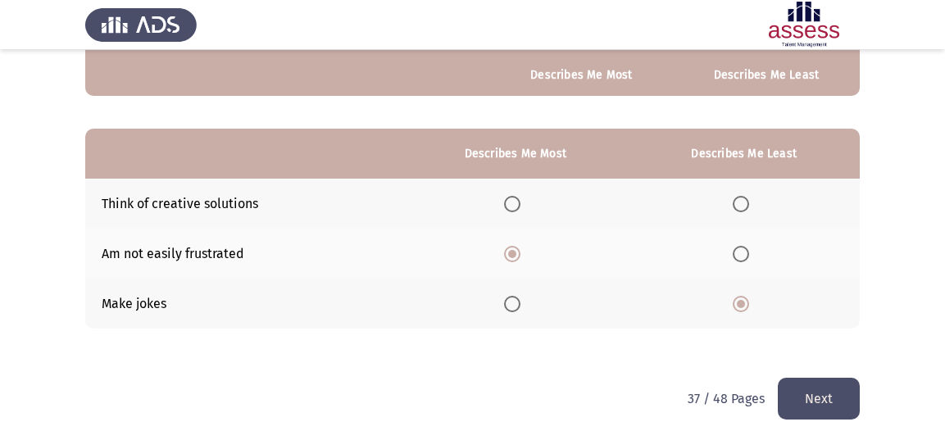
click at [815, 379] on button "Next" at bounding box center [819, 399] width 82 height 42
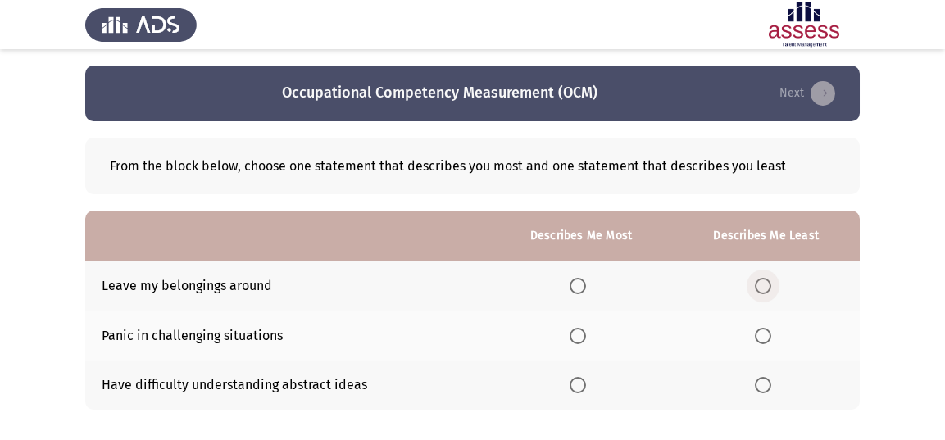
click at [766, 282] on span "Select an option" at bounding box center [763, 286] width 16 height 16
click at [766, 282] on input "Select an option" at bounding box center [763, 286] width 16 height 16
click at [583, 389] on span "Select an option" at bounding box center [577, 385] width 16 height 16
click at [583, 389] on input "Select an option" at bounding box center [577, 385] width 16 height 16
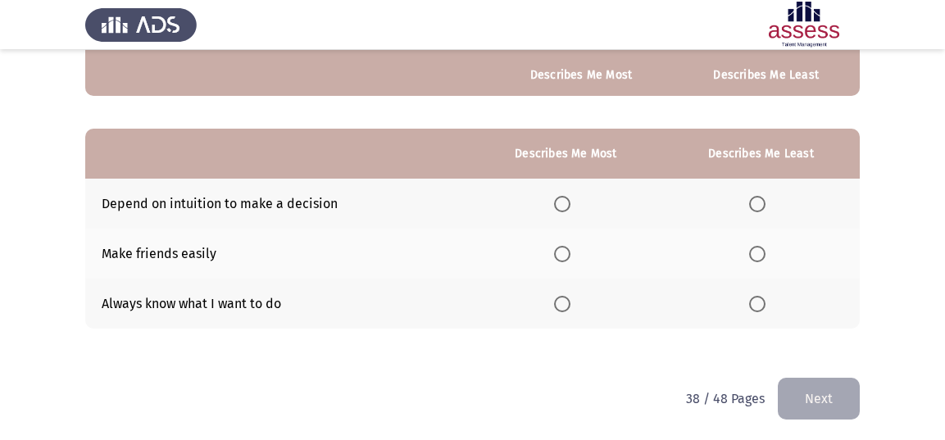
click at [569, 248] on span "Select an option" at bounding box center [562, 254] width 16 height 16
click at [569, 248] on input "Select an option" at bounding box center [562, 254] width 16 height 16
click at [754, 199] on span "Select an option" at bounding box center [757, 204] width 16 height 16
click at [754, 199] on input "Select an option" at bounding box center [757, 204] width 16 height 16
click at [831, 397] on button "Next" at bounding box center [819, 399] width 82 height 42
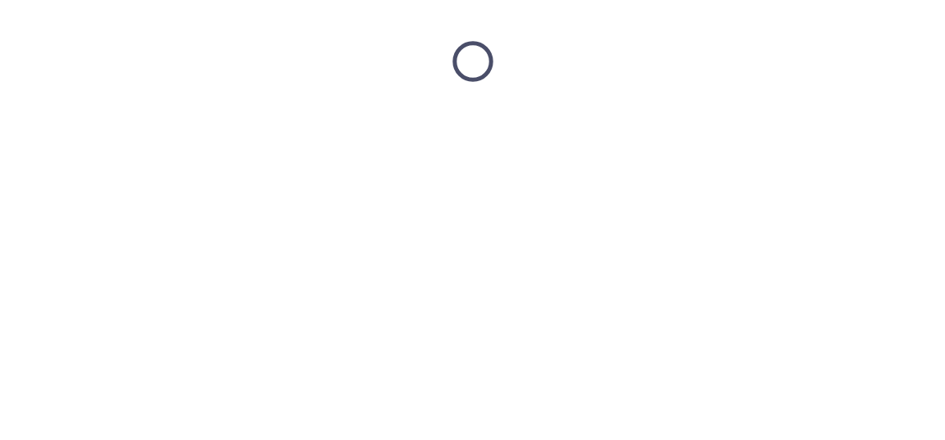
scroll to position [0, 0]
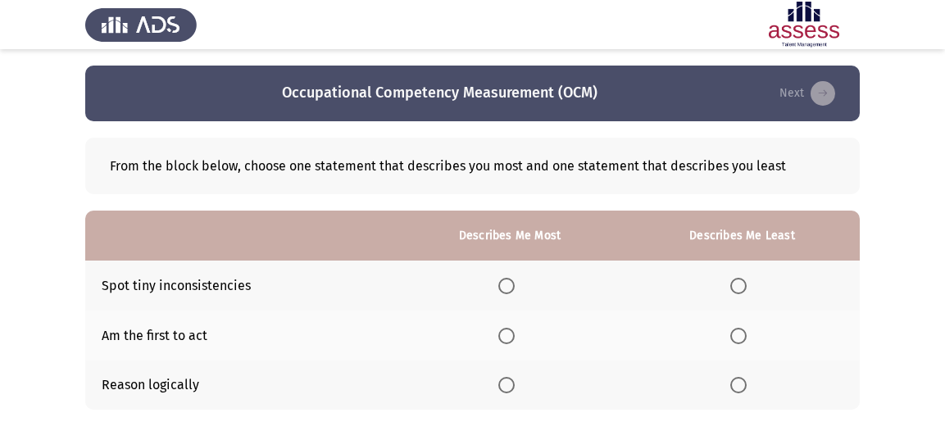
click at [496, 340] on th at bounding box center [509, 336] width 229 height 50
click at [510, 330] on span "Select an option" at bounding box center [506, 336] width 16 height 16
click at [510, 330] on input "Select an option" at bounding box center [506, 336] width 16 height 16
click at [732, 282] on span "Select an option" at bounding box center [738, 286] width 16 height 16
click at [732, 282] on input "Select an option" at bounding box center [738, 286] width 16 height 16
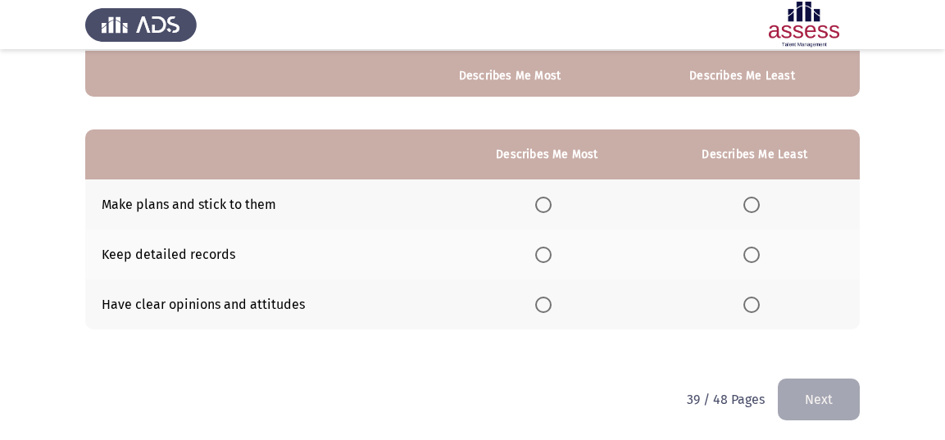
scroll to position [314, 0]
click at [539, 304] on span "Select an option" at bounding box center [543, 304] width 16 height 16
click at [539, 304] on input "Select an option" at bounding box center [543, 304] width 16 height 16
click at [755, 249] on span "Select an option" at bounding box center [751, 254] width 16 height 16
click at [755, 249] on input "Select an option" at bounding box center [751, 254] width 16 height 16
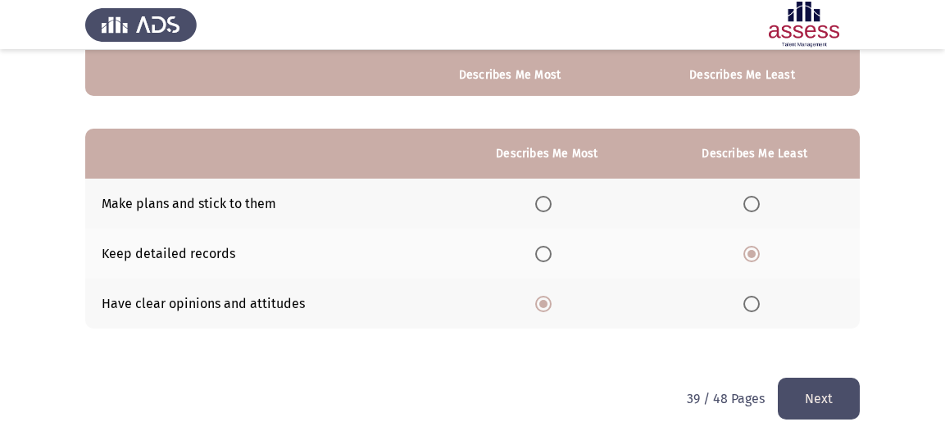
click at [818, 387] on button "Next" at bounding box center [819, 399] width 82 height 42
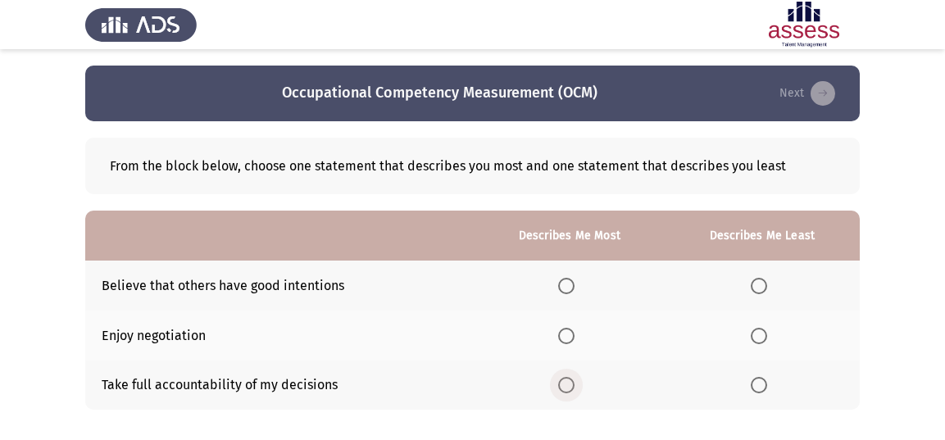
click at [569, 382] on span "Select an option" at bounding box center [566, 385] width 16 height 16
click at [569, 382] on input "Select an option" at bounding box center [566, 385] width 16 height 16
click at [756, 332] on span "Select an option" at bounding box center [758, 336] width 16 height 16
click at [756, 332] on input "Select an option" at bounding box center [758, 336] width 16 height 16
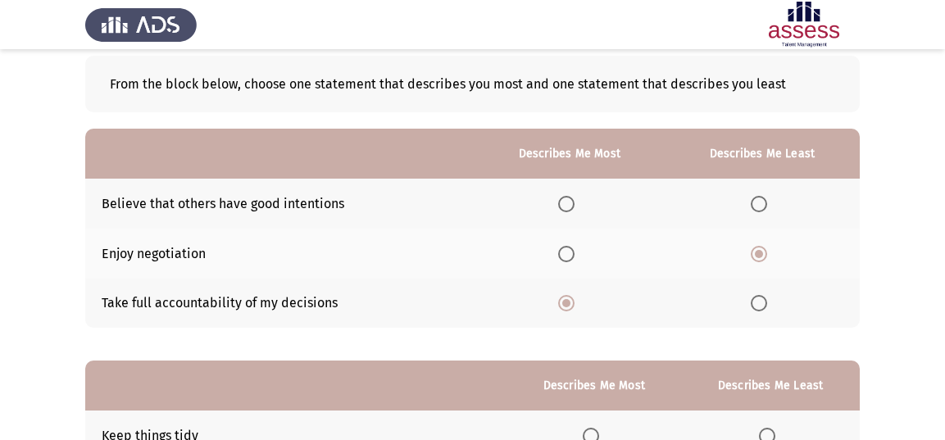
scroll to position [246, 0]
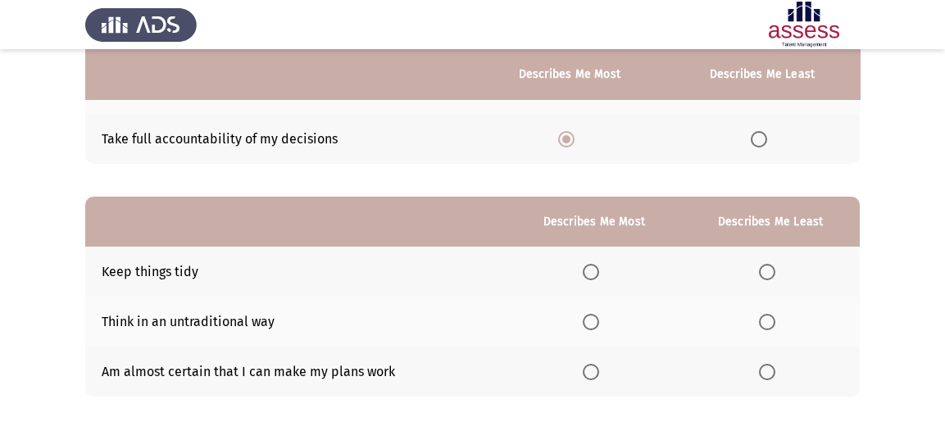
click at [587, 272] on span "Select an option" at bounding box center [591, 272] width 16 height 16
click at [587, 272] on input "Select an option" at bounding box center [591, 272] width 16 height 16
click at [764, 319] on span "Select an option" at bounding box center [767, 322] width 16 height 16
click at [764, 319] on input "Select an option" at bounding box center [767, 322] width 16 height 16
click at [772, 369] on span "Select an option" at bounding box center [767, 372] width 16 height 16
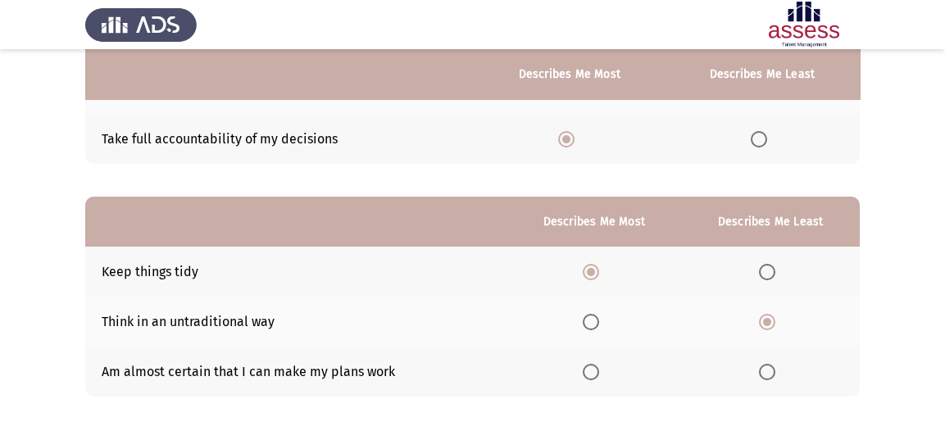
click at [772, 369] on input "Select an option" at bounding box center [767, 372] width 16 height 16
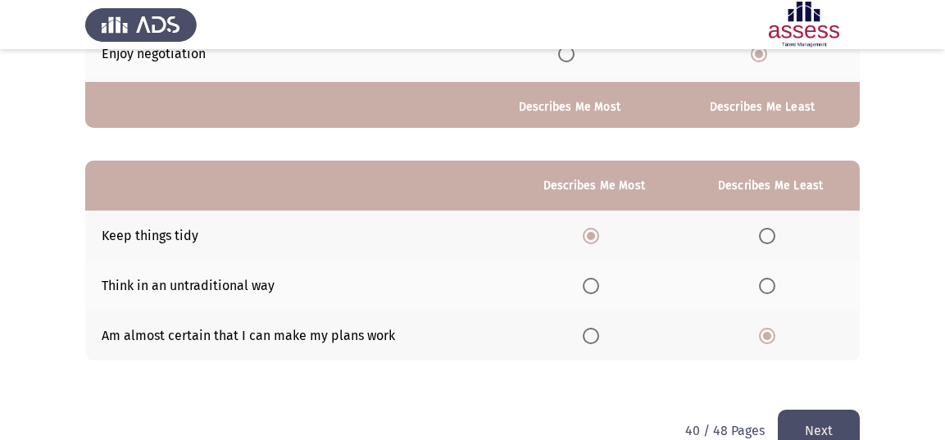
scroll to position [314, 0]
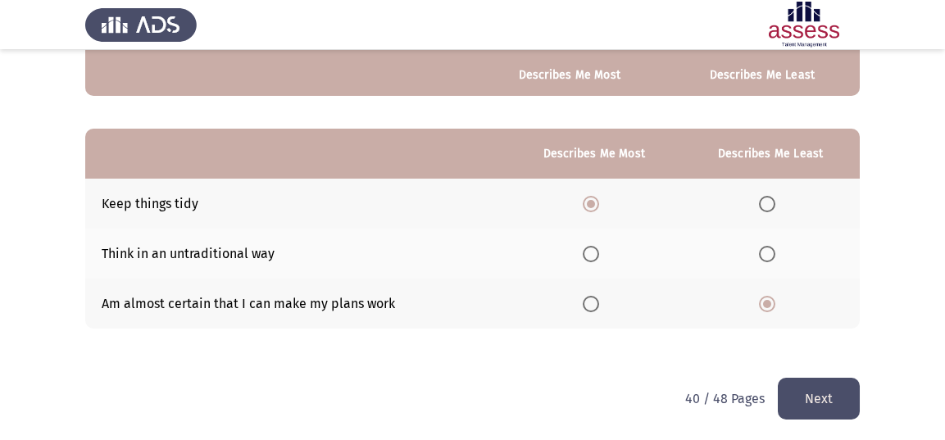
click at [805, 388] on button "Next" at bounding box center [819, 399] width 82 height 42
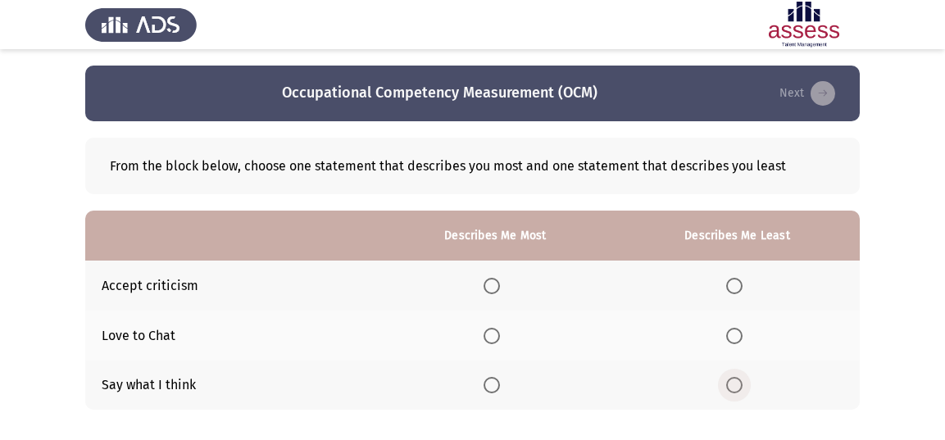
click at [732, 385] on span "Select an option" at bounding box center [734, 385] width 16 height 16
click at [732, 385] on input "Select an option" at bounding box center [734, 385] width 16 height 16
click at [500, 333] on span "Select an option" at bounding box center [491, 336] width 16 height 16
click at [500, 333] on input "Select an option" at bounding box center [491, 336] width 16 height 16
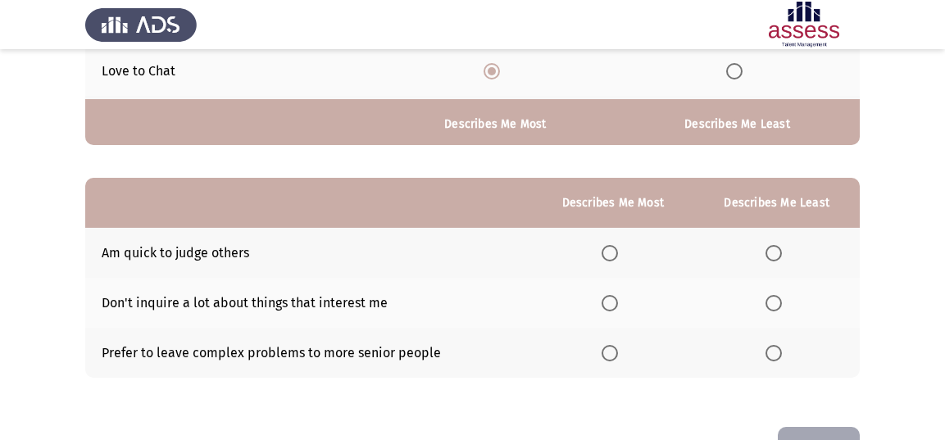
scroll to position [314, 0]
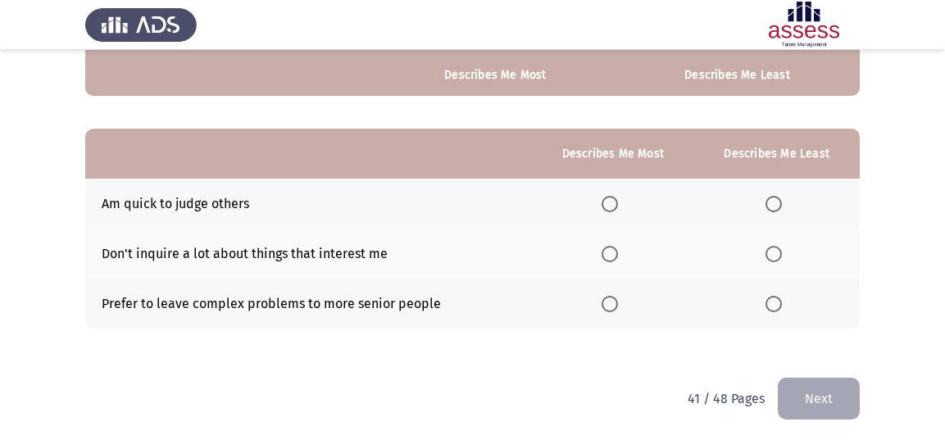
click at [775, 296] on span "Select an option" at bounding box center [773, 304] width 16 height 16
click at [775, 296] on input "Select an option" at bounding box center [773, 304] width 16 height 16
click at [609, 248] on span "Select an option" at bounding box center [609, 254] width 16 height 16
click at [609, 248] on input "Select an option" at bounding box center [609, 254] width 16 height 16
click at [833, 396] on button "Next" at bounding box center [819, 399] width 82 height 42
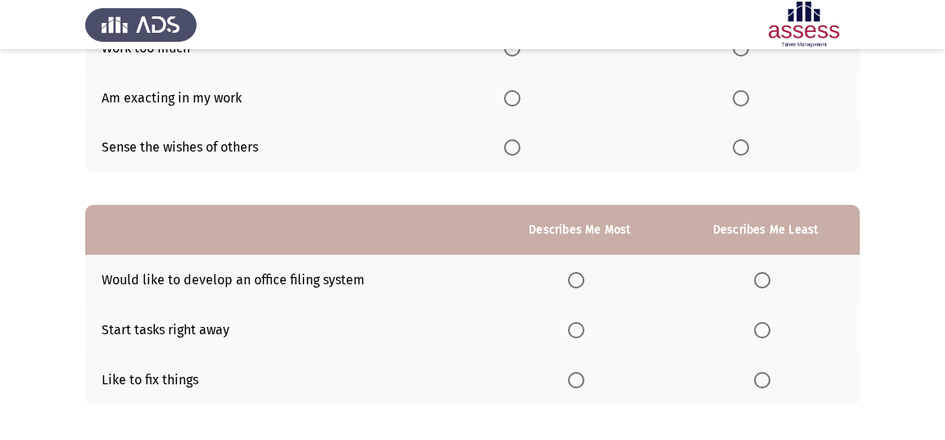
scroll to position [150, 0]
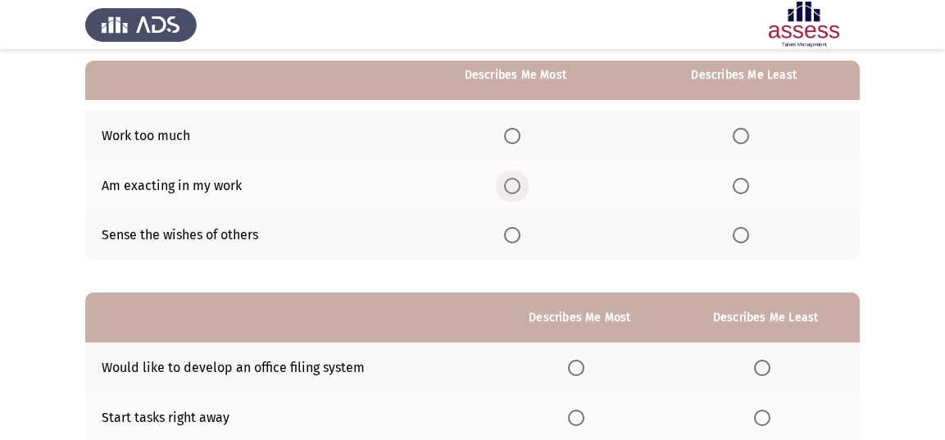
click at [520, 184] on span "Select an option" at bounding box center [512, 186] width 16 height 16
click at [520, 184] on input "Select an option" at bounding box center [512, 186] width 16 height 16
click at [747, 135] on span "Select an option" at bounding box center [740, 136] width 16 height 16
click at [747, 135] on input "Select an option" at bounding box center [740, 136] width 16 height 16
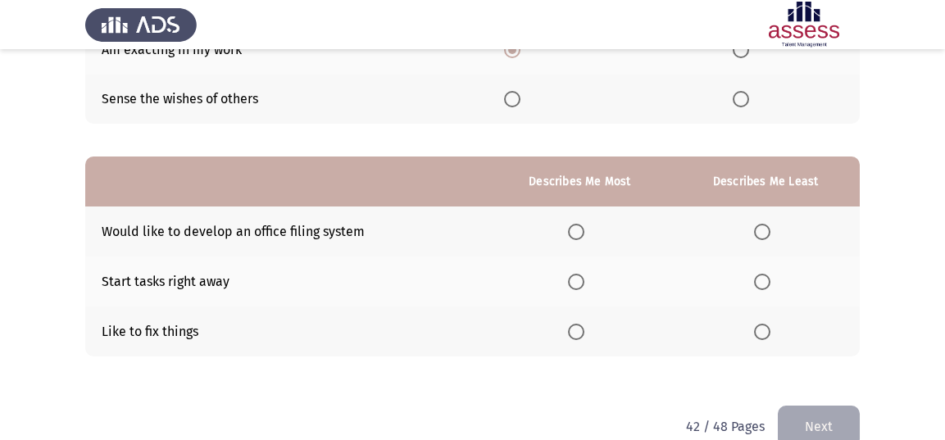
scroll to position [314, 0]
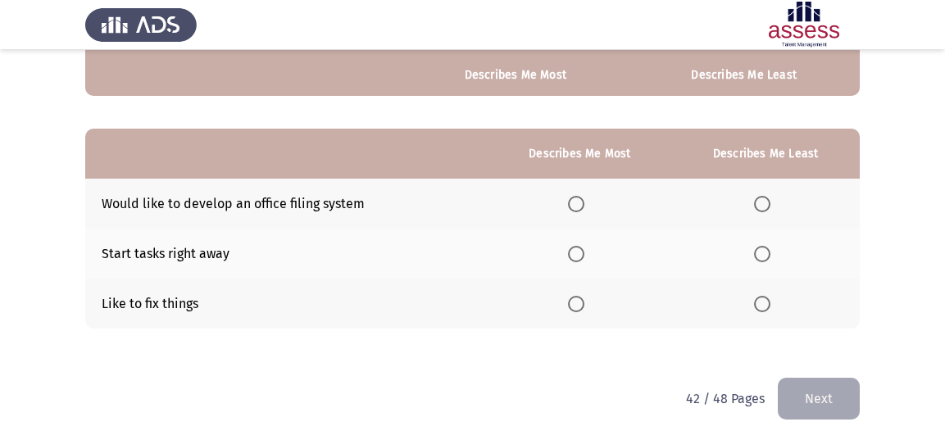
click at [579, 257] on span "Select an option" at bounding box center [576, 254] width 16 height 16
click at [579, 257] on input "Select an option" at bounding box center [576, 254] width 16 height 16
click at [757, 200] on span "Select an option" at bounding box center [762, 204] width 16 height 16
click at [757, 200] on input "Select an option" at bounding box center [762, 204] width 16 height 16
click at [836, 388] on button "Next" at bounding box center [819, 399] width 82 height 42
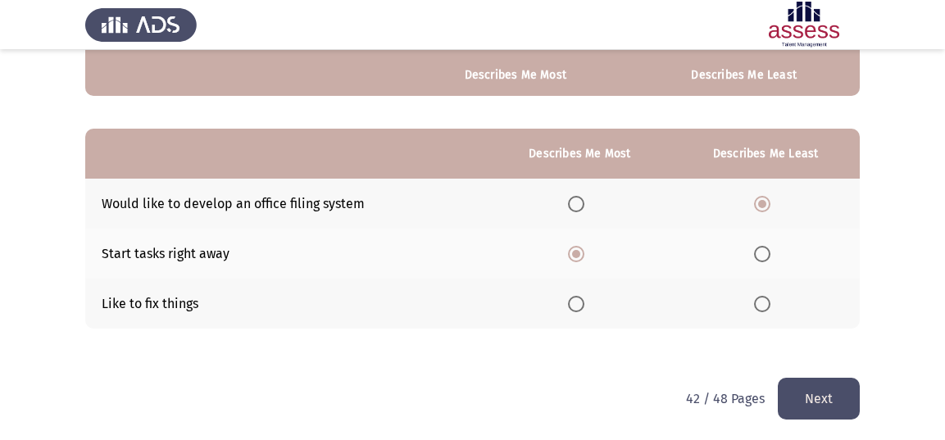
scroll to position [0, 0]
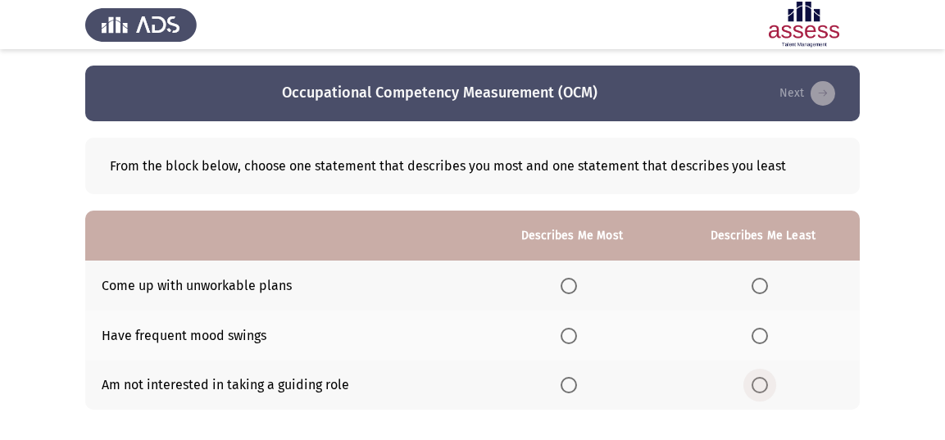
click at [756, 381] on span "Select an option" at bounding box center [759, 385] width 16 height 16
click at [756, 381] on input "Select an option" at bounding box center [759, 385] width 16 height 16
click at [569, 384] on span "Select an option" at bounding box center [568, 385] width 16 height 16
click at [569, 384] on input "Select an option" at bounding box center [568, 385] width 16 height 16
click at [764, 283] on span "Select an option" at bounding box center [759, 286] width 16 height 16
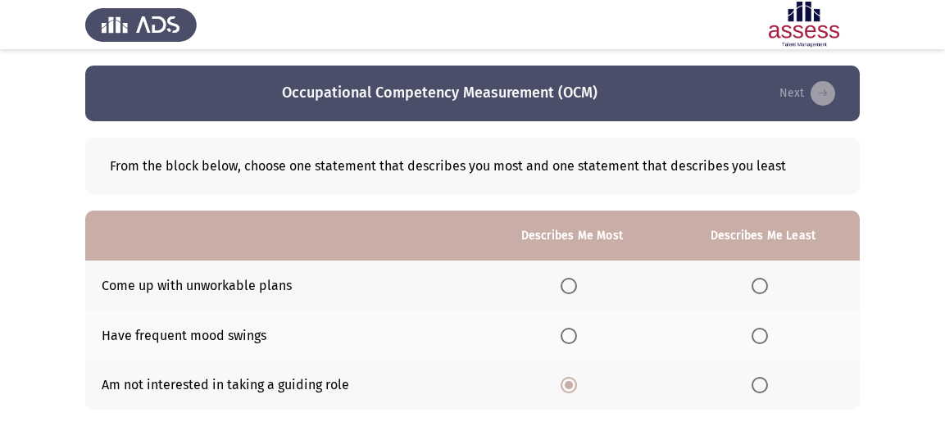
click at [764, 283] on input "Select an option" at bounding box center [759, 286] width 16 height 16
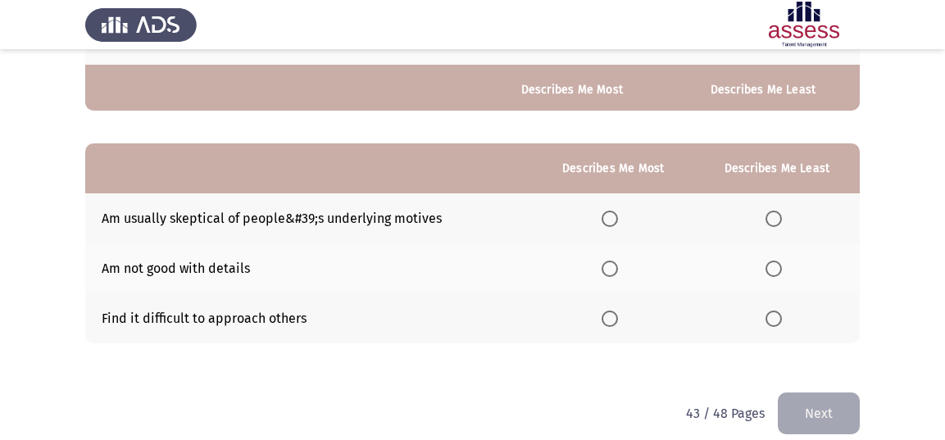
scroll to position [314, 0]
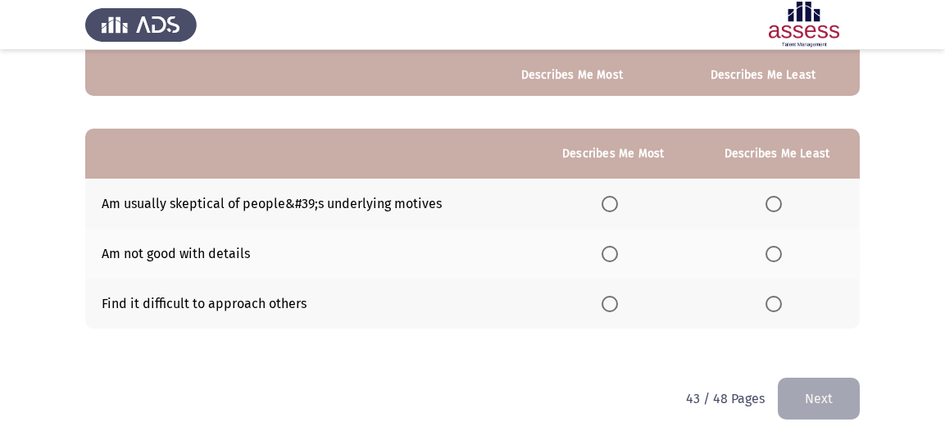
click at [772, 242] on th at bounding box center [776, 254] width 165 height 50
click at [771, 248] on span "Select an option" at bounding box center [773, 254] width 16 height 16
click at [771, 248] on input "Select an option" at bounding box center [773, 254] width 16 height 16
click at [618, 202] on span "Select an option" at bounding box center [609, 204] width 16 height 16
click at [618, 202] on input "Select an option" at bounding box center [609, 204] width 16 height 16
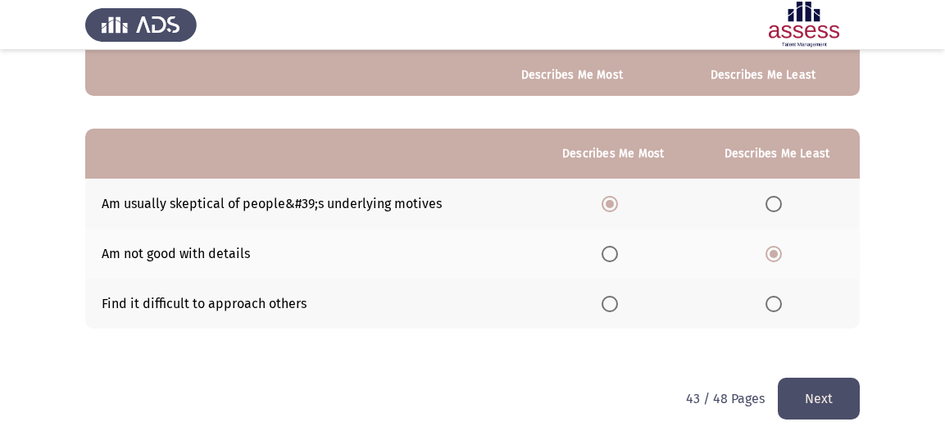
click at [841, 393] on button "Next" at bounding box center [819, 399] width 82 height 42
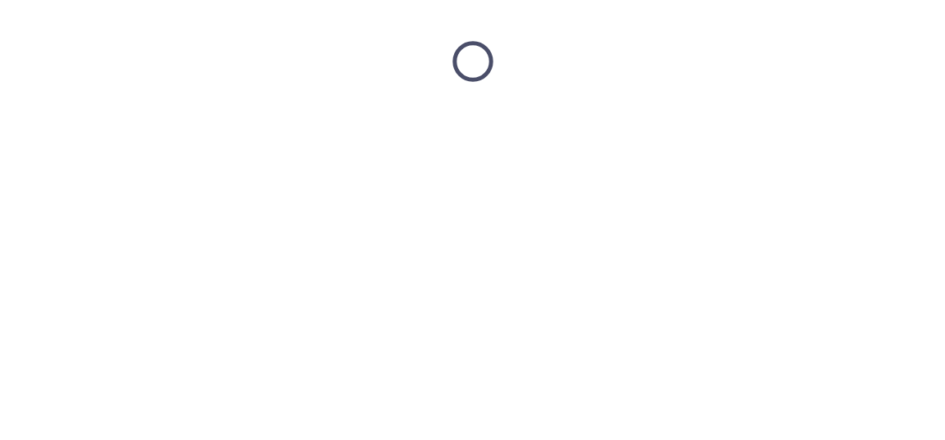
scroll to position [0, 0]
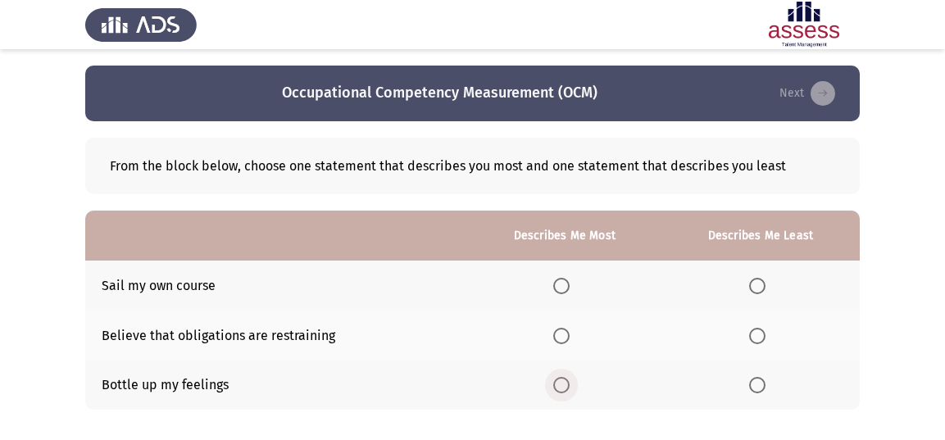
click at [564, 381] on span "Select an option" at bounding box center [561, 385] width 16 height 16
click at [564, 381] on input "Select an option" at bounding box center [561, 385] width 16 height 16
click at [564, 333] on span "Select an option" at bounding box center [561, 336] width 16 height 16
click at [564, 333] on input "Select an option" at bounding box center [561, 336] width 16 height 16
click at [765, 385] on span "Select an option" at bounding box center [757, 385] width 16 height 16
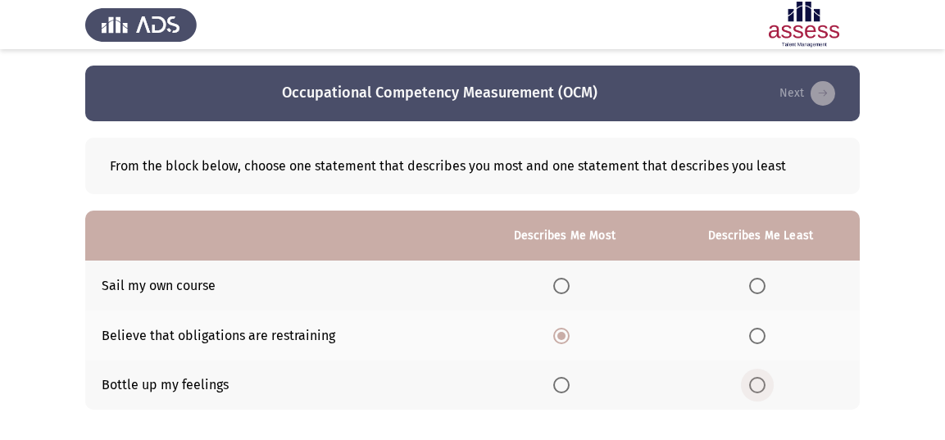
click at [765, 385] on input "Select an option" at bounding box center [757, 385] width 16 height 16
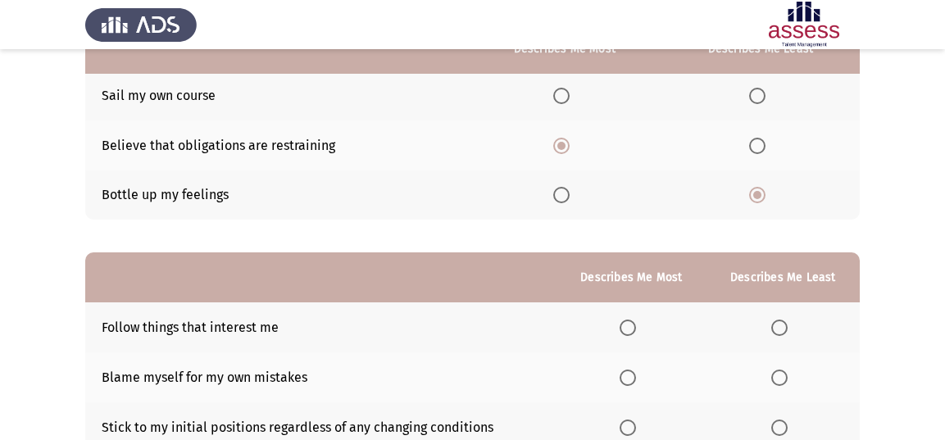
scroll to position [164, 0]
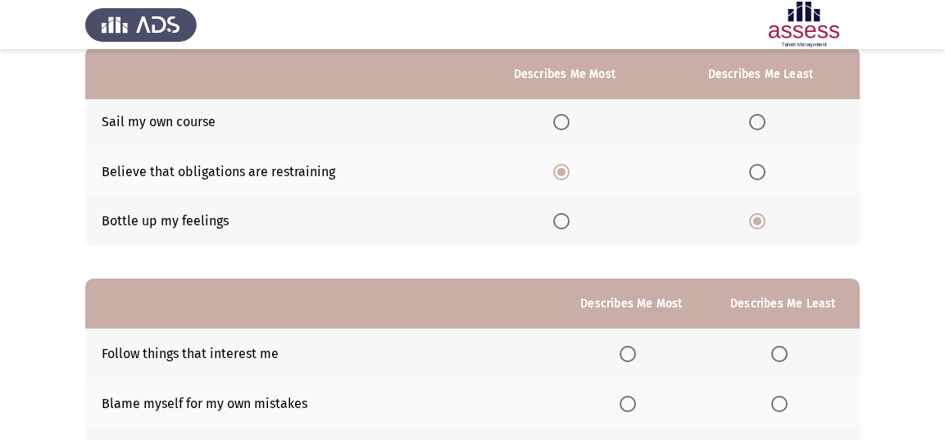
click at [564, 214] on span "Select an option" at bounding box center [561, 221] width 16 height 16
click at [564, 214] on input "Select an option" at bounding box center [561, 221] width 16 height 16
click at [757, 179] on span "Select an option" at bounding box center [757, 172] width 16 height 16
click at [757, 179] on input "Select an option" at bounding box center [757, 172] width 16 height 16
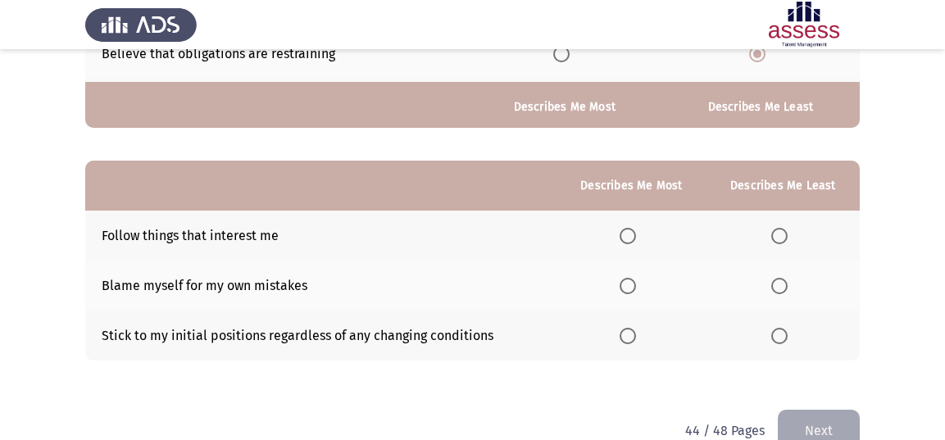
scroll to position [314, 0]
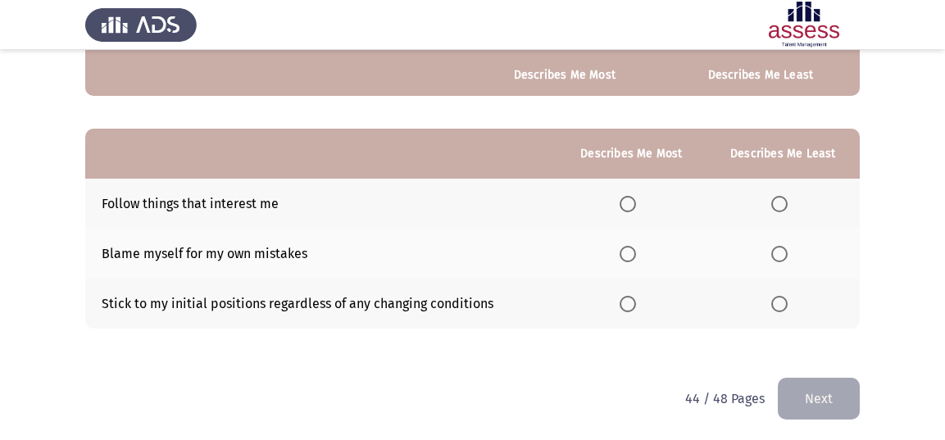
click at [631, 247] on span "Select an option" at bounding box center [627, 254] width 16 height 16
click at [631, 247] on input "Select an option" at bounding box center [627, 254] width 16 height 16
click at [780, 208] on span "Select an option" at bounding box center [779, 204] width 16 height 16
click at [780, 208] on input "Select an option" at bounding box center [779, 204] width 16 height 16
click at [810, 388] on button "Next" at bounding box center [819, 399] width 82 height 42
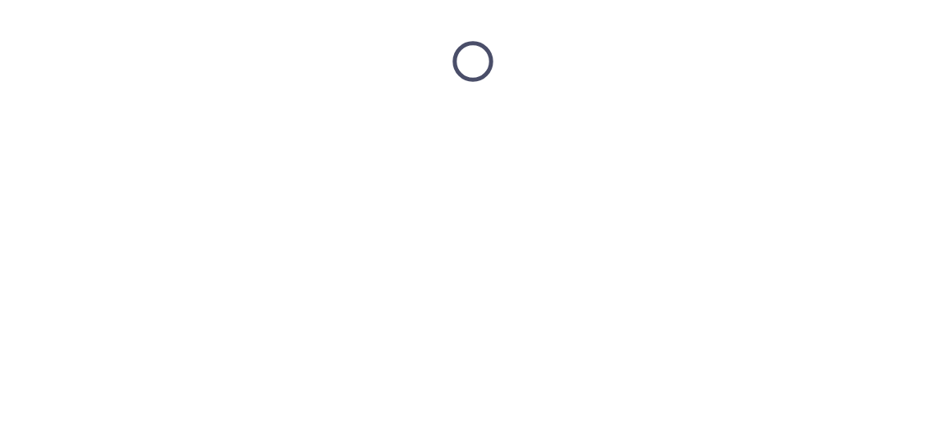
scroll to position [0, 0]
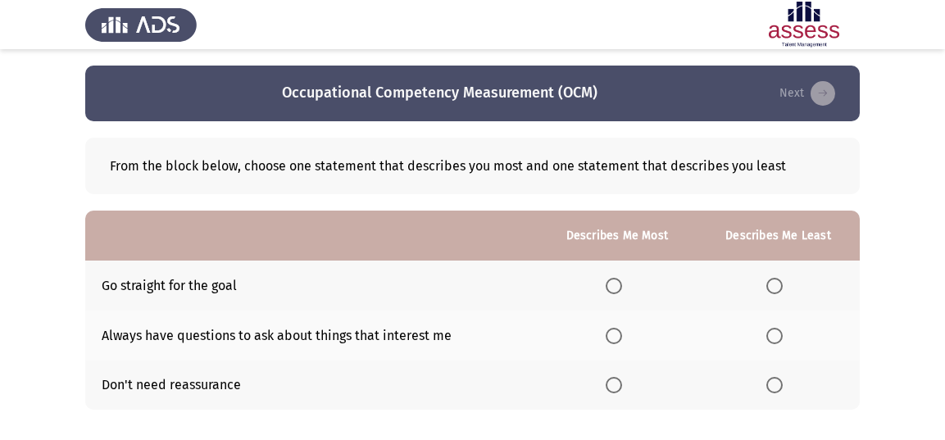
click at [773, 334] on span "Select an option" at bounding box center [774, 336] width 16 height 16
click at [773, 334] on input "Select an option" at bounding box center [774, 336] width 16 height 16
click at [619, 285] on span "Select an option" at bounding box center [613, 286] width 16 height 16
click at [619, 285] on input "Select an option" at bounding box center [613, 286] width 16 height 16
click at [773, 386] on span "Select an option" at bounding box center [774, 385] width 16 height 16
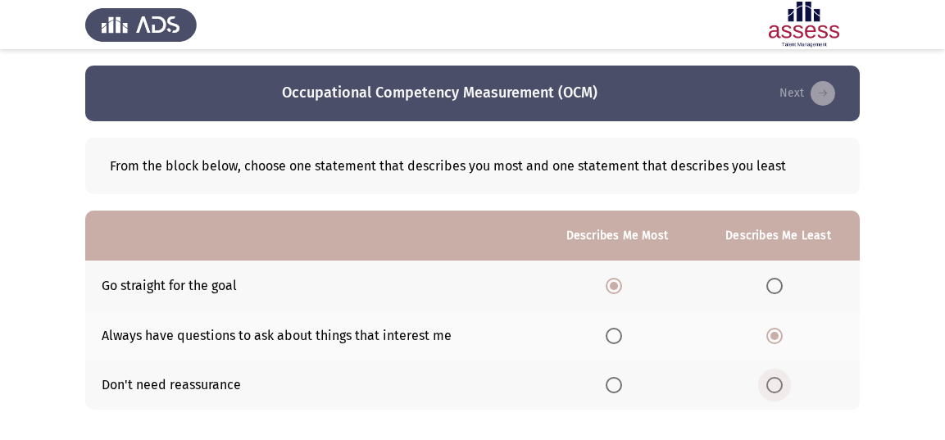
click at [773, 386] on input "Select an option" at bounding box center [774, 385] width 16 height 16
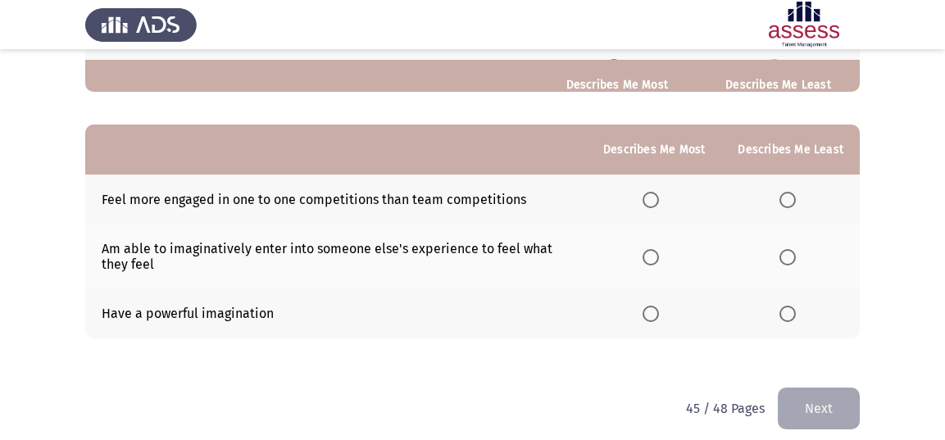
scroll to position [328, 0]
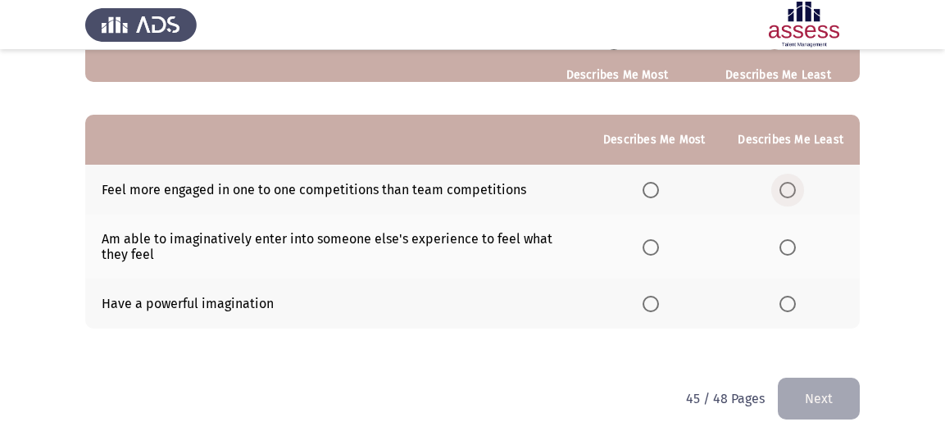
click at [789, 191] on span "Select an option" at bounding box center [787, 190] width 16 height 16
click at [789, 191] on input "Select an option" at bounding box center [787, 190] width 16 height 16
click at [659, 296] on span "Select an option" at bounding box center [650, 304] width 16 height 16
click at [659, 296] on input "Select an option" at bounding box center [650, 304] width 16 height 16
click at [784, 396] on button "Next" at bounding box center [819, 399] width 82 height 42
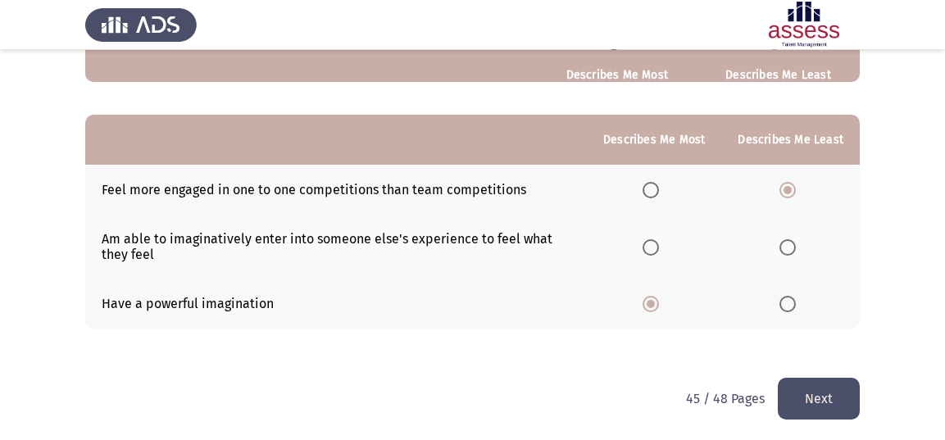
scroll to position [0, 0]
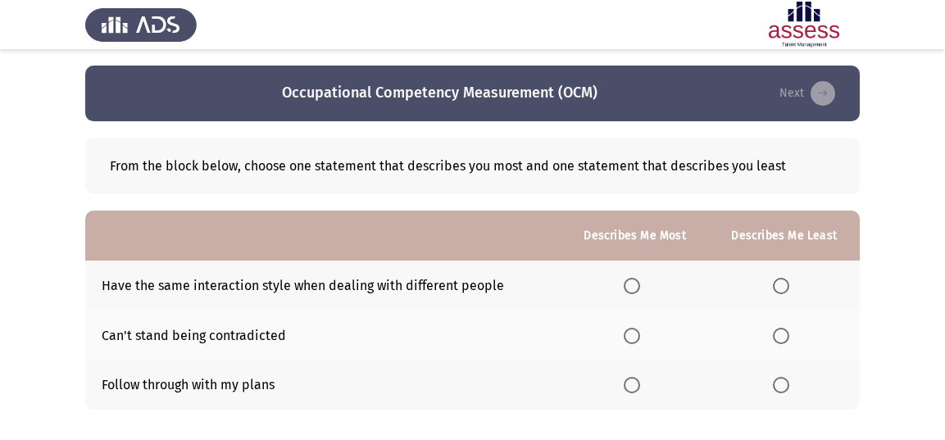
click at [642, 282] on label "Select an option" at bounding box center [634, 286] width 23 height 16
click at [640, 282] on input "Select an option" at bounding box center [631, 286] width 16 height 16
click at [786, 328] on span "Select an option" at bounding box center [781, 336] width 16 height 16
click at [786, 328] on input "Select an option" at bounding box center [781, 336] width 16 height 16
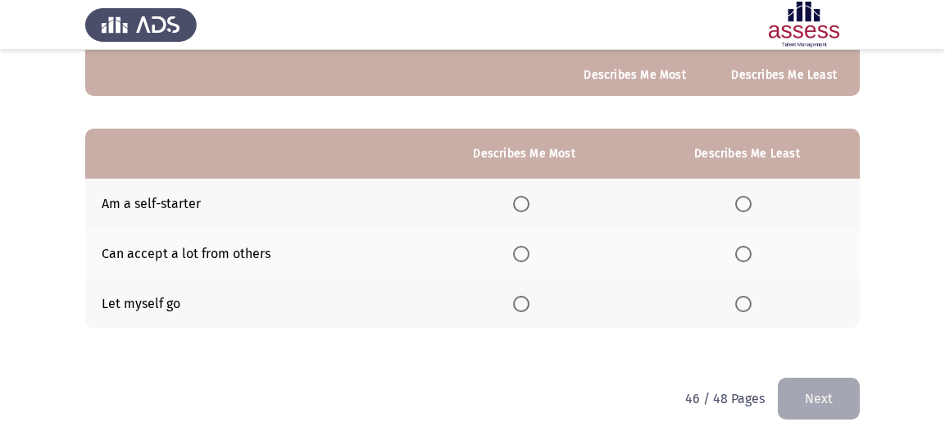
click at [527, 203] on span "Select an option" at bounding box center [521, 204] width 16 height 16
click at [527, 203] on input "Select an option" at bounding box center [521, 204] width 16 height 16
click at [742, 252] on span "Select an option" at bounding box center [743, 254] width 16 height 16
click at [742, 252] on input "Select an option" at bounding box center [743, 254] width 16 height 16
click at [803, 404] on button "Next" at bounding box center [819, 399] width 82 height 42
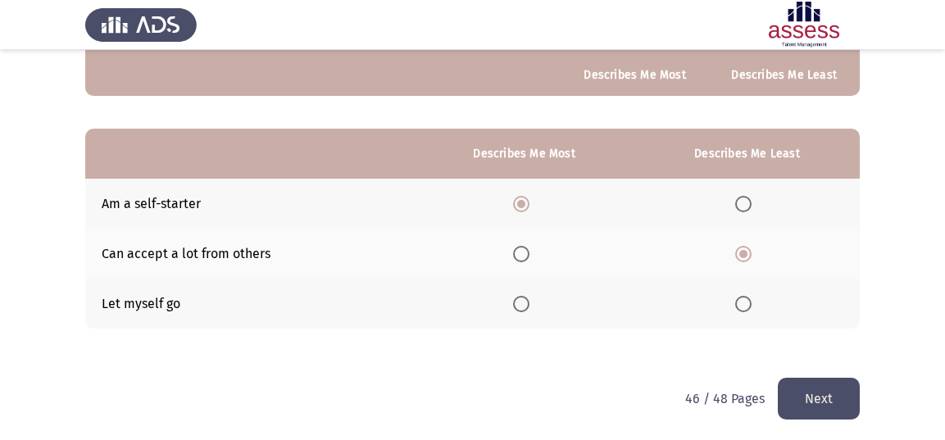
scroll to position [0, 0]
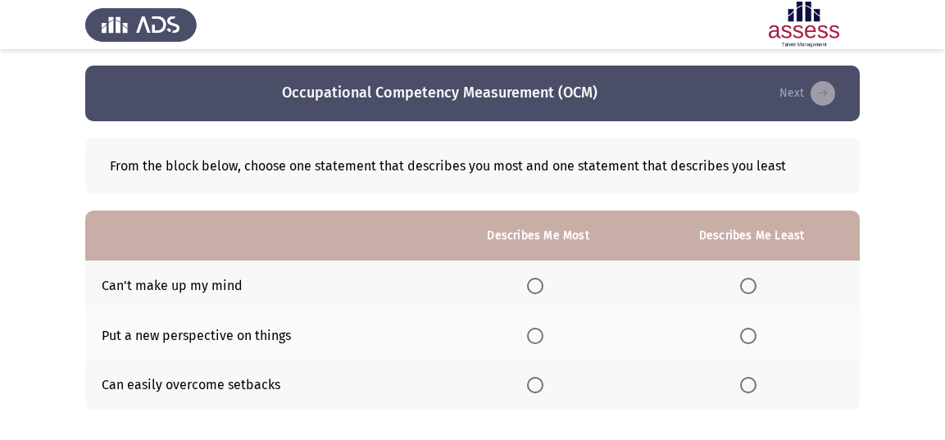
click at [751, 285] on span "Select an option" at bounding box center [748, 286] width 16 height 16
click at [751, 285] on input "Select an option" at bounding box center [748, 286] width 16 height 16
click at [540, 382] on span "Select an option" at bounding box center [535, 385] width 16 height 16
click at [540, 382] on input "Select an option" at bounding box center [535, 385] width 16 height 16
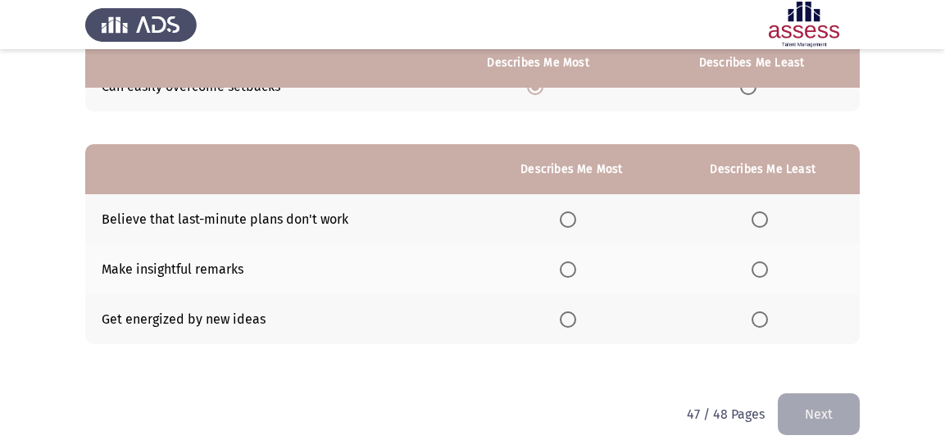
scroll to position [314, 0]
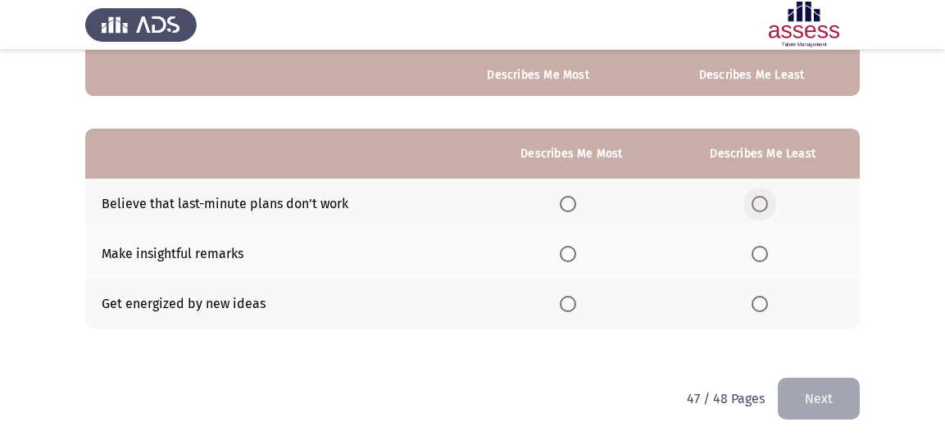
click at [759, 204] on span "Select an option" at bounding box center [759, 204] width 0 height 0
click at [759, 201] on input "Select an option" at bounding box center [759, 204] width 16 height 16
click at [576, 247] on span "Select an option" at bounding box center [568, 254] width 16 height 16
click at [576, 247] on input "Select an option" at bounding box center [568, 254] width 16 height 16
click at [833, 403] on button "Next" at bounding box center [819, 399] width 82 height 42
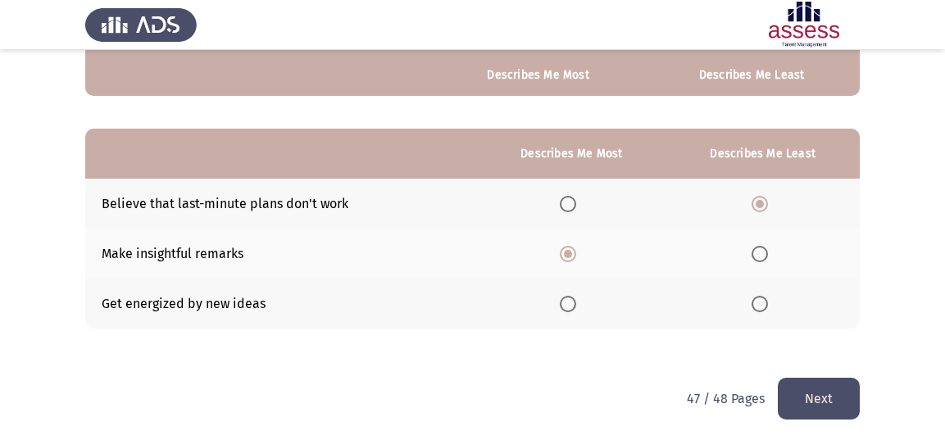
scroll to position [0, 0]
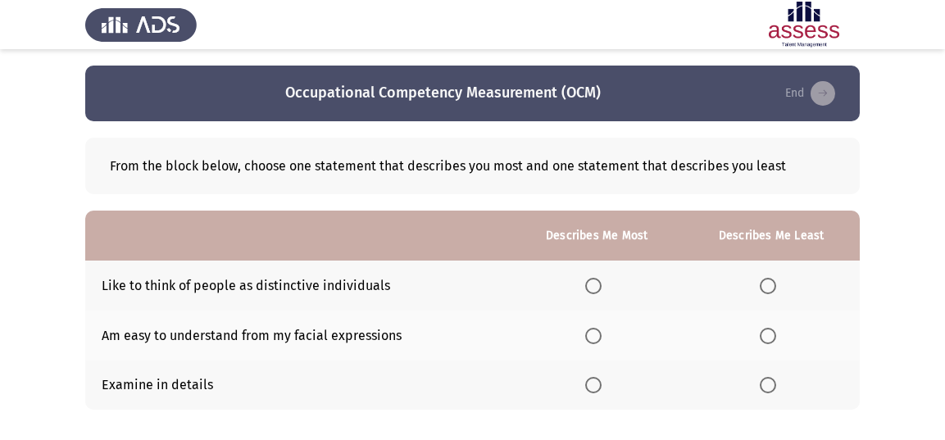
click at [601, 280] on span "Select an option" at bounding box center [593, 286] width 16 height 16
click at [601, 280] on input "Select an option" at bounding box center [593, 286] width 16 height 16
click at [776, 333] on span "Select an option" at bounding box center [767, 336] width 16 height 16
click at [776, 333] on input "Select an option" at bounding box center [767, 336] width 16 height 16
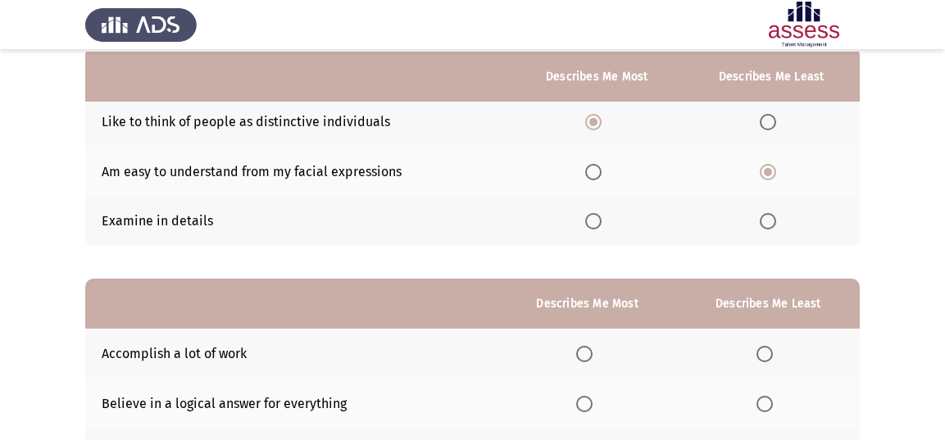
scroll to position [314, 0]
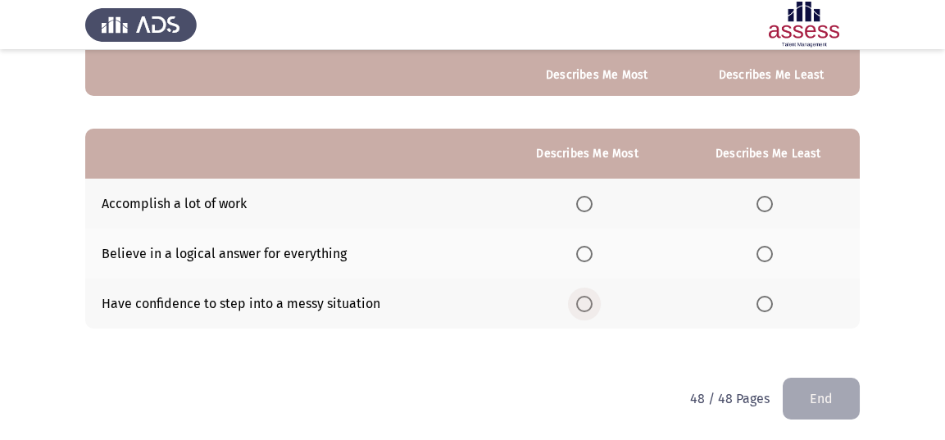
click at [587, 303] on span "Select an option" at bounding box center [584, 304] width 16 height 16
click at [587, 303] on input "Select an option" at bounding box center [584, 304] width 16 height 16
click at [761, 252] on span "Select an option" at bounding box center [764, 254] width 16 height 16
click at [761, 252] on input "Select an option" at bounding box center [764, 254] width 16 height 16
click at [808, 401] on button "End" at bounding box center [820, 399] width 77 height 42
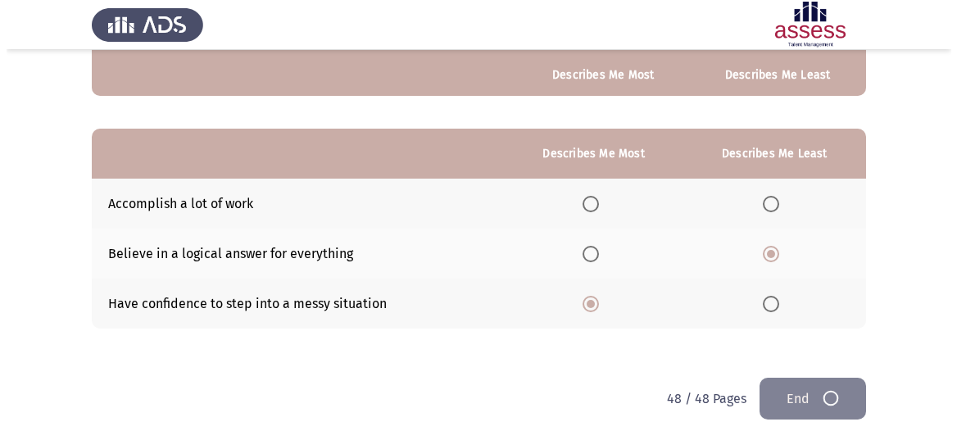
scroll to position [0, 0]
